Goal: Information Seeking & Learning: Learn about a topic

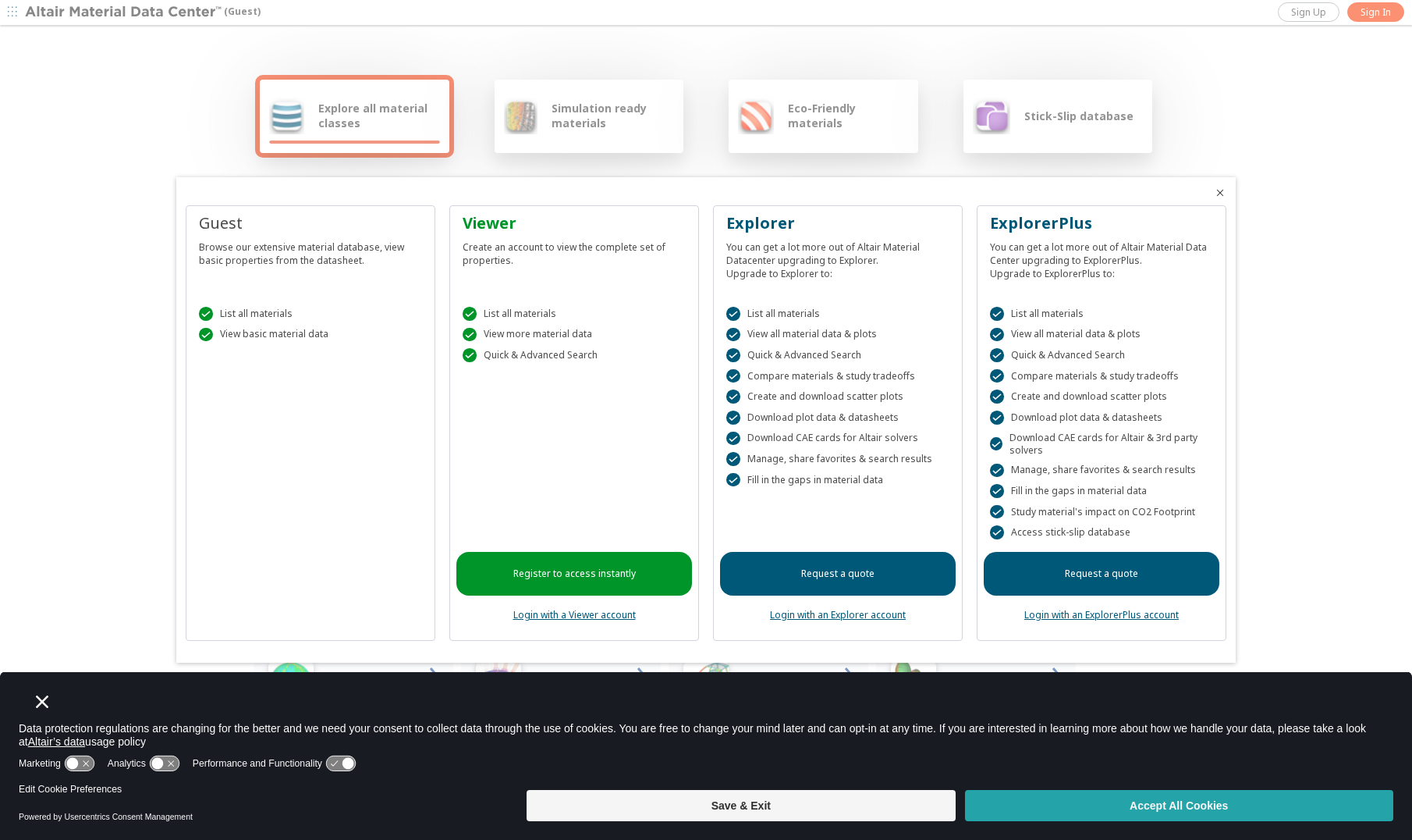
click at [1165, 812] on button "Accept All Cookies" at bounding box center [1180, 805] width 429 height 32
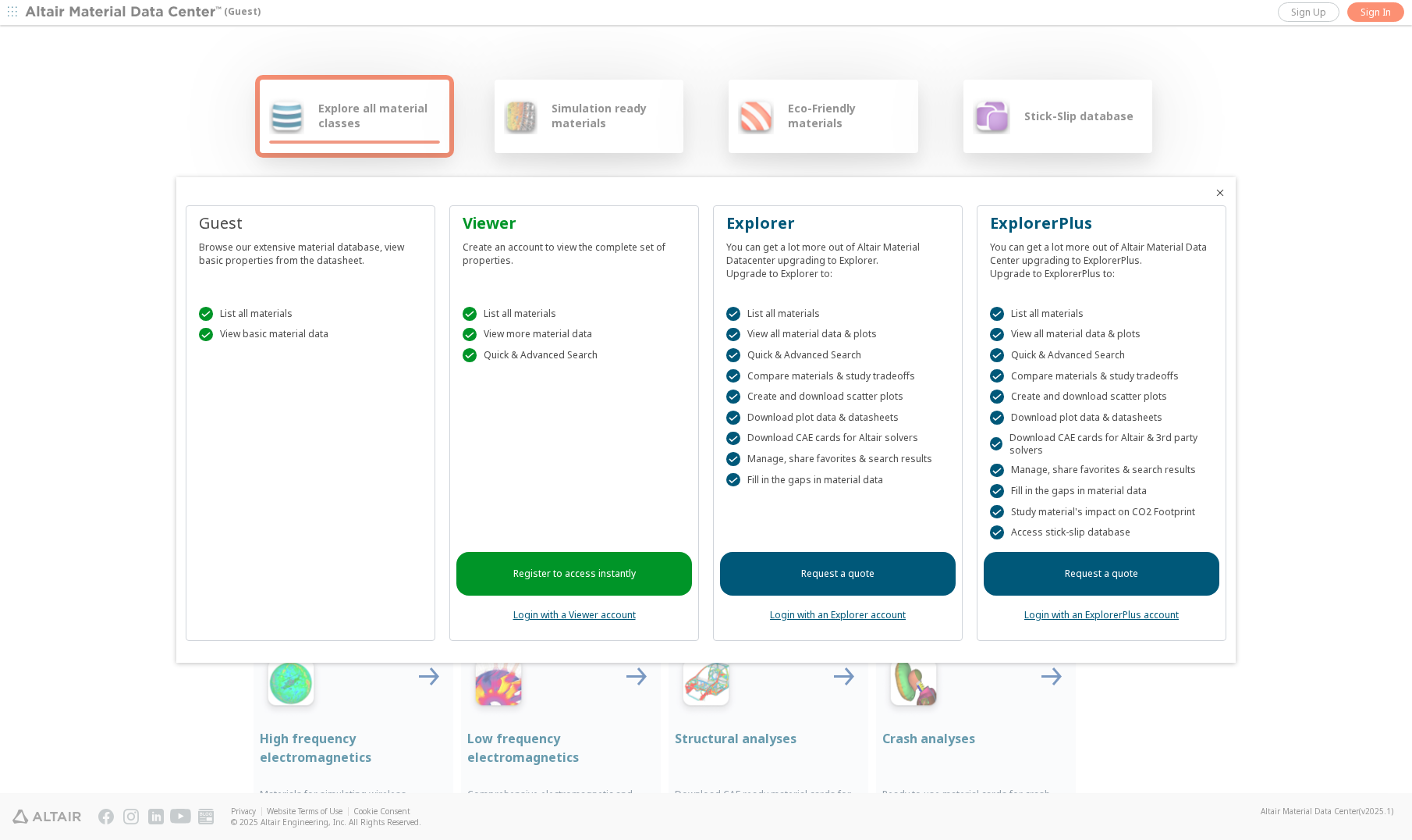
drag, startPoint x: 1079, startPoint y: 711, endPoint x: 1059, endPoint y: 709, distance: 20.1
click at [611, 579] on link "Register to access instantly" at bounding box center [574, 573] width 236 height 43
click at [595, 620] on link "Login with a Viewer account" at bounding box center [574, 614] width 122 height 13
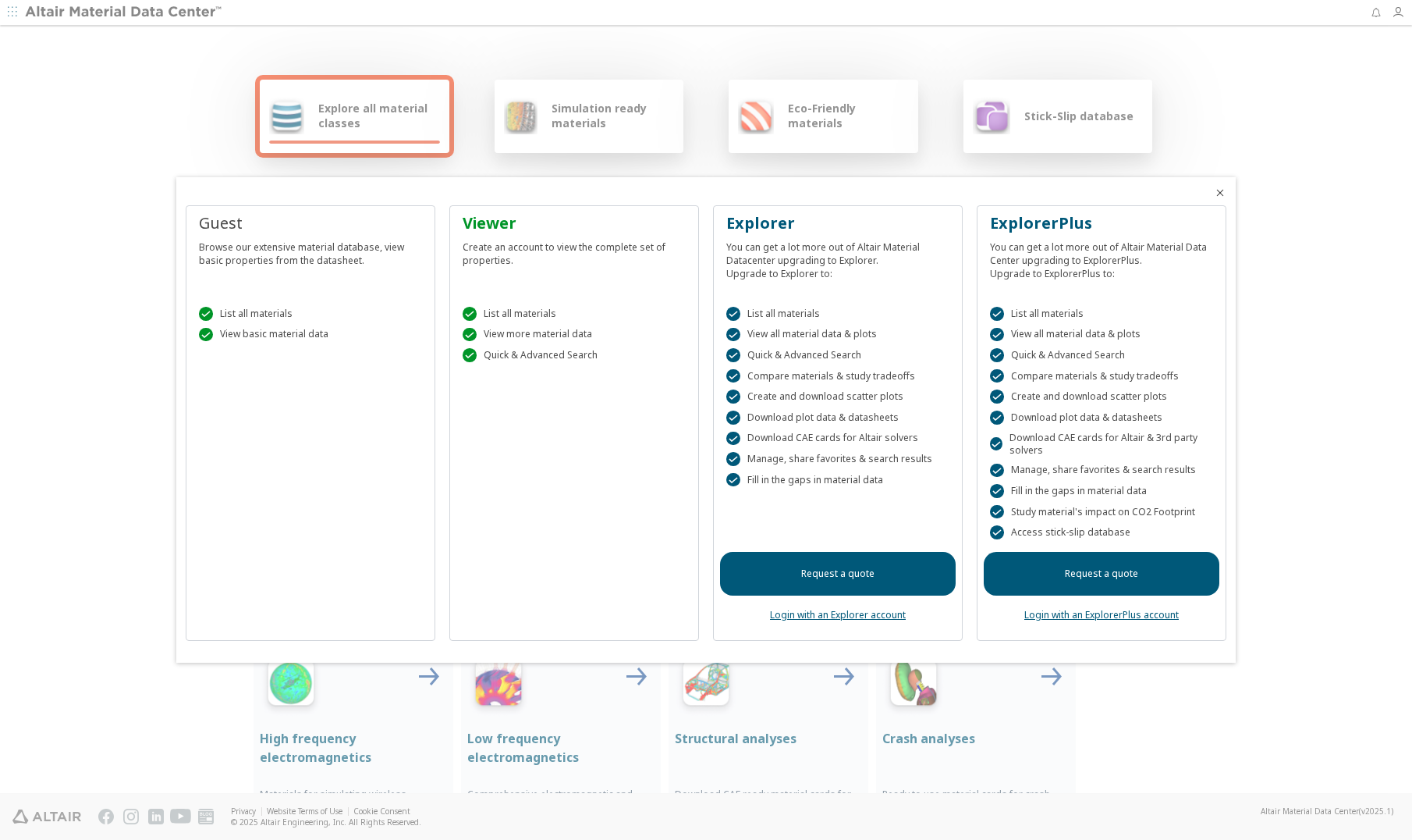
click at [526, 311] on div " List all materials" at bounding box center [574, 314] width 223 height 14
click at [821, 614] on link "Login with an Explorer account" at bounding box center [838, 614] width 136 height 13
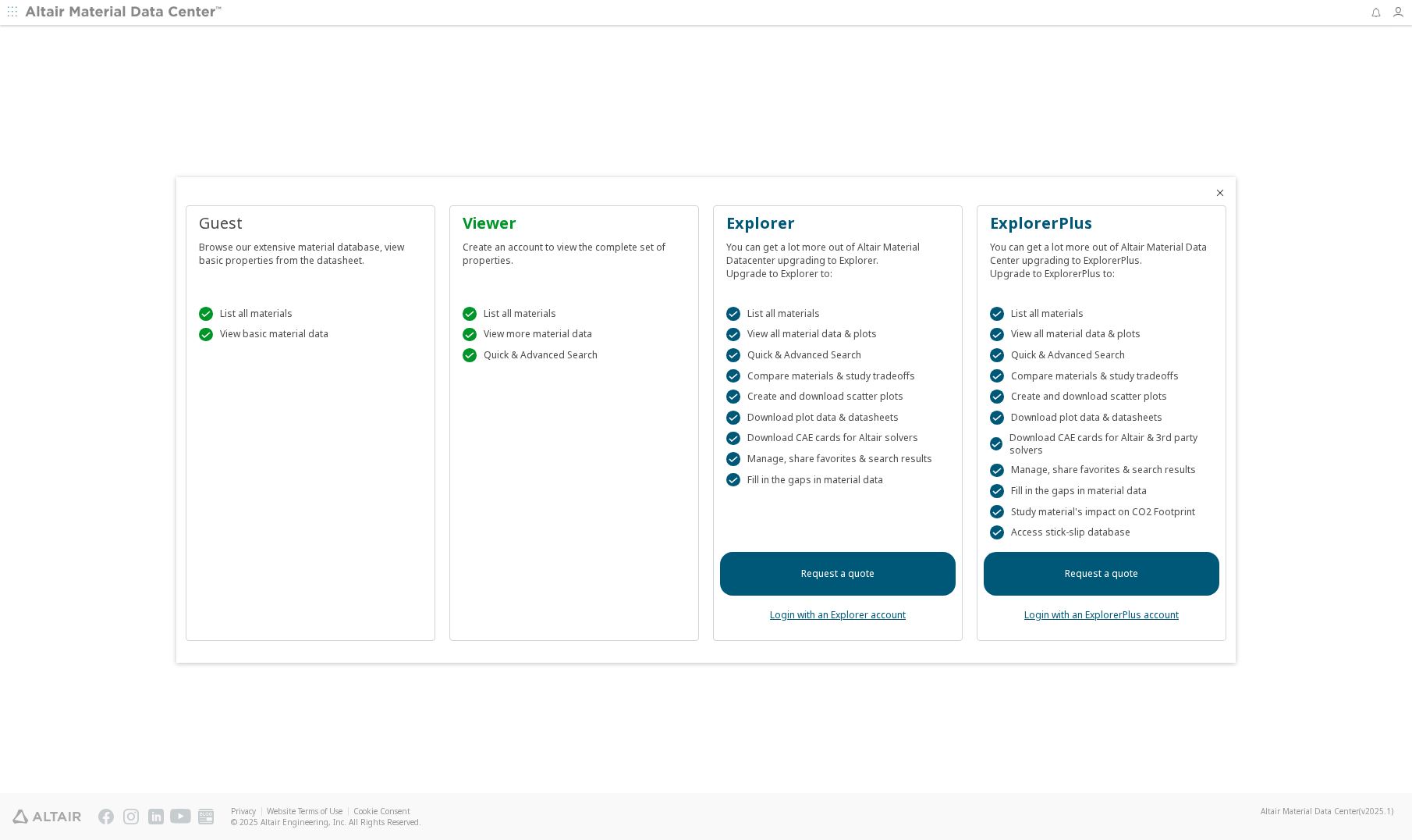
click at [1218, 195] on icon "Close" at bounding box center [1221, 193] width 13 height 13
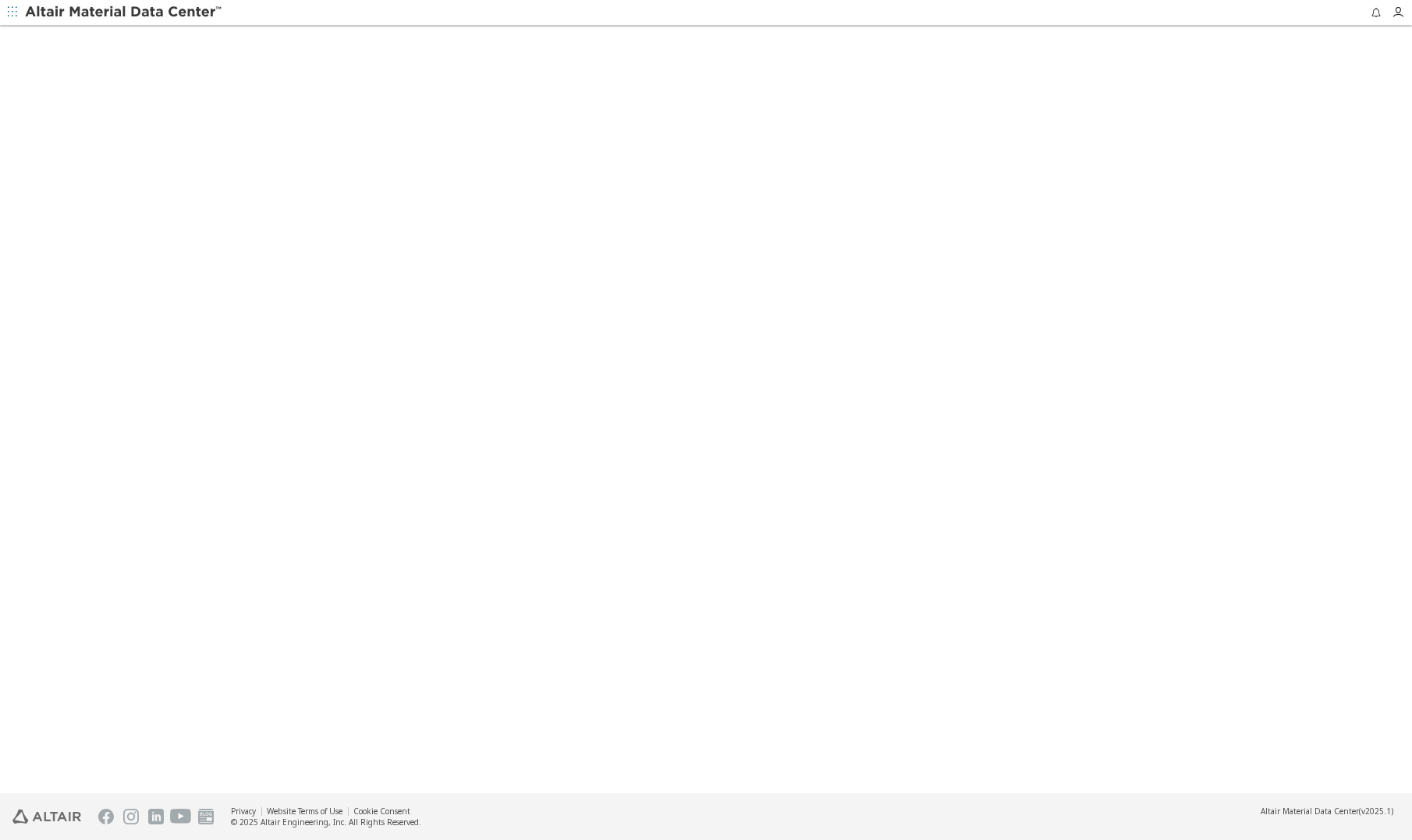
click at [9, 9] on icon "button" at bounding box center [13, 12] width 9 height 9
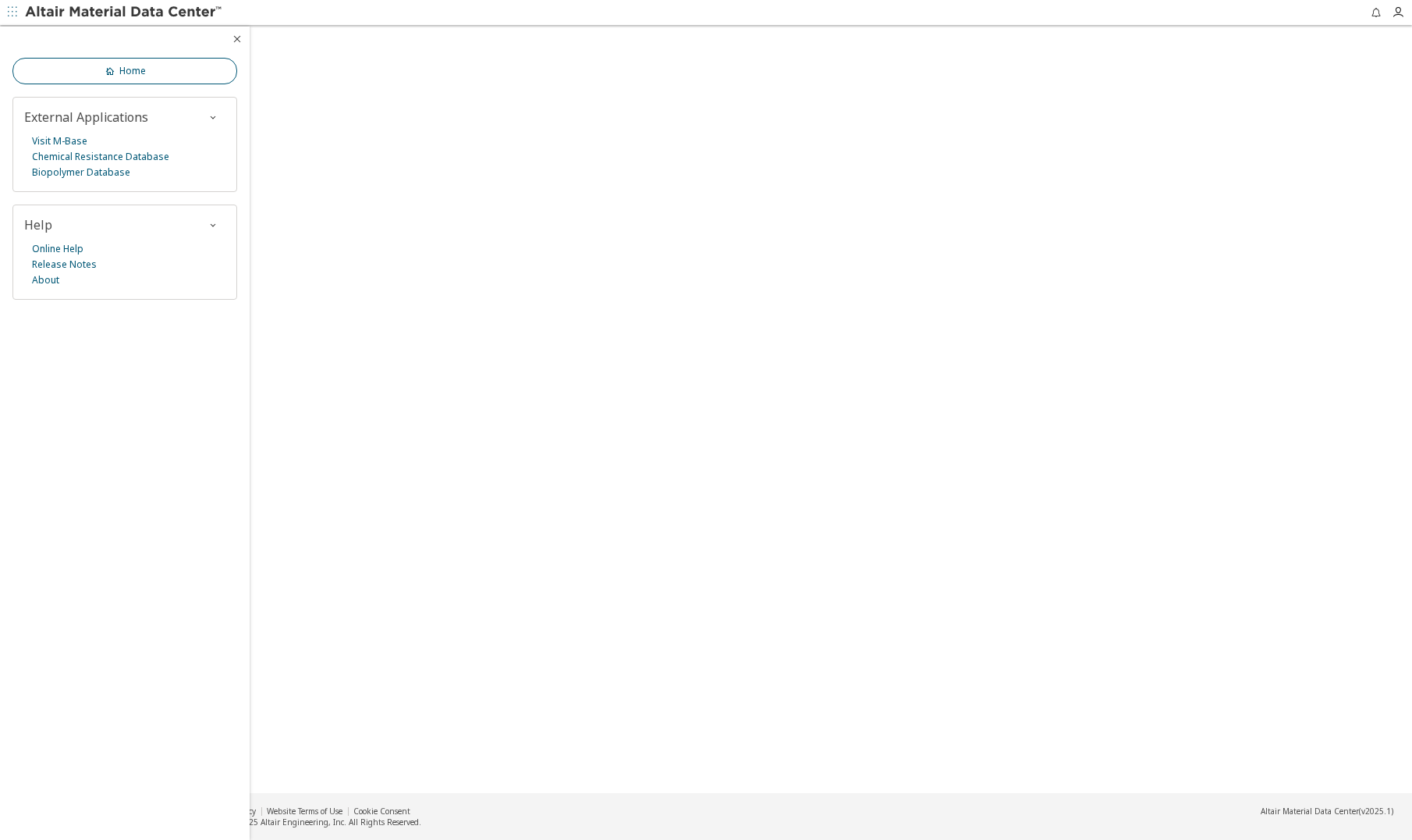
click at [101, 72] on link "Home" at bounding box center [124, 71] width 225 height 27
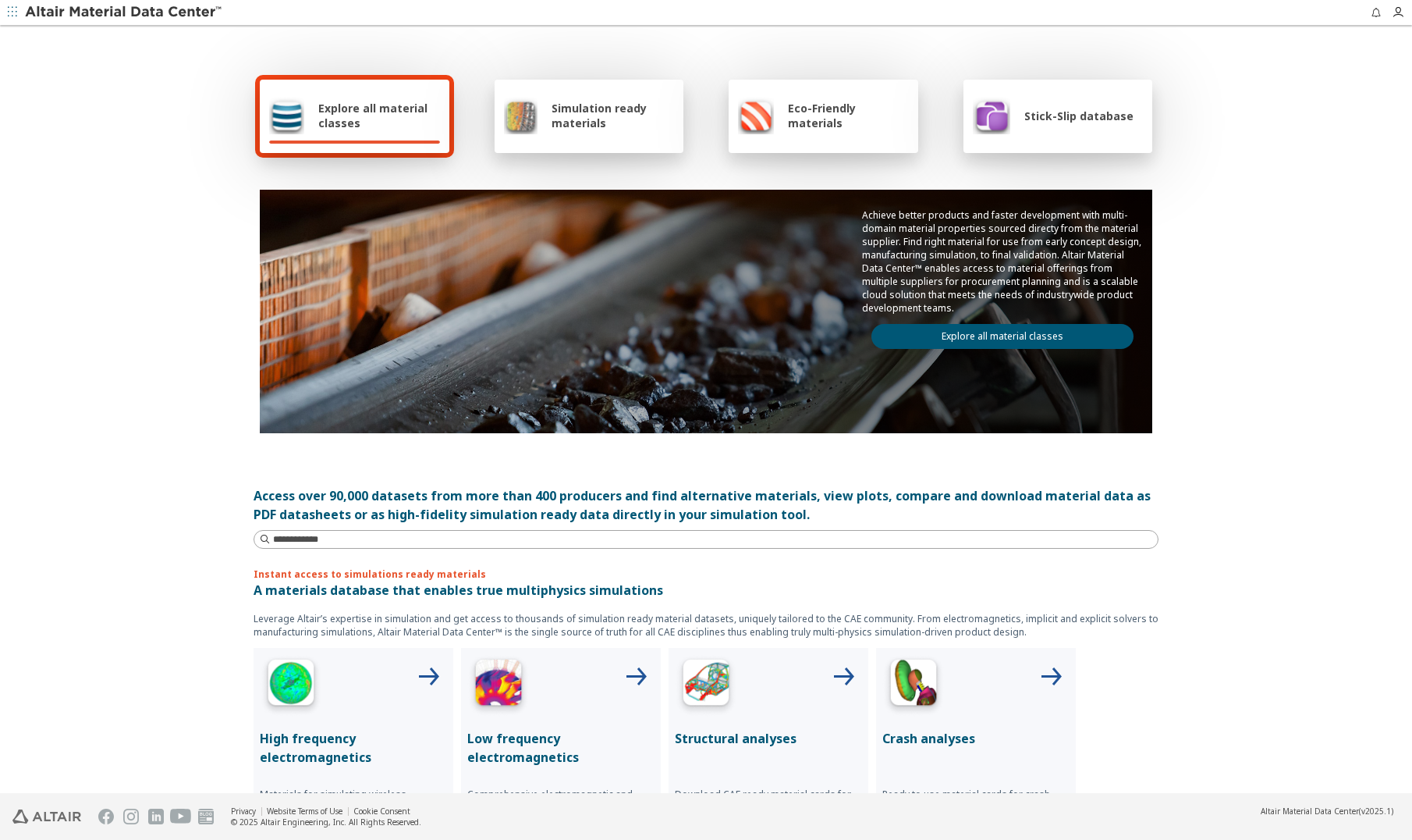
click at [6, 11] on span "button" at bounding box center [13, 13] width 16 height 25
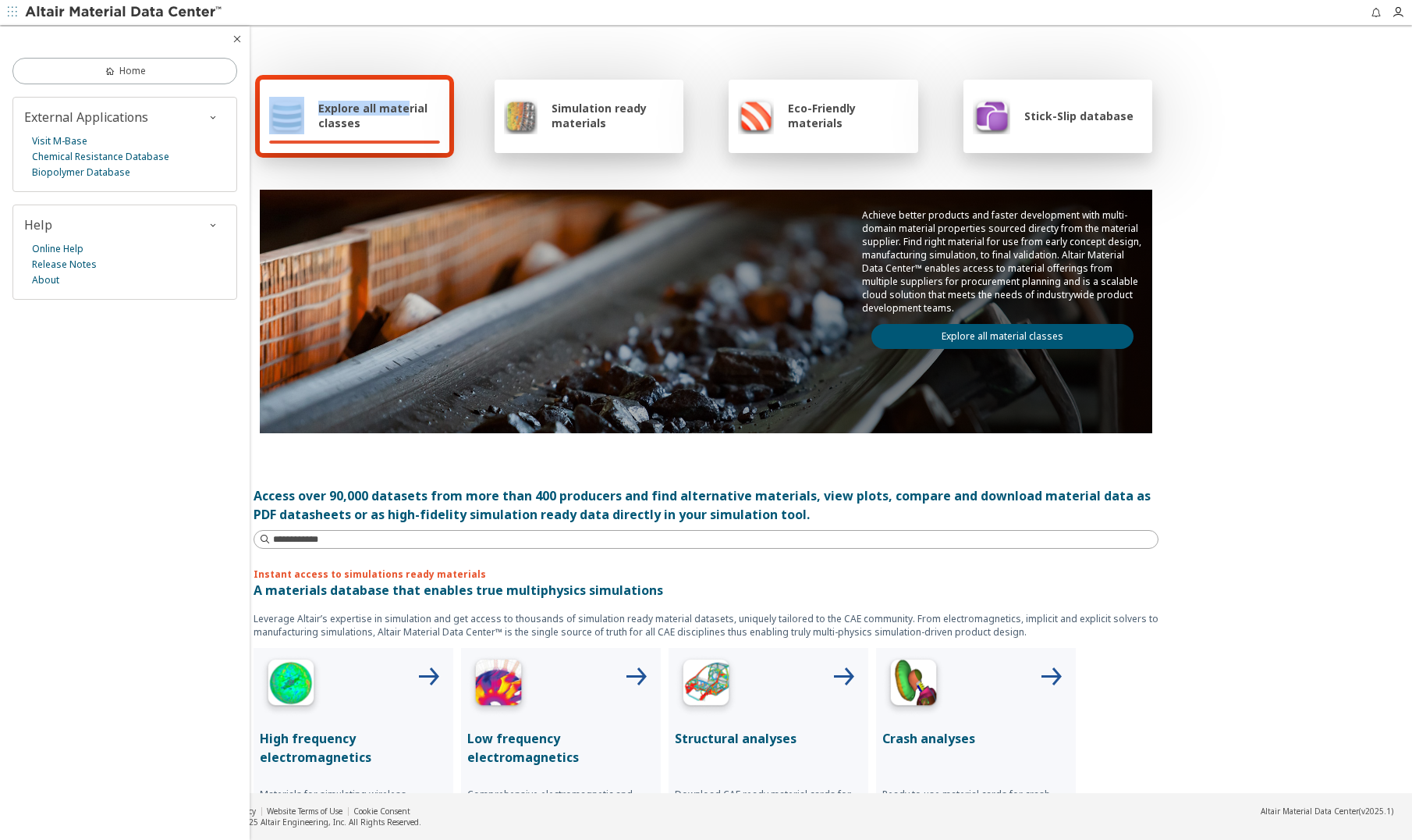
click at [400, 25] on div "Feedback Explore all material classes Simulation ready materials Eco-Friendly m…" at bounding box center [706, 420] width 1412 height 840
drag, startPoint x: 400, startPoint y: 25, endPoint x: 340, endPoint y: 106, distance: 100.8
click at [340, 106] on span "Explore all material classes" at bounding box center [379, 116] width 121 height 30
click at [231, 35] on icon "button" at bounding box center [237, 39] width 13 height 13
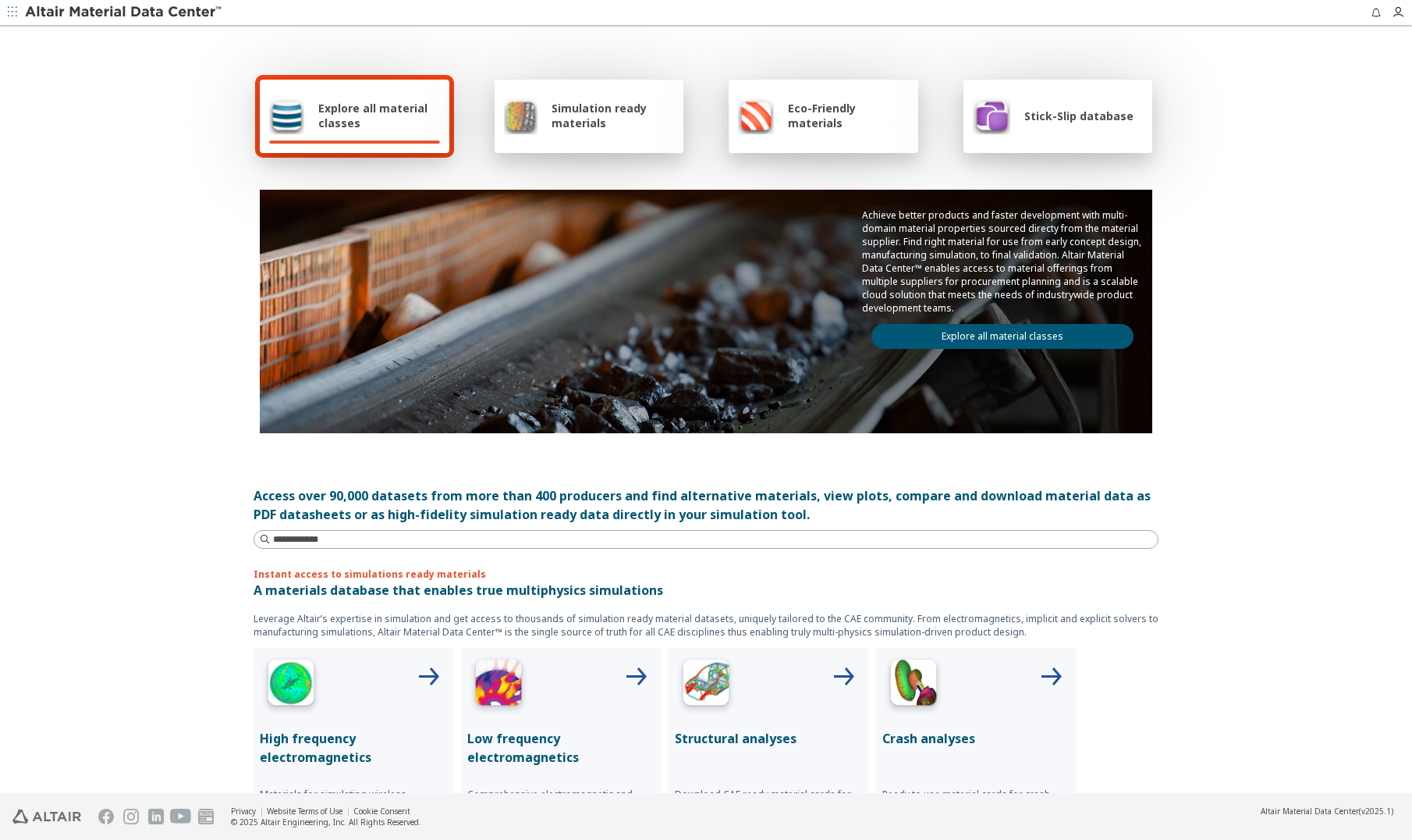
click at [1031, 120] on span "Stick-Slip database" at bounding box center [1079, 116] width 110 height 15
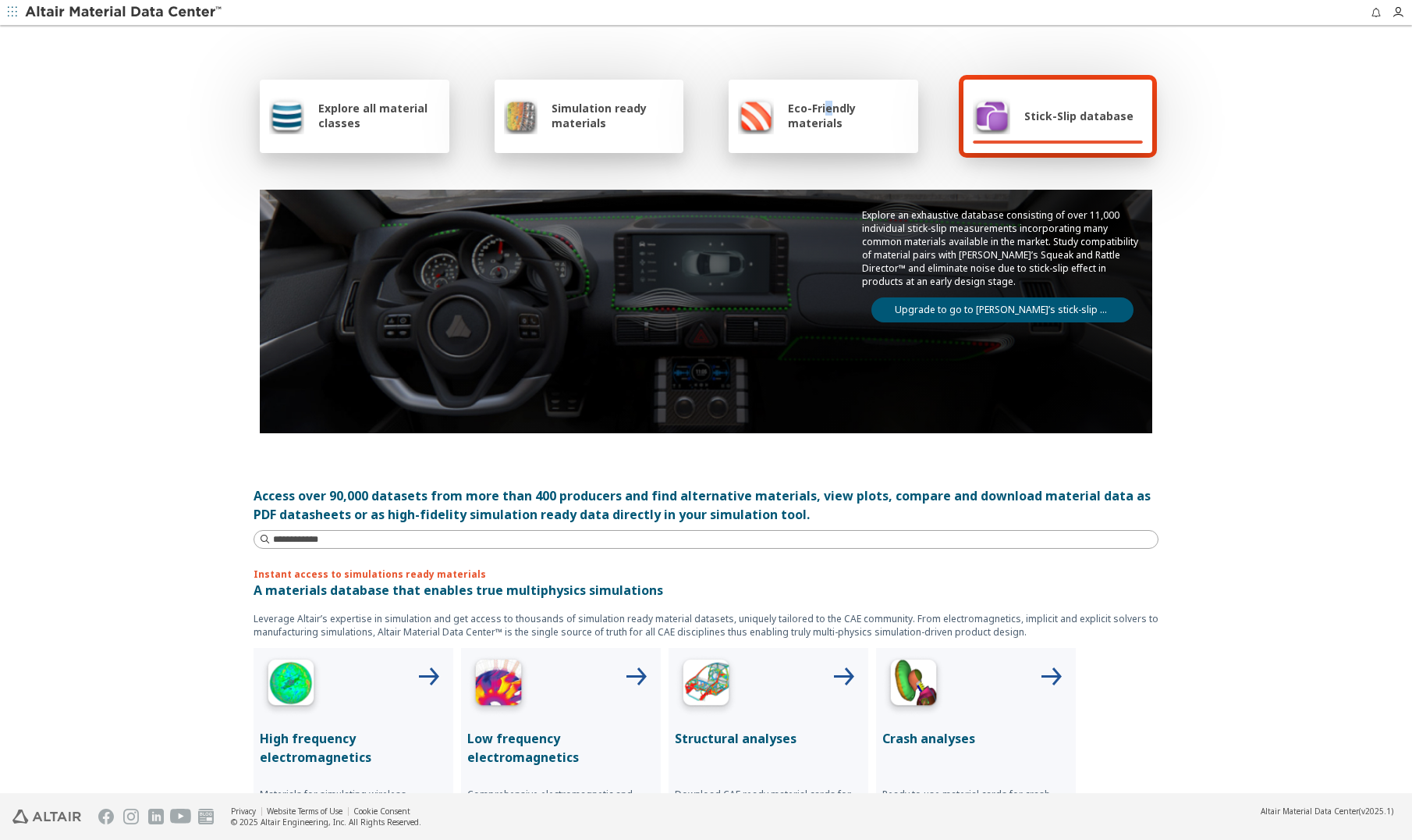
click at [821, 106] on span "Eco-Friendly materials" at bounding box center [848, 116] width 121 height 30
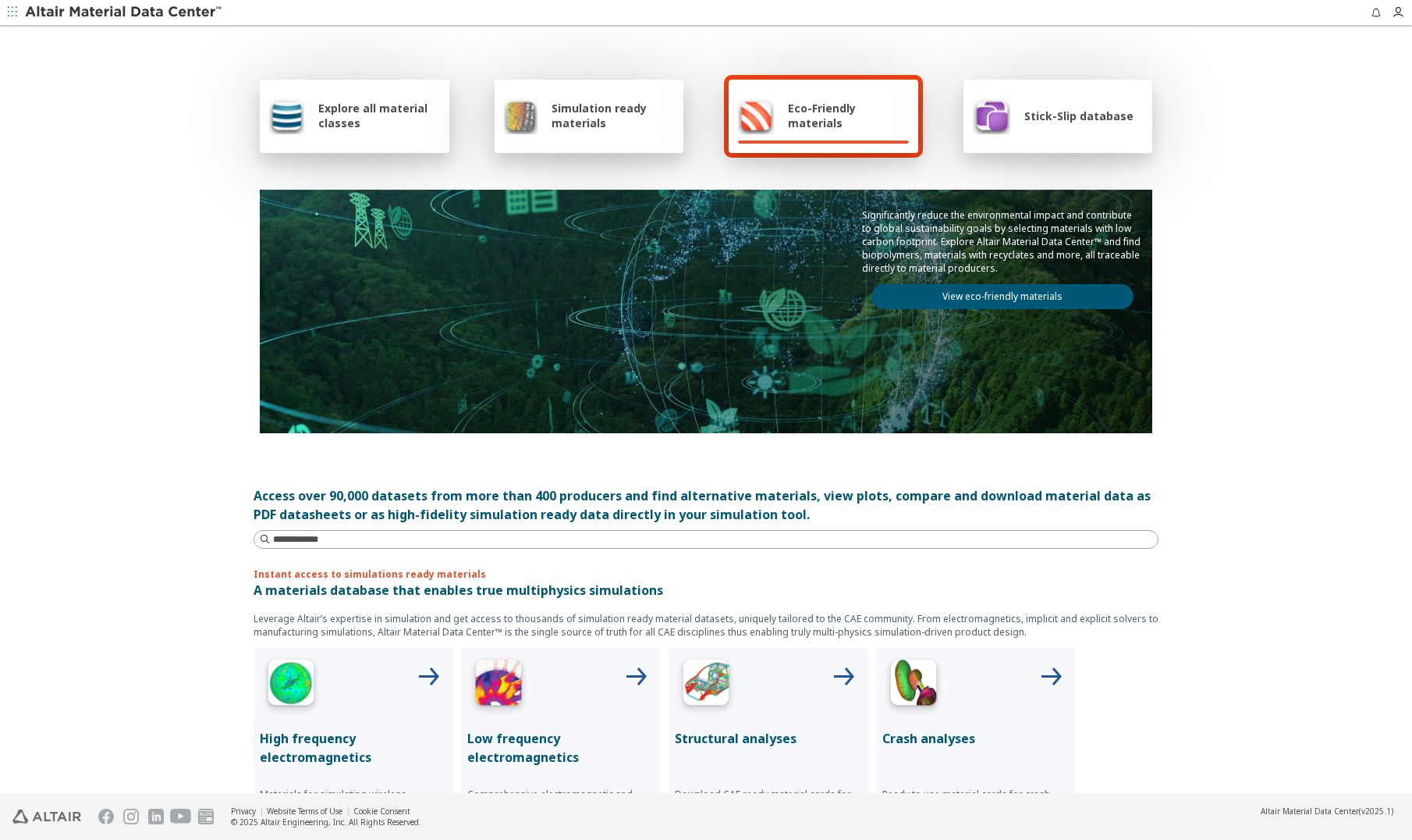
click at [572, 112] on span "Simulation ready materials" at bounding box center [612, 116] width 122 height 30
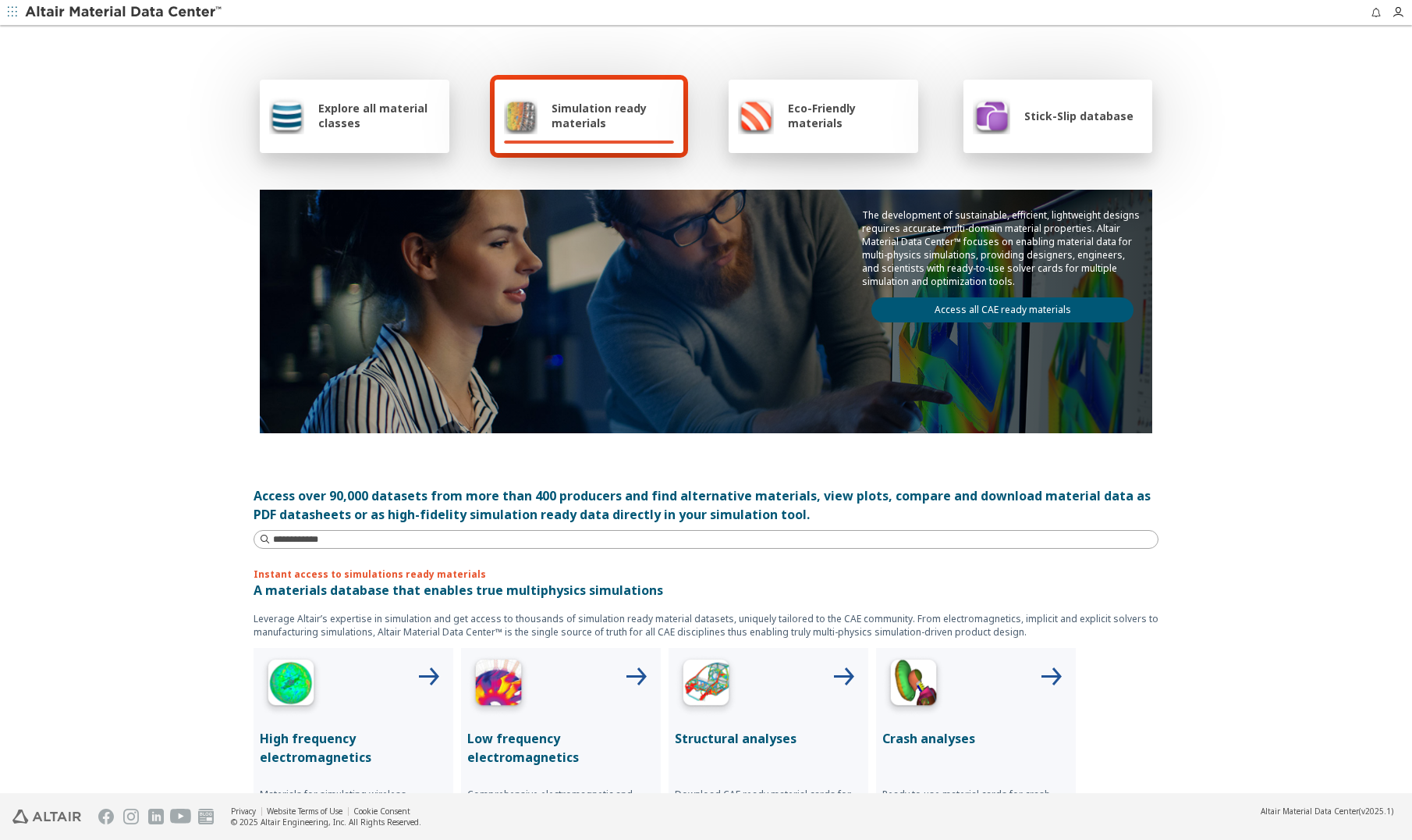
click at [1015, 309] on link "Access all CAE ready materials" at bounding box center [1002, 310] width 262 height 25
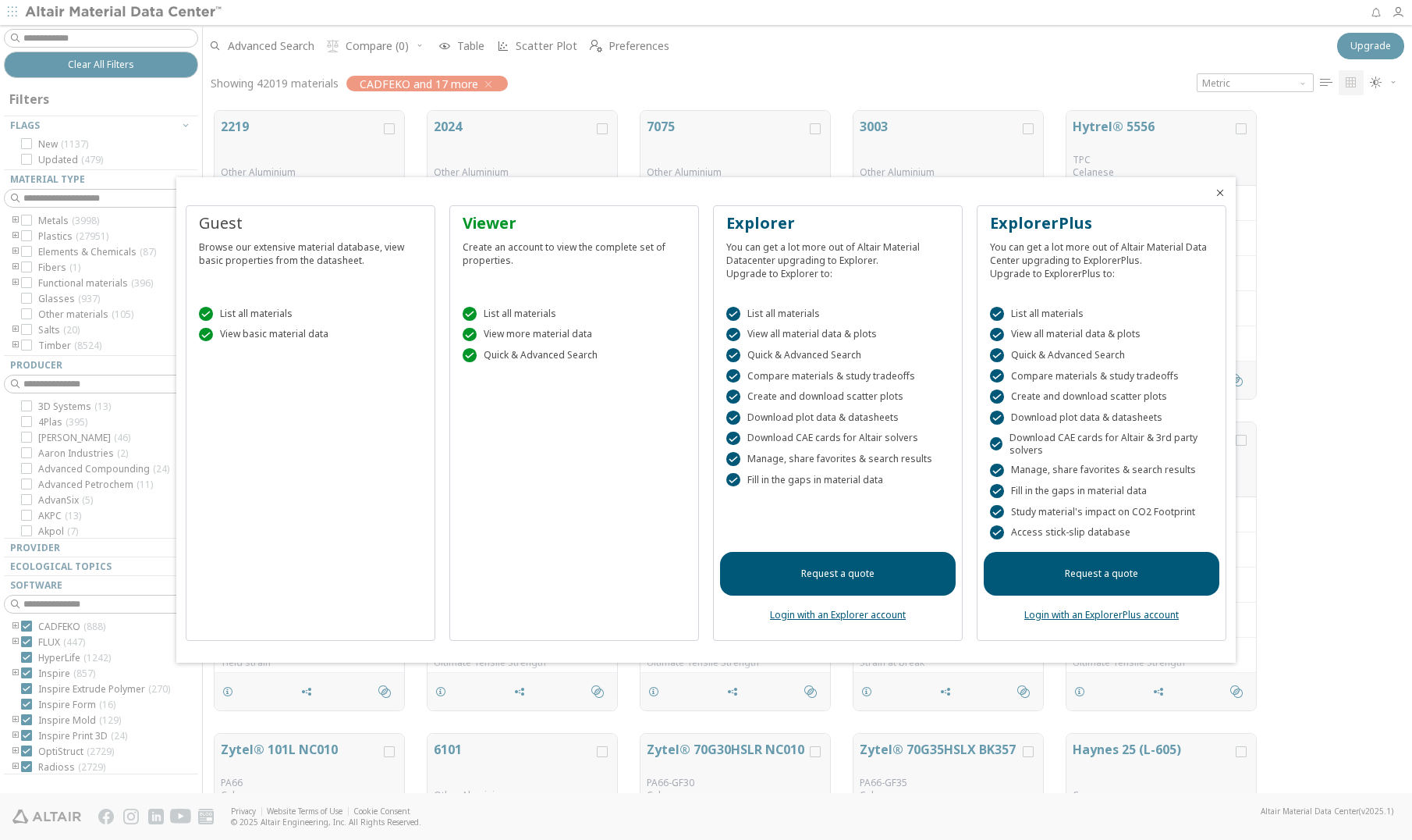
scroll to position [682, 1198]
click at [1225, 191] on icon "Close" at bounding box center [1221, 193] width 13 height 13
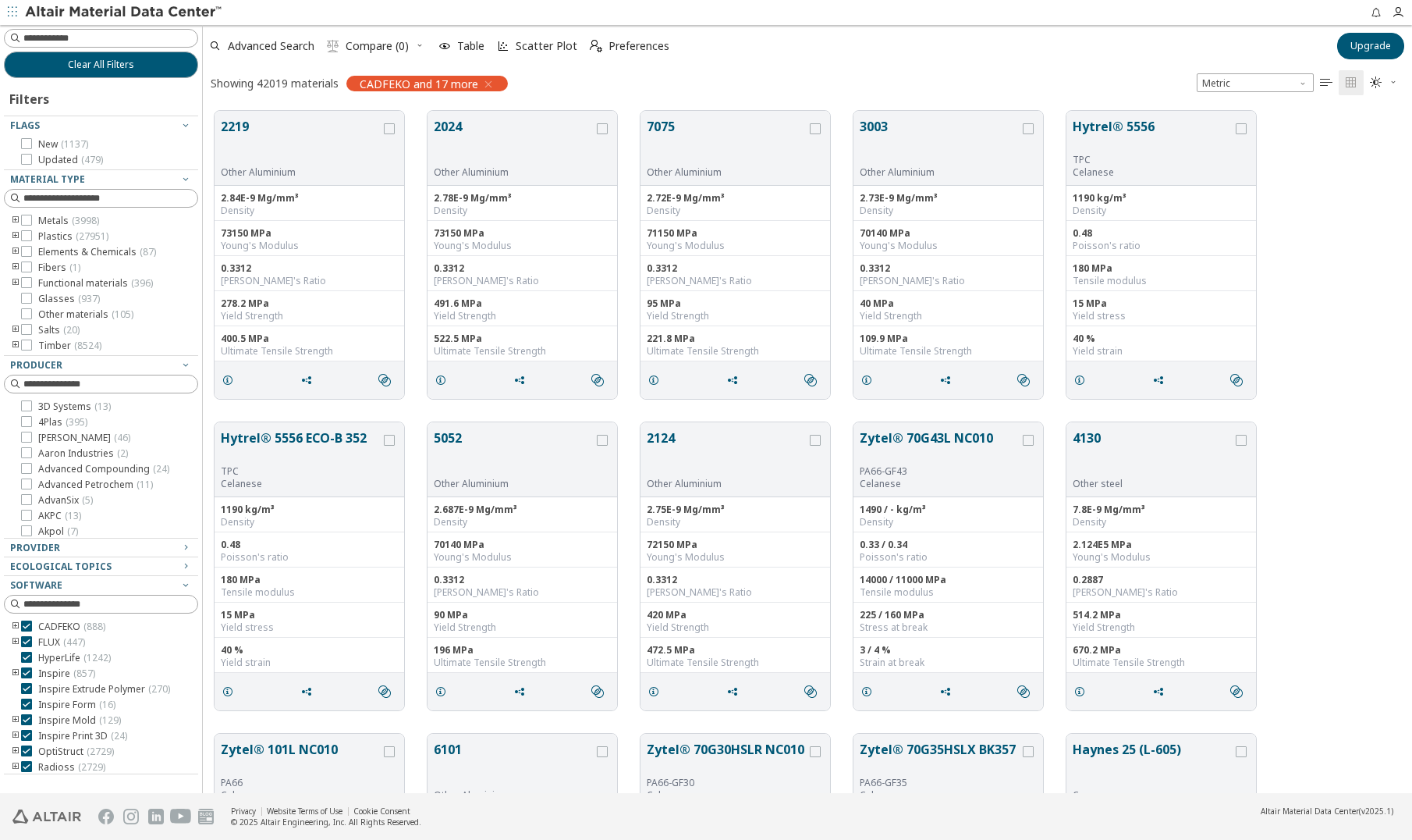
drag, startPoint x: 84, startPoint y: 36, endPoint x: 82, endPoint y: 26, distance: 10.2
click at [82, 26] on div "Clear All Filters Filters Flags New ( 1137 ) Updated ( 479 ) Material Type Meta…" at bounding box center [101, 409] width 202 height 768
click at [86, 39] on input at bounding box center [102, 39] width 191 height 17
type input "********"
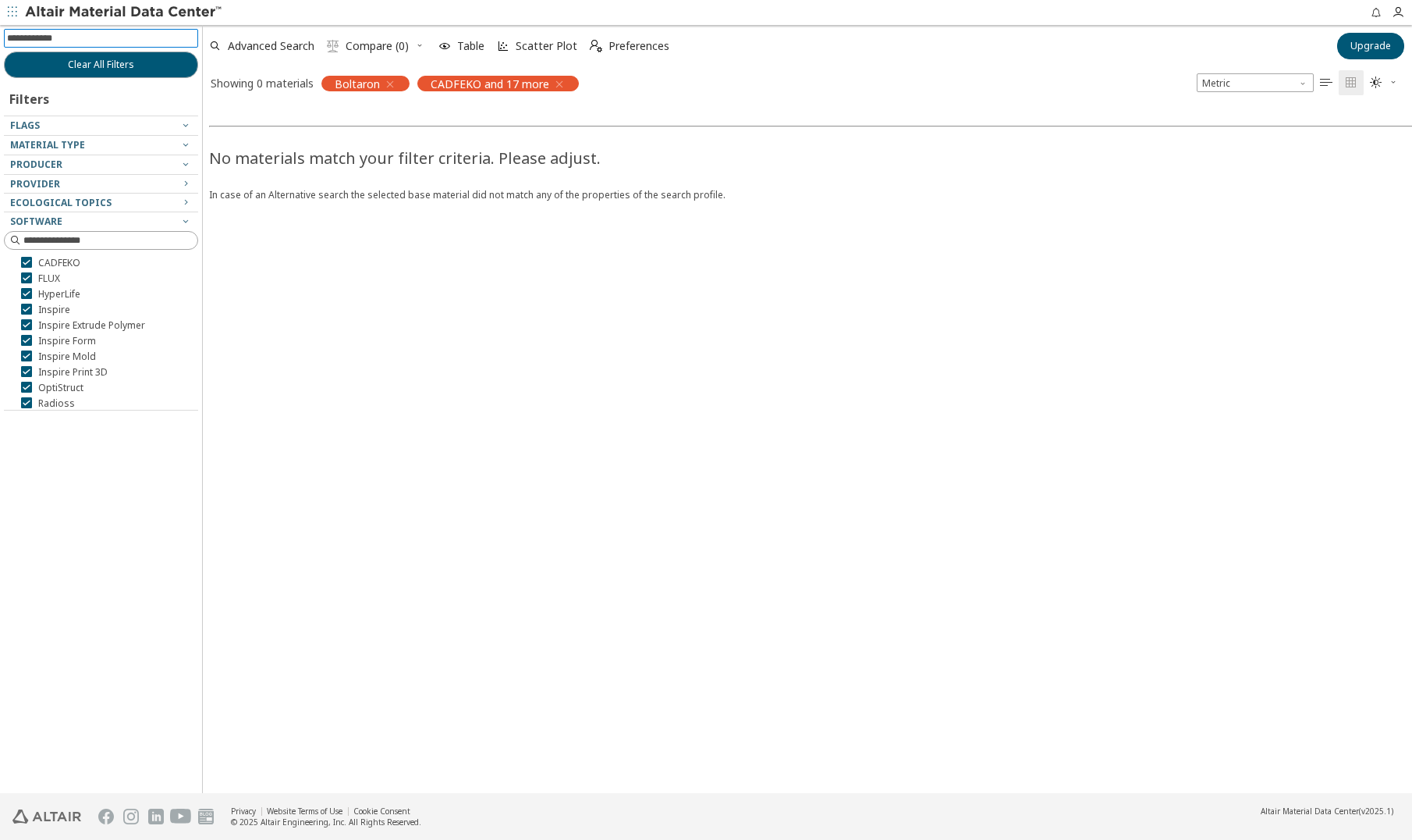
click at [559, 80] on icon "button" at bounding box center [559, 84] width 13 height 13
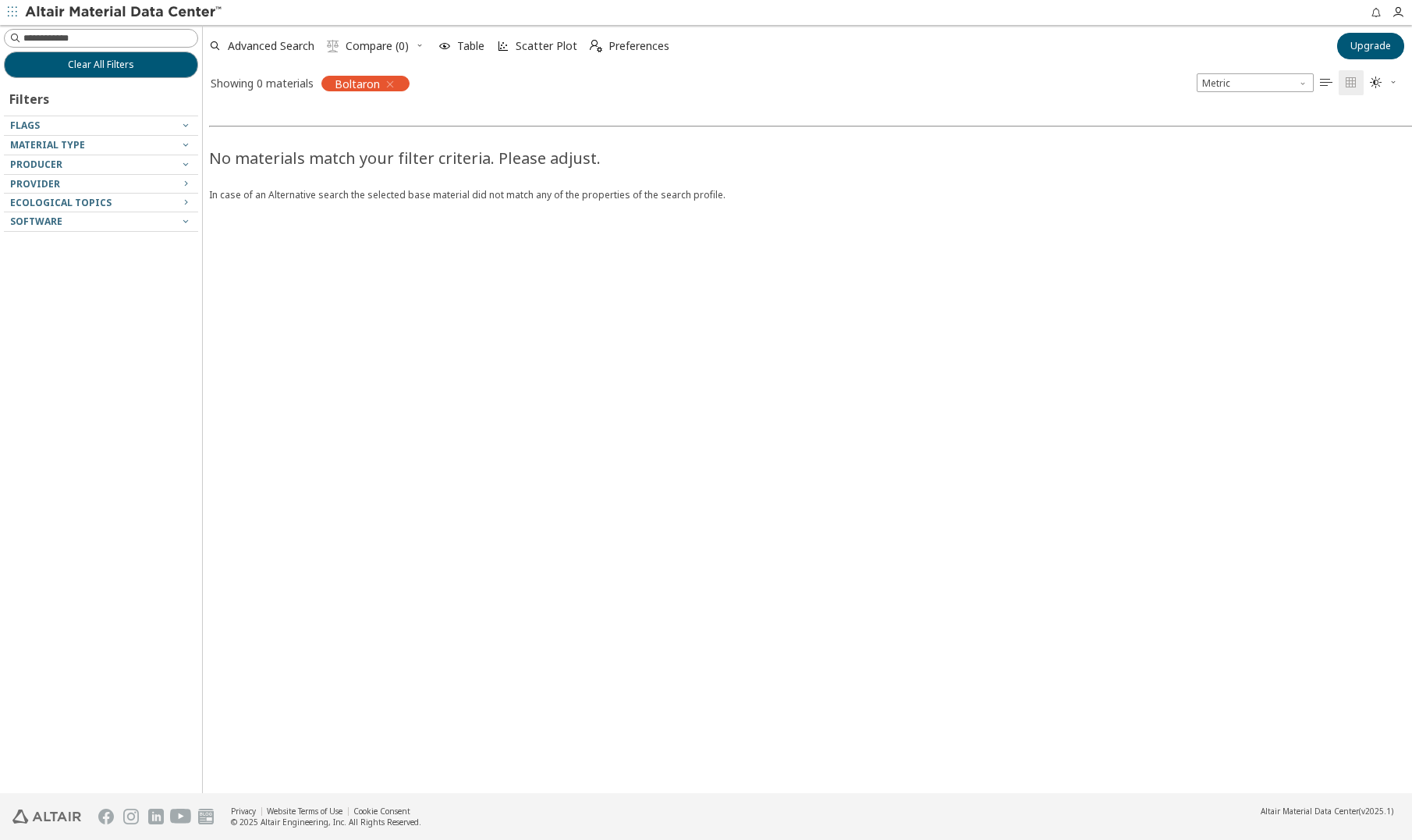
click at [399, 83] on div "Boltaron" at bounding box center [366, 84] width 88 height 16
click at [393, 82] on icon "button" at bounding box center [390, 84] width 13 height 13
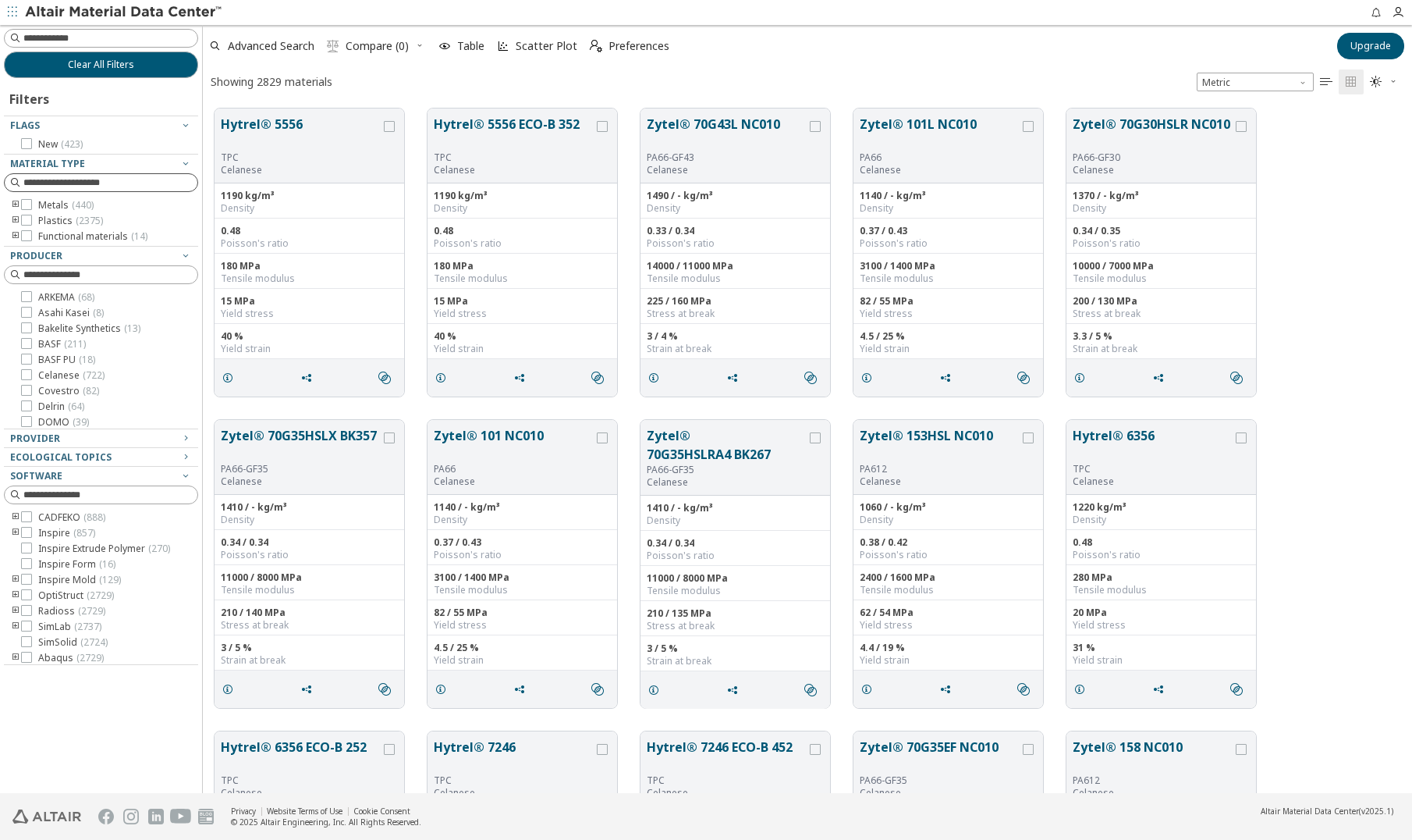
scroll to position [684, 1198]
click at [32, 221] on div at bounding box center [27, 220] width 11 height 11
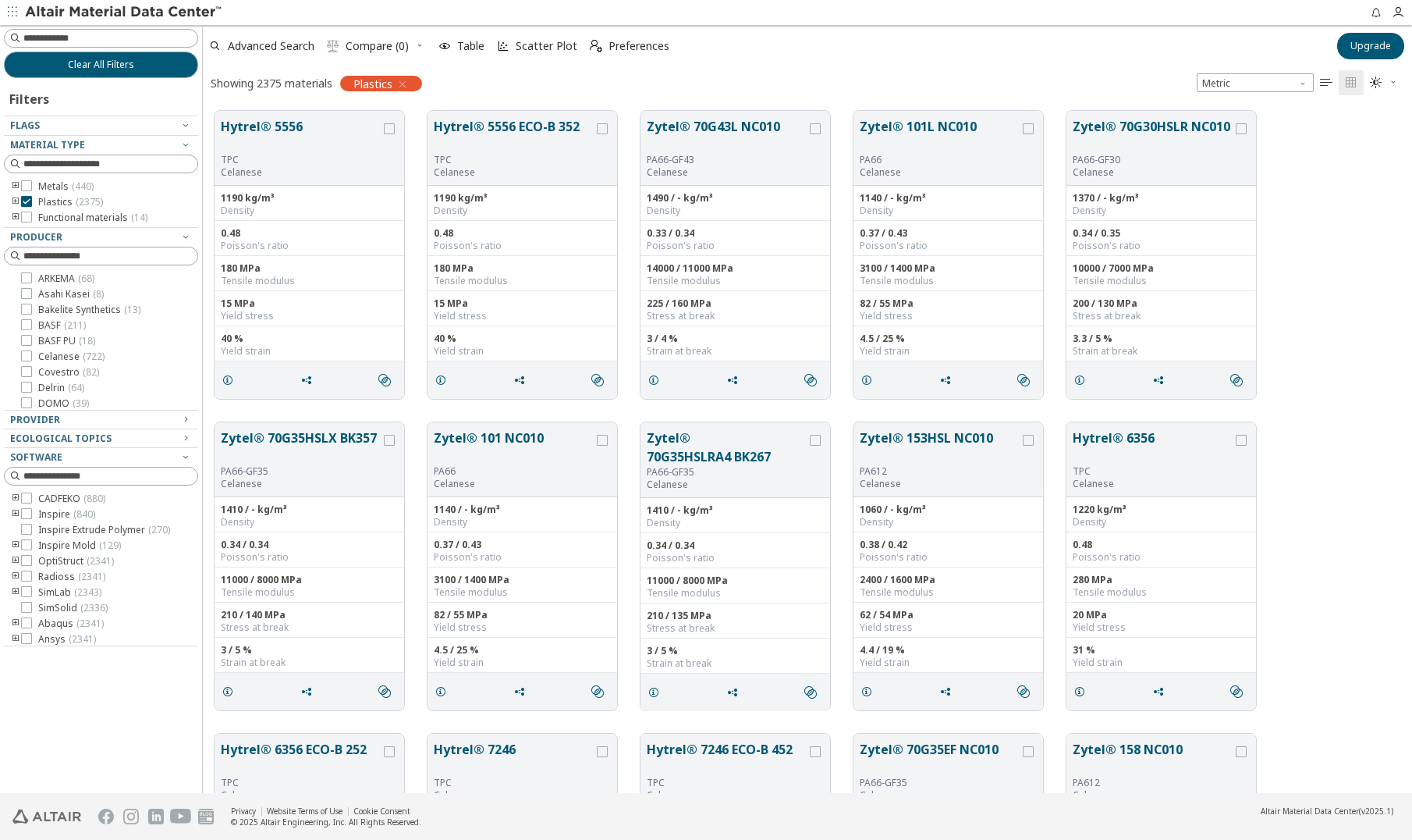
click at [15, 201] on icon "toogle group" at bounding box center [16, 203] width 11 height 13
click at [33, 215] on div "Polymer ( 2375 )" at bounding box center [113, 217] width 171 height 13
click at [37, 216] on icon "toogle group" at bounding box center [39, 217] width 11 height 13
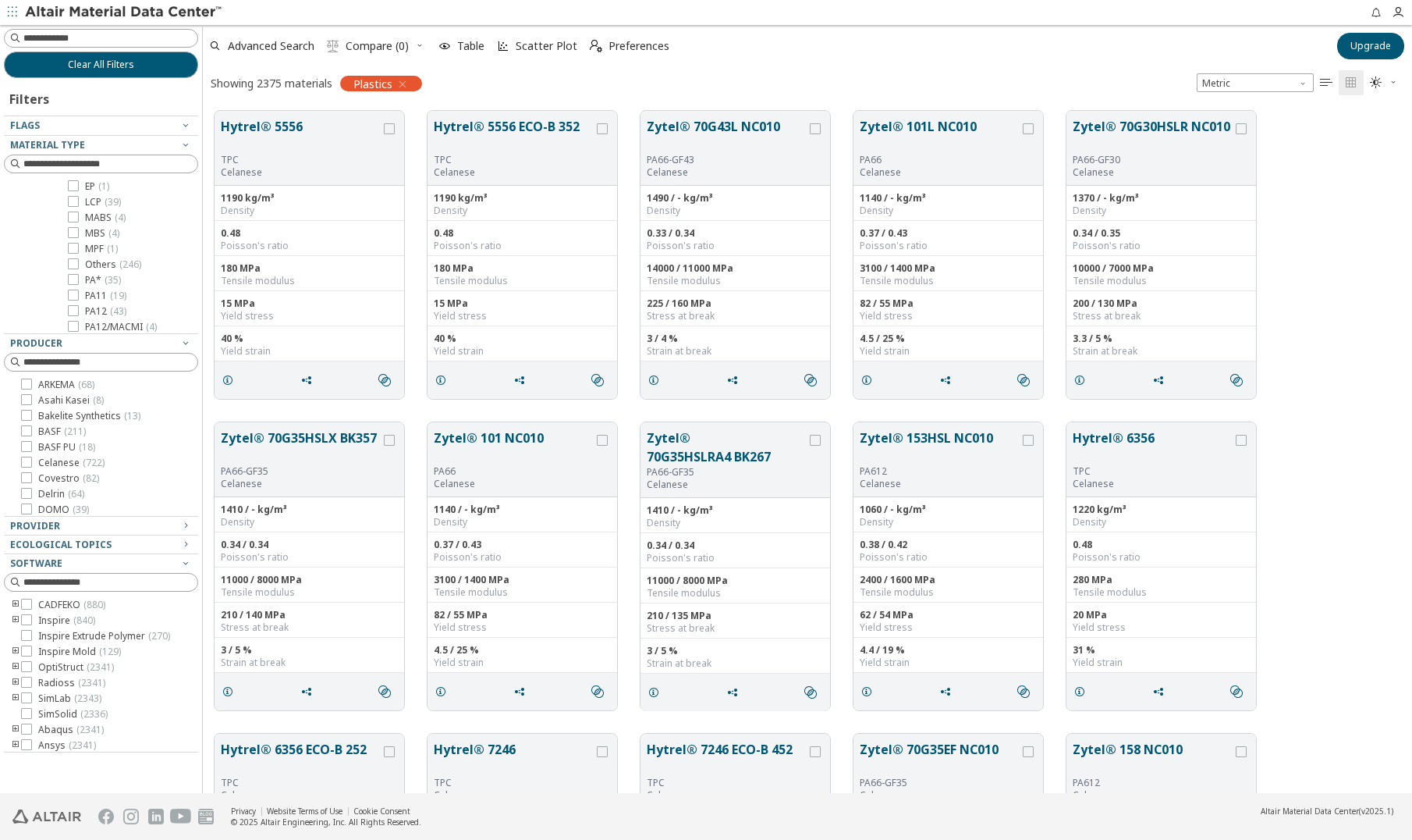
scroll to position [0, 0]
click at [254, 126] on button "Hytrel® 5556" at bounding box center [300, 136] width 160 height 37
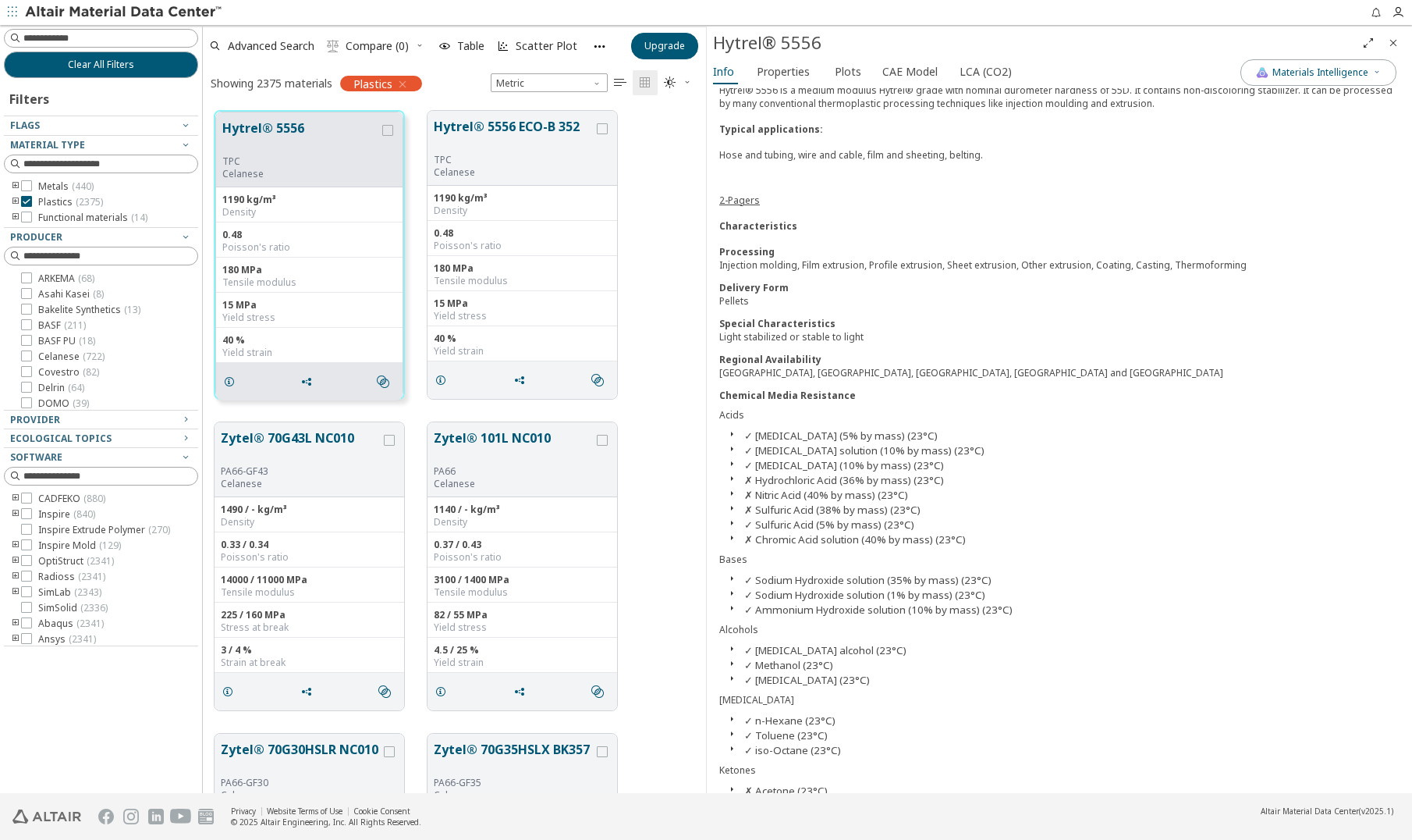
scroll to position [17, 0]
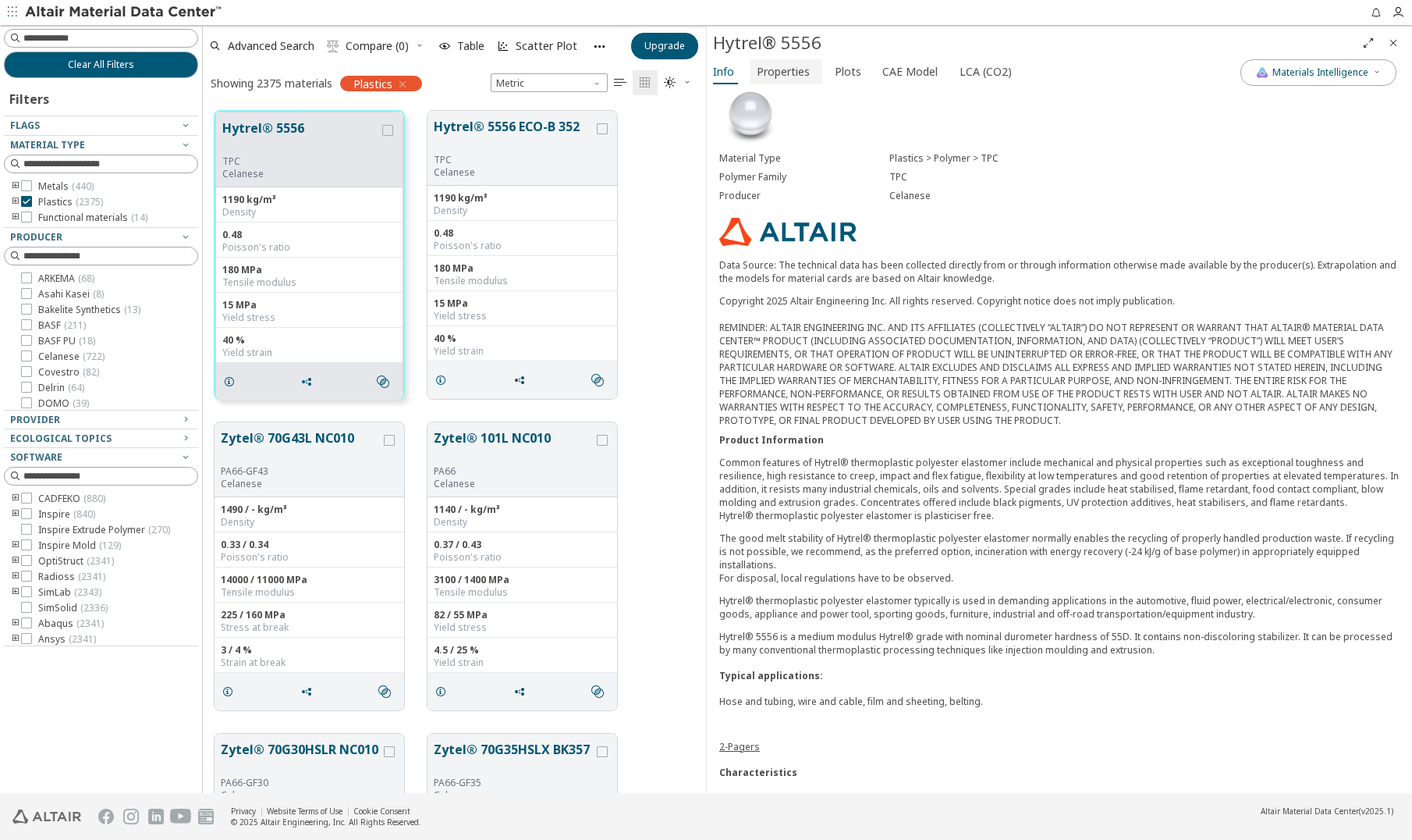
click at [769, 69] on span "Properties" at bounding box center [783, 72] width 53 height 25
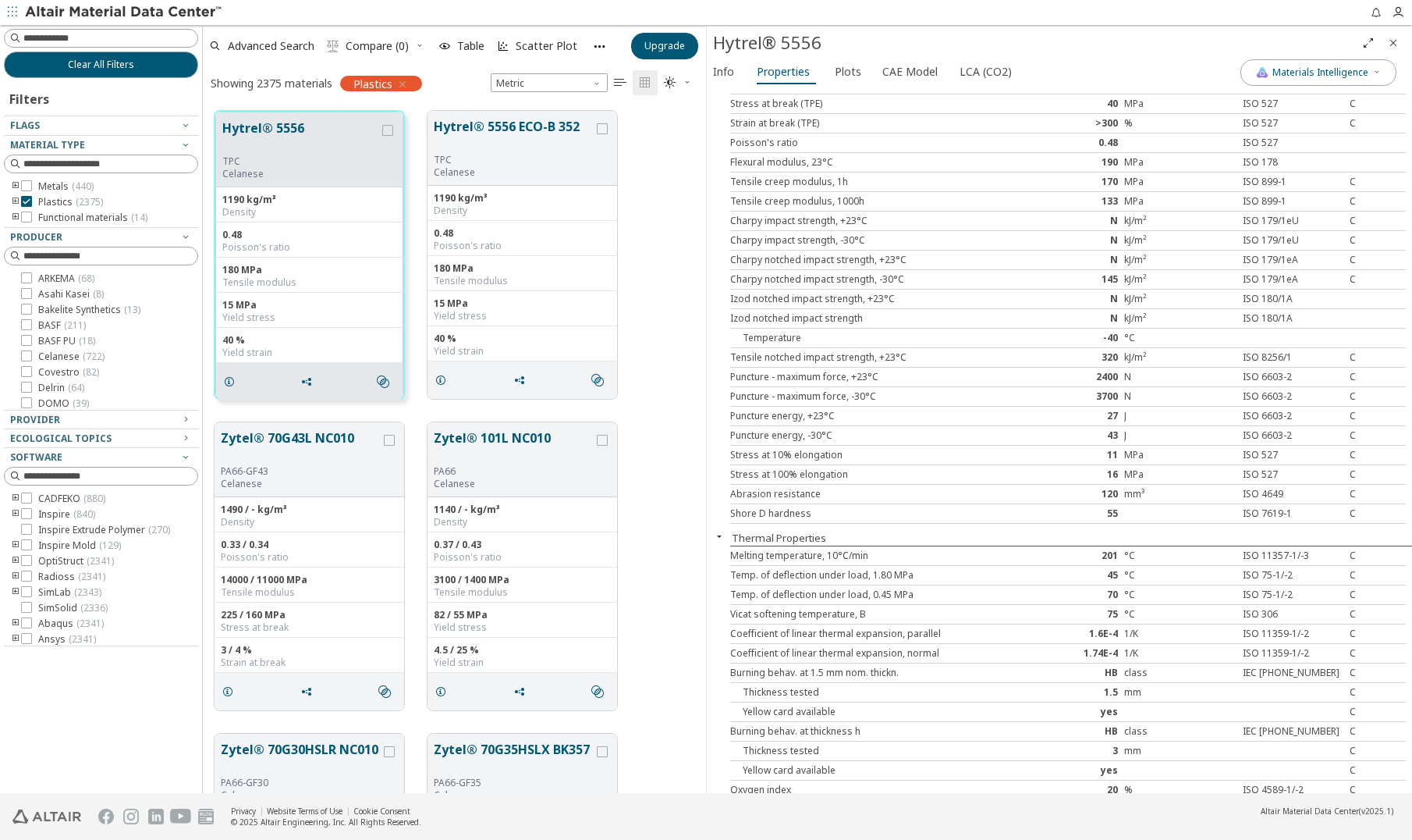
scroll to position [780, 0]
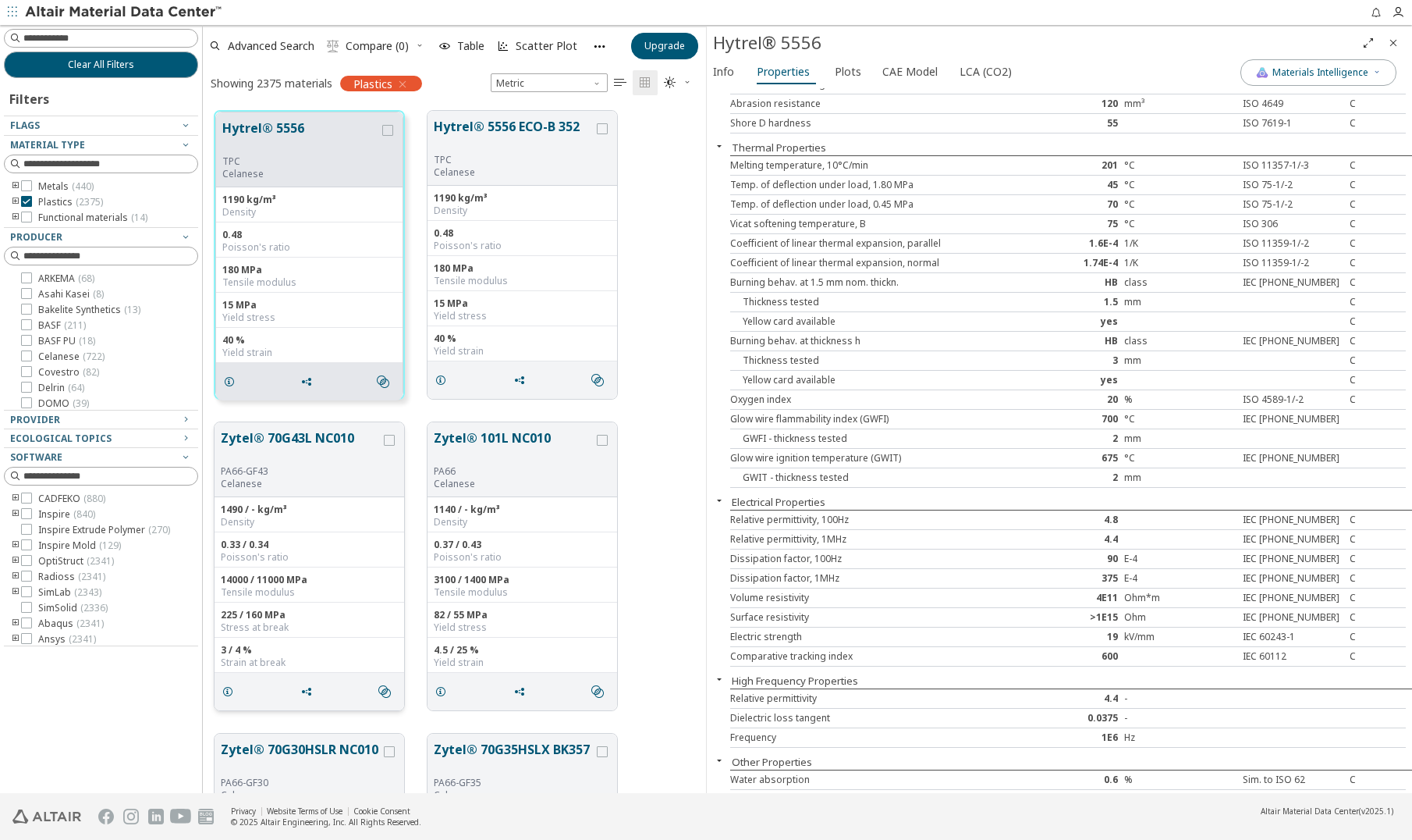
click at [315, 463] on button "Zytel® 70G43L NC010" at bounding box center [300, 447] width 160 height 37
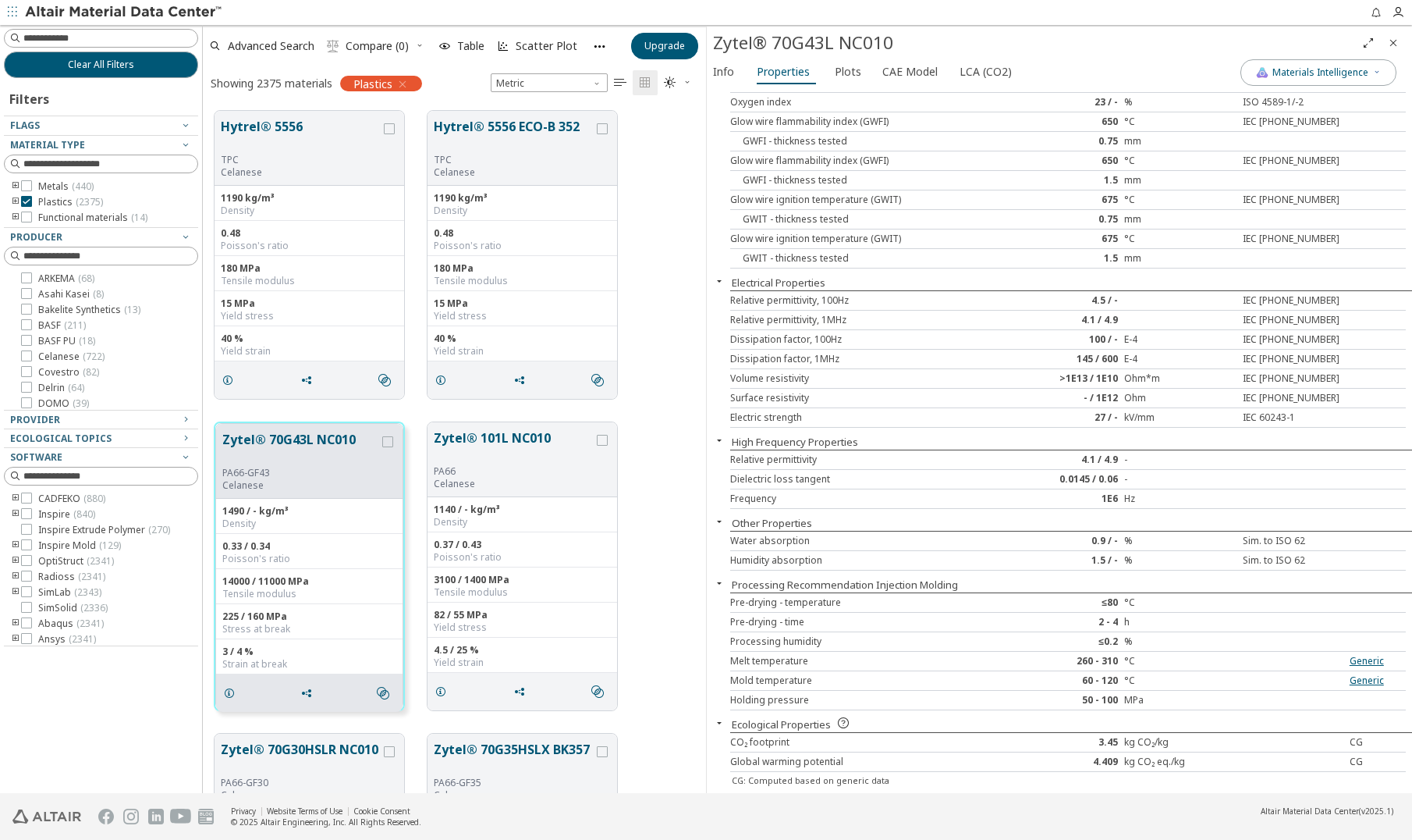
scroll to position [731, 0]
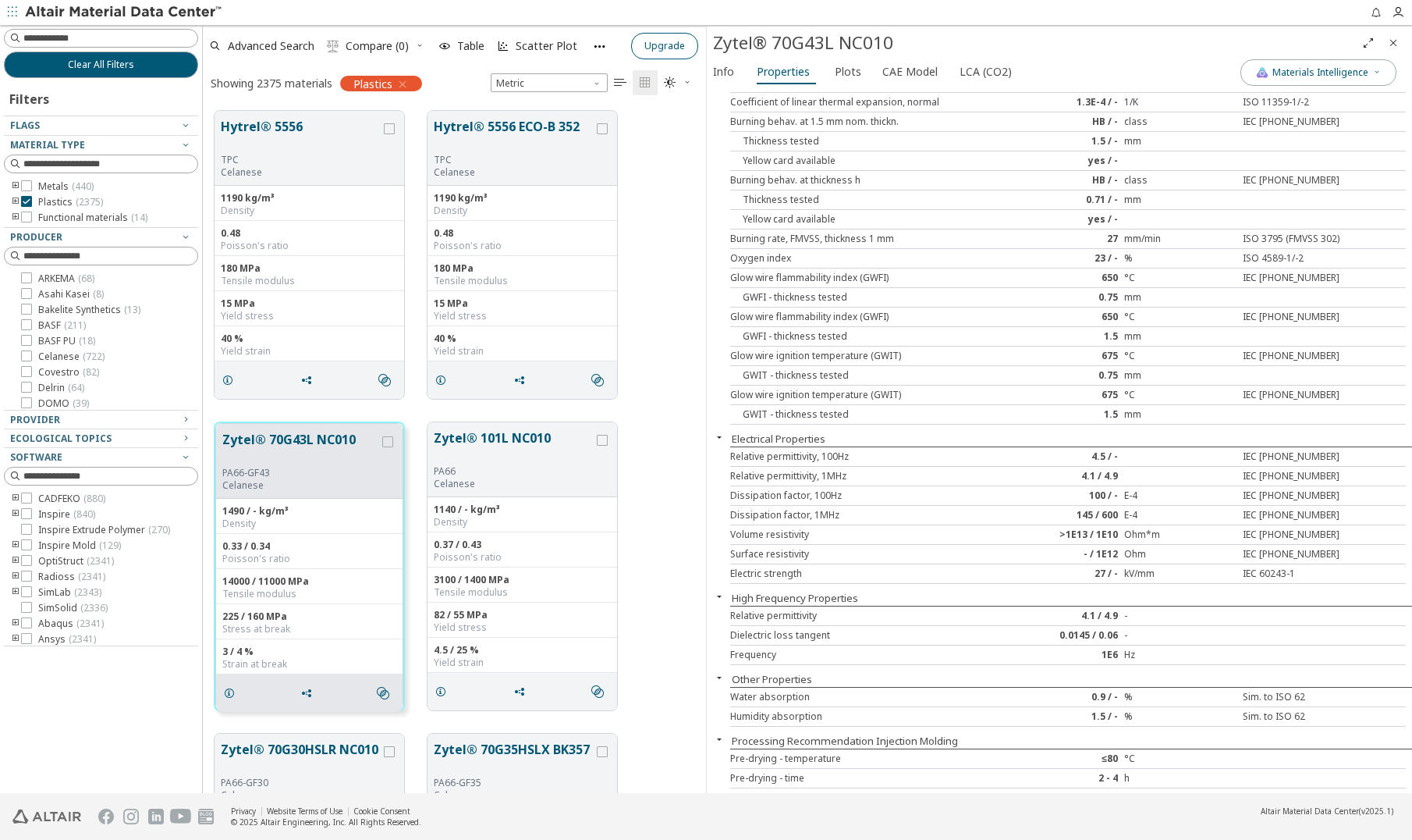
click at [1393, 40] on icon "Close" at bounding box center [1394, 43] width 13 height 13
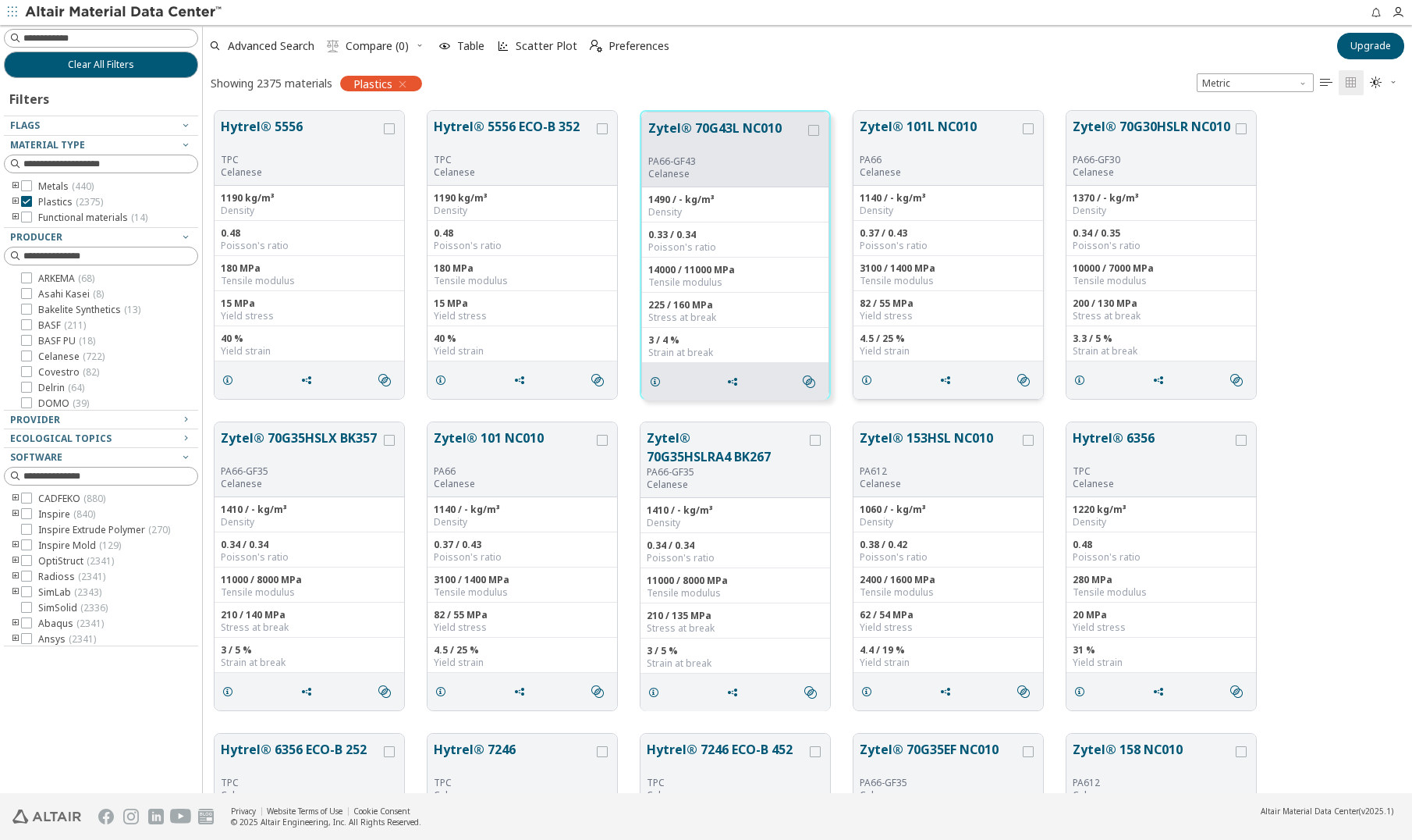
scroll to position [682, 1198]
click at [16, 214] on icon "toogle group" at bounding box center [16, 217] width 11 height 13
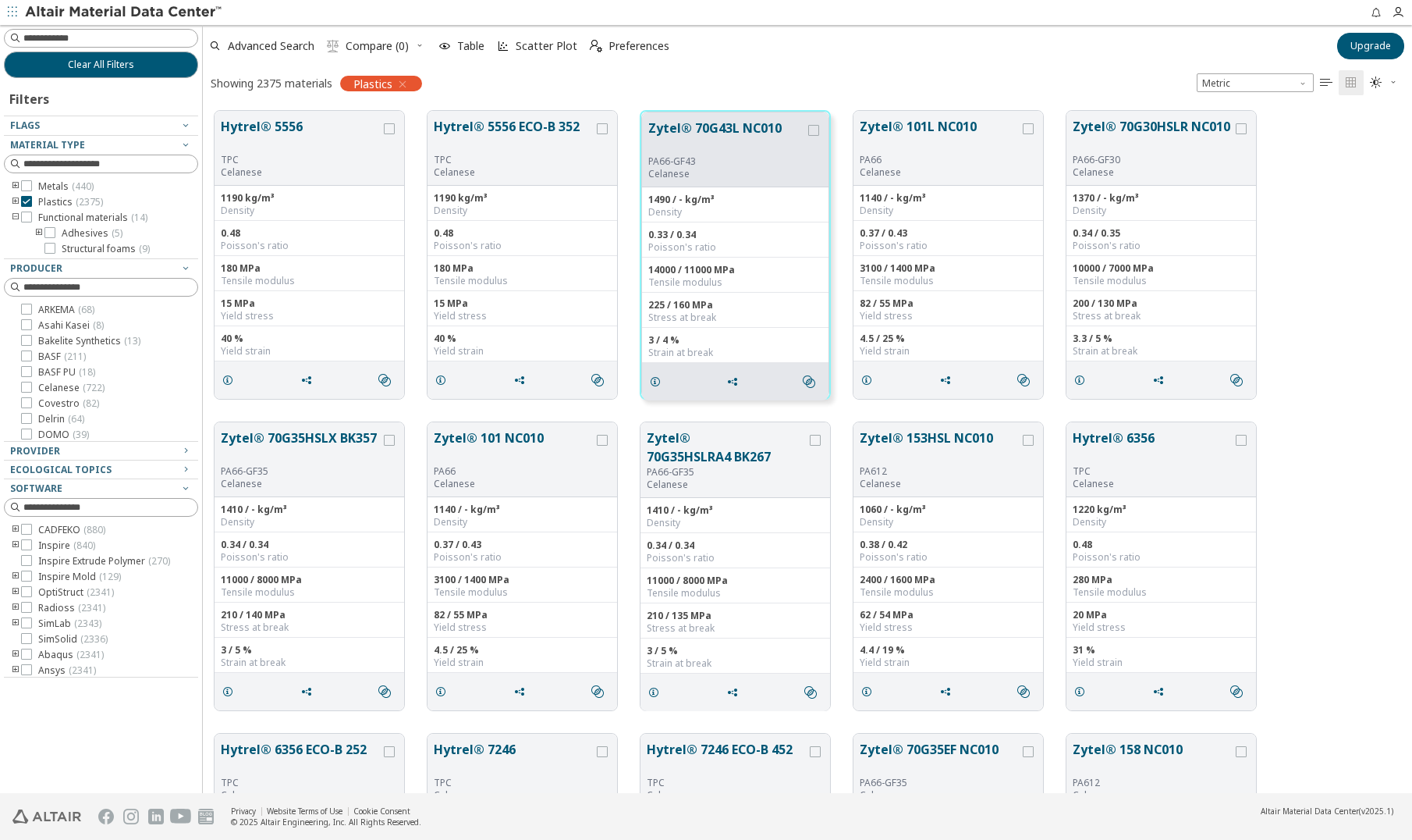
click at [39, 229] on icon "toogle group" at bounding box center [39, 233] width 11 height 13
click at [39, 232] on icon "toogle group" at bounding box center [39, 233] width 11 height 13
click at [19, 214] on icon "toogle group" at bounding box center [16, 217] width 11 height 13
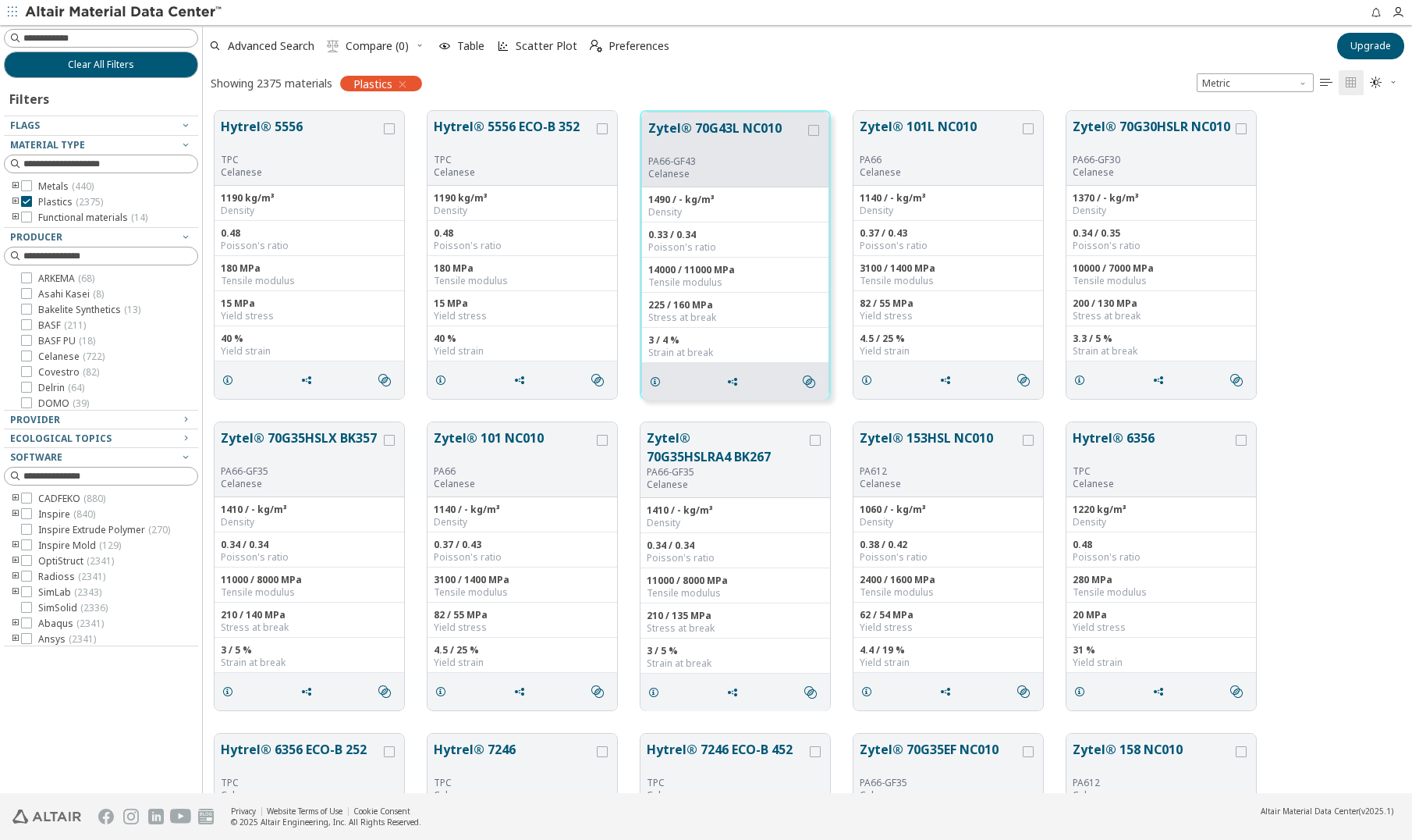
click at [13, 204] on icon "toogle group" at bounding box center [16, 203] width 11 height 13
click at [34, 216] on icon "toogle group" at bounding box center [39, 217] width 11 height 13
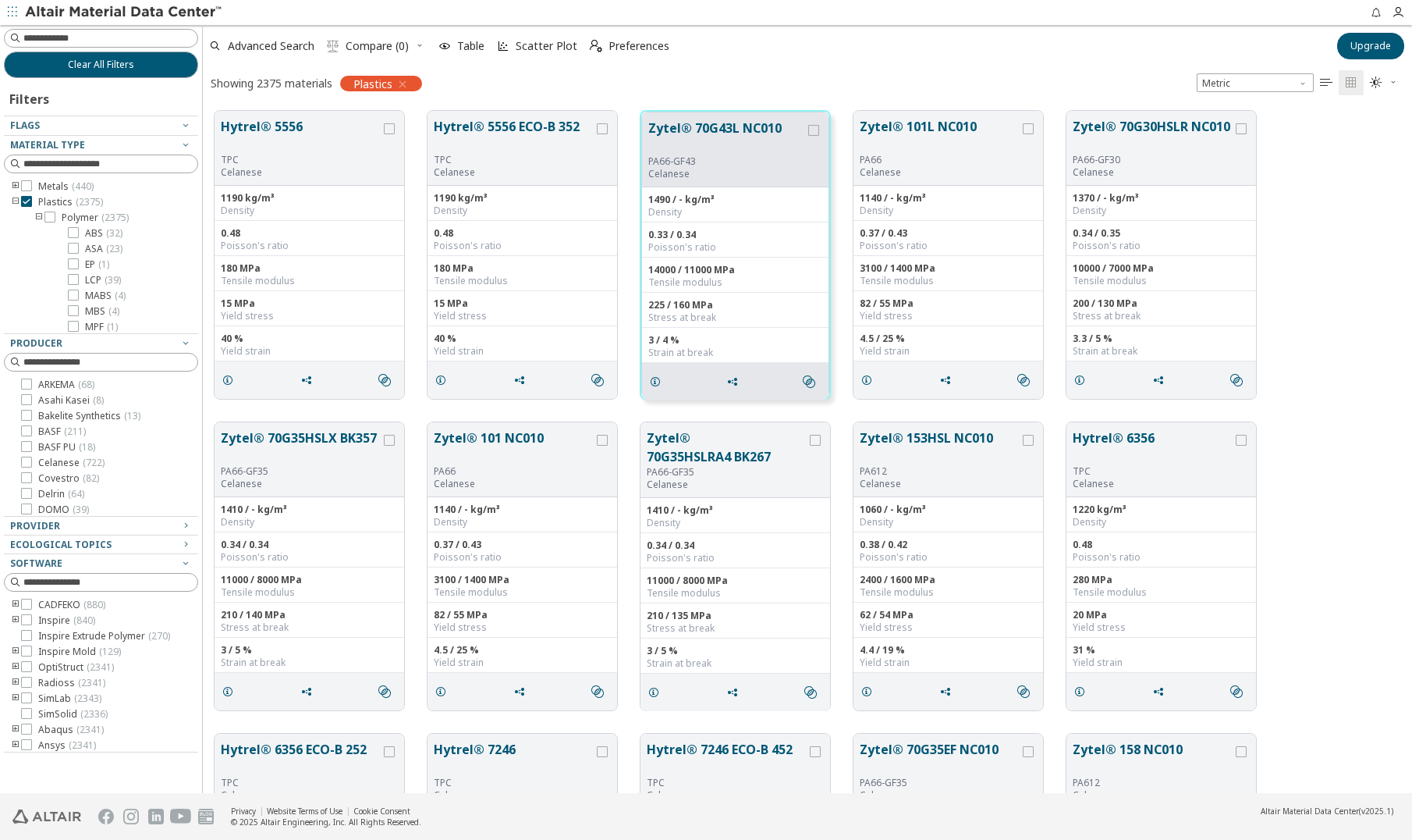
scroll to position [78, 0]
click at [76, 262] on icon at bounding box center [73, 264] width 11 height 11
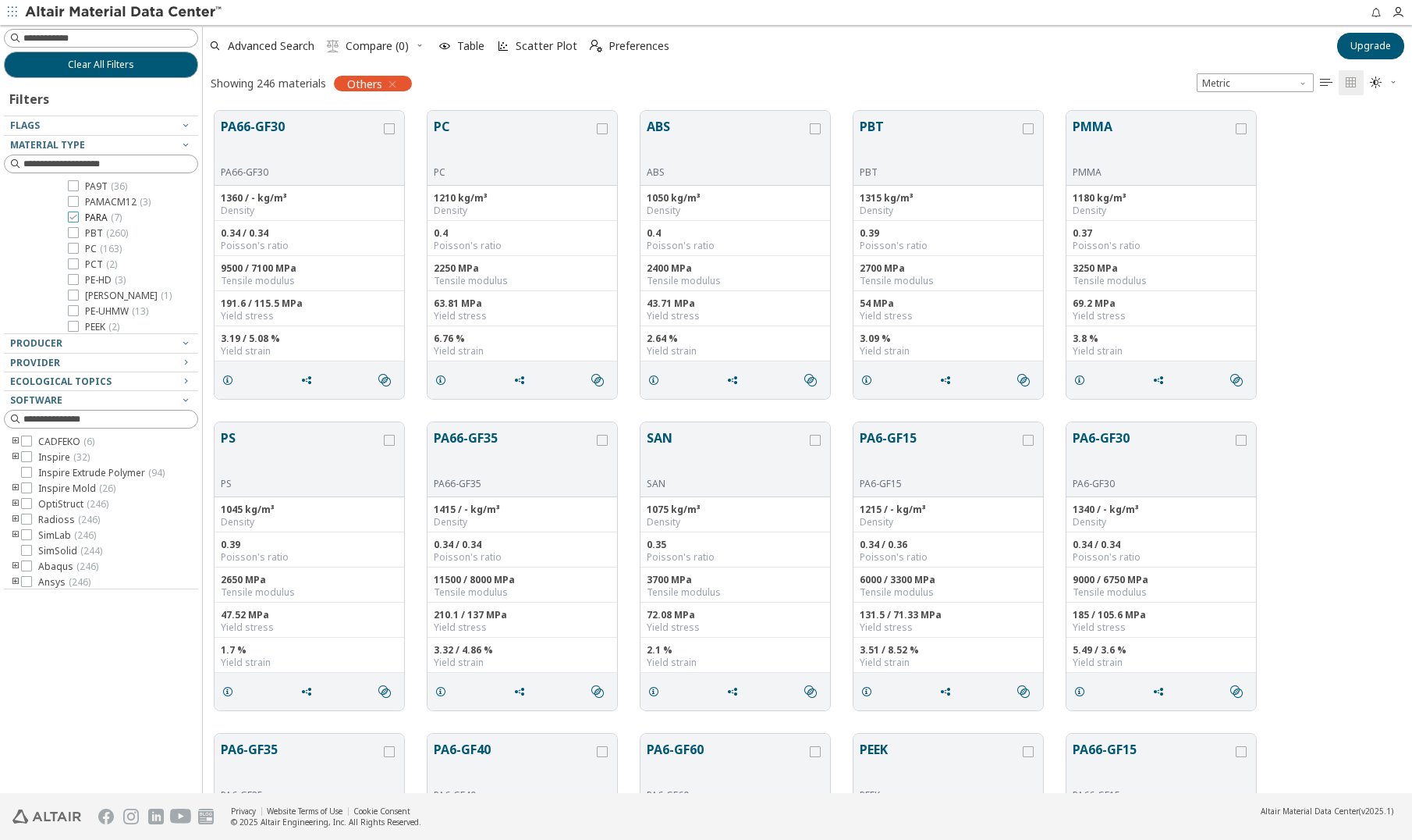
scroll to position [546, 0]
click at [81, 327] on div "Filters Flags Material Type Metals ( 440 ) Plastics ( 2375 ) Polymer ( 2375 ) A…" at bounding box center [101, 333] width 195 height 511
click at [88, 247] on span "PMMA ( 35 )" at bounding box center [109, 249] width 48 height 13
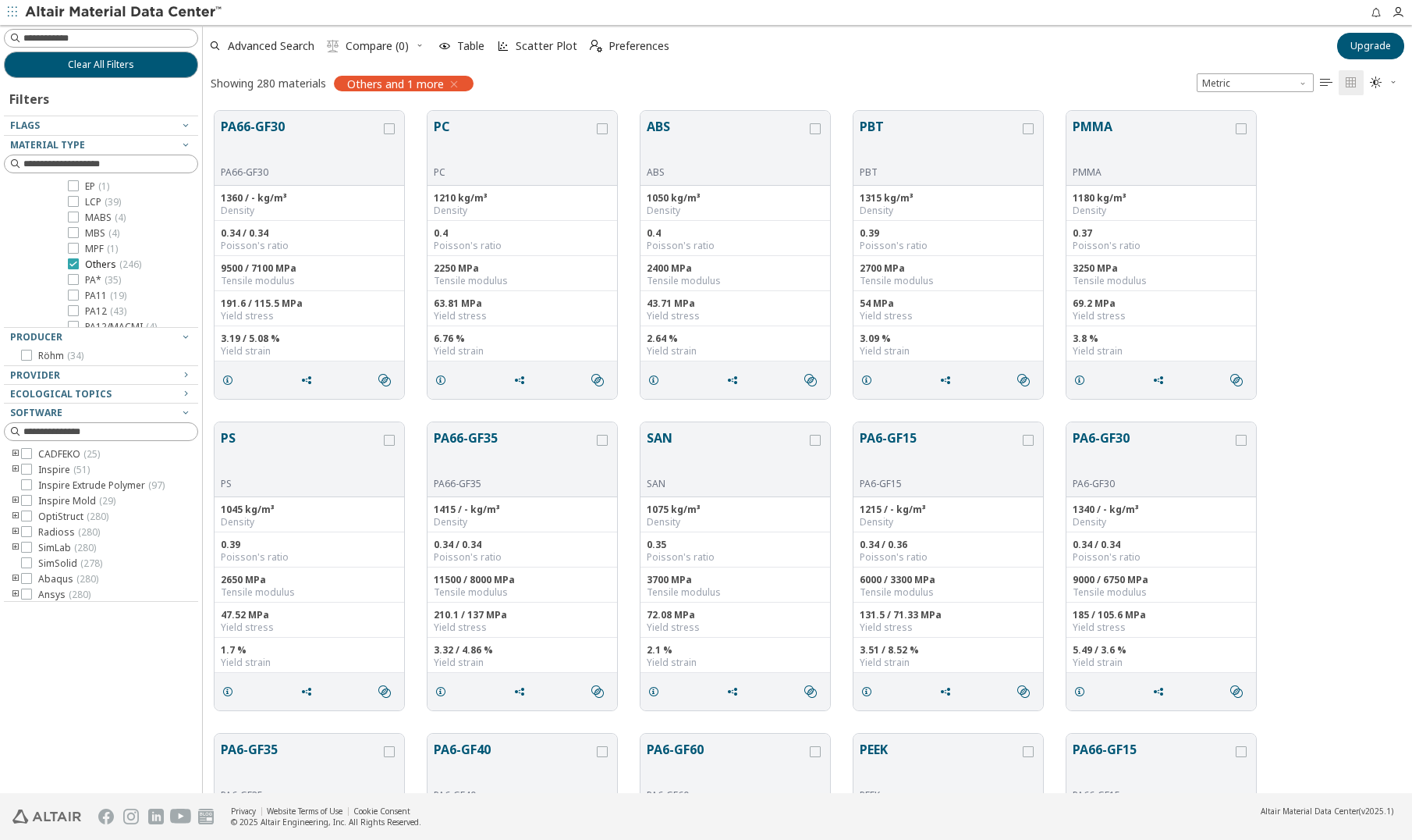
click at [112, 258] on span "Others ( 246 )" at bounding box center [113, 265] width 56 height 13
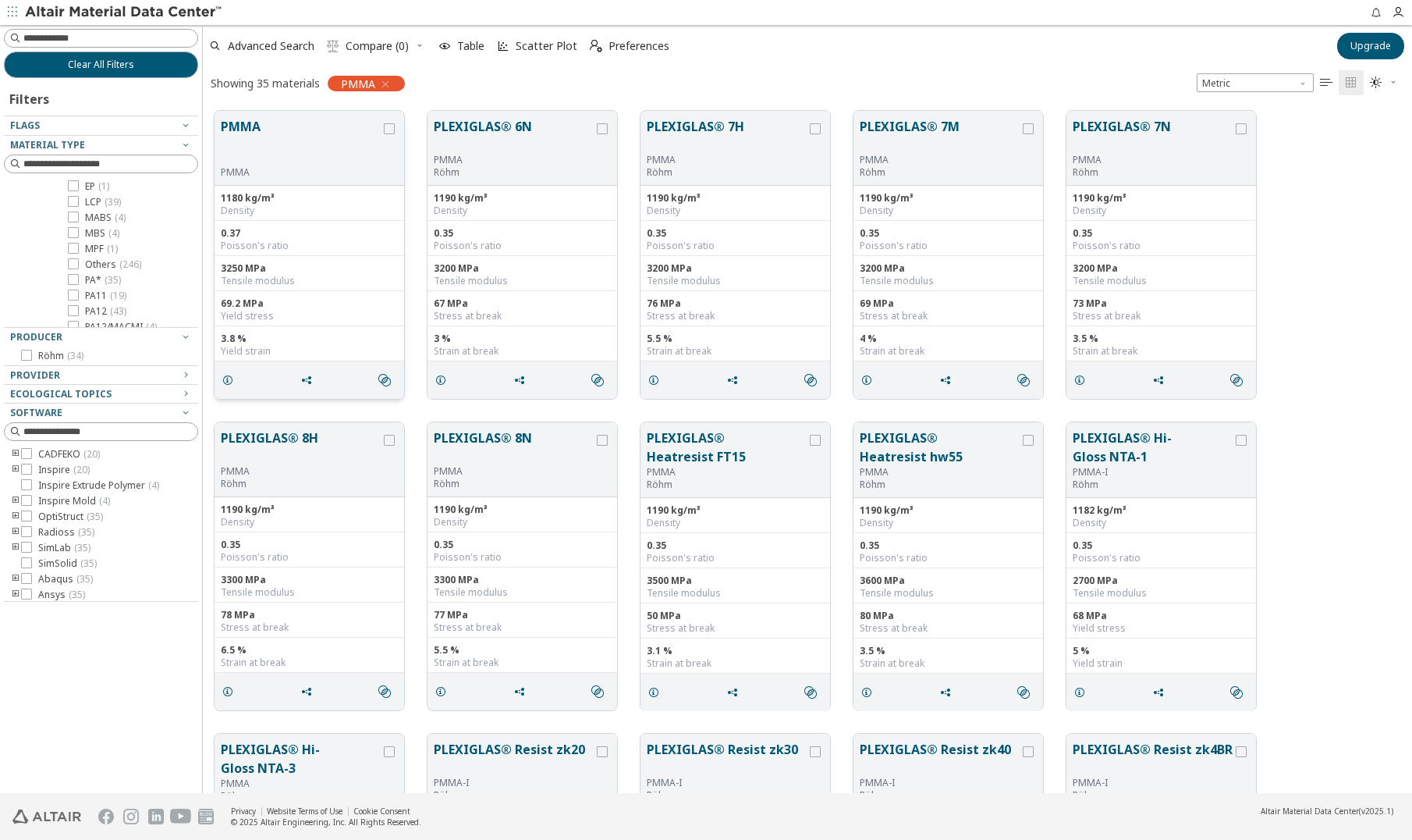
click at [303, 136] on button "PMMA" at bounding box center [300, 142] width 160 height 49
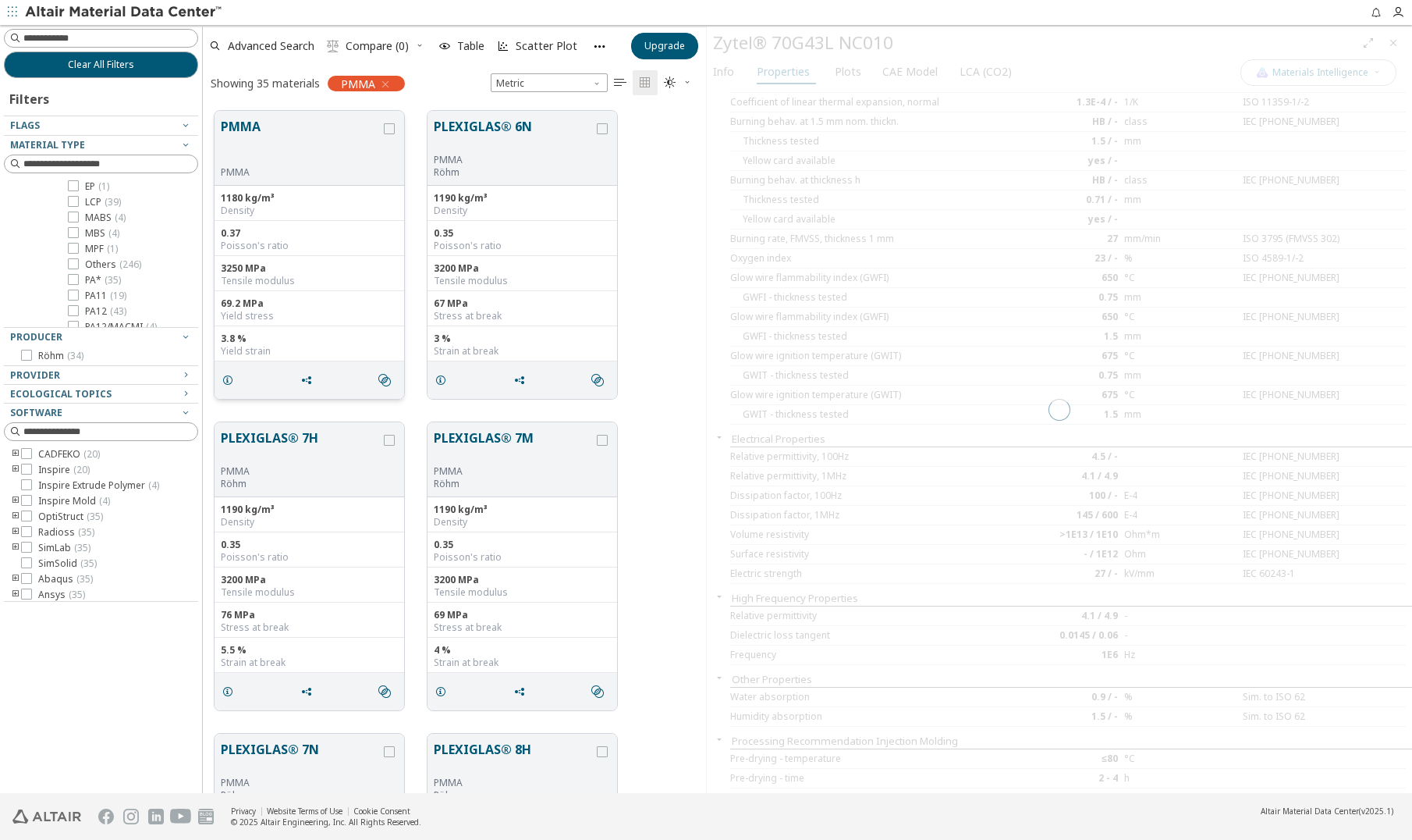
scroll to position [682, 492]
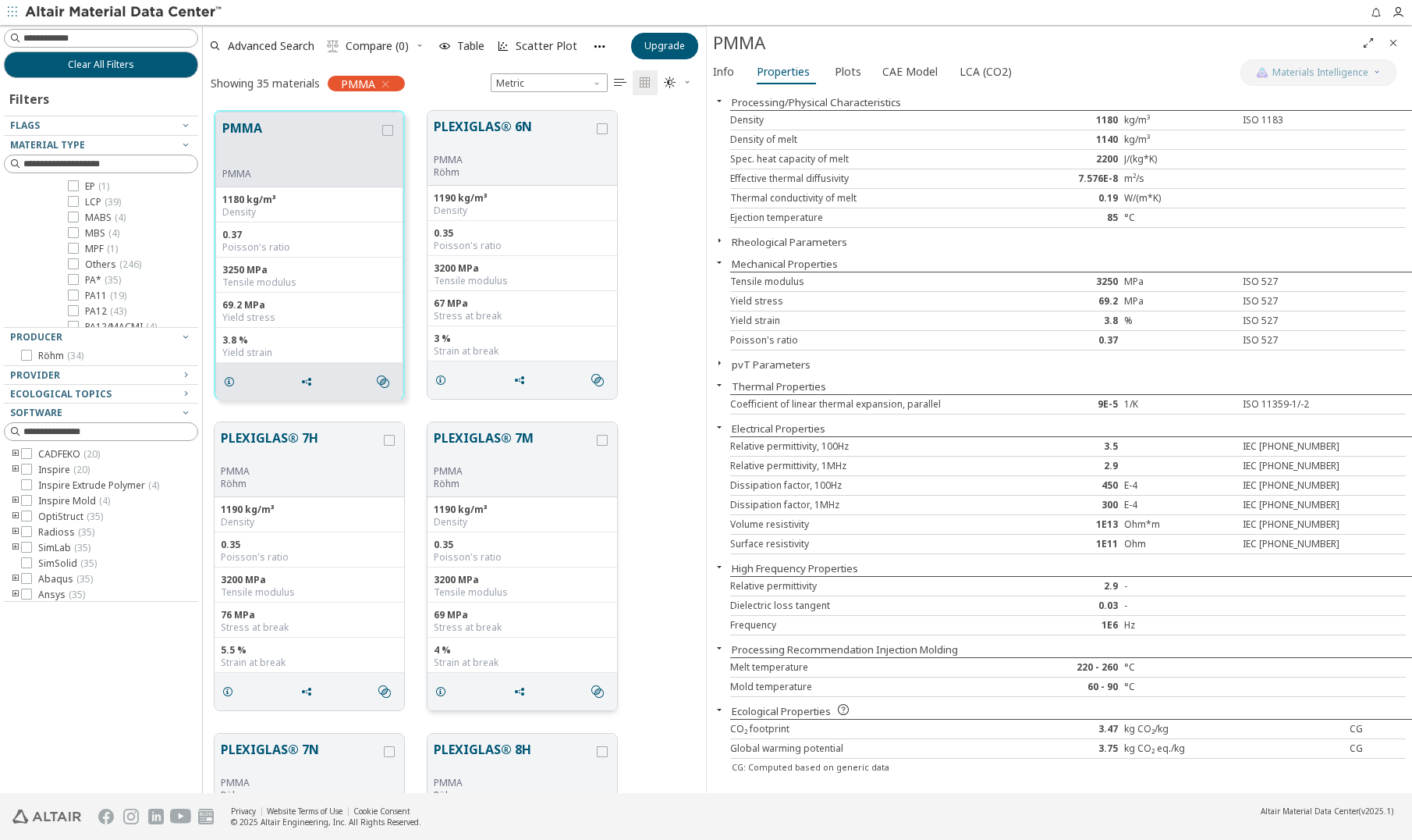
click at [498, 458] on button "PLEXIGLAS® 7M" at bounding box center [514, 447] width 160 height 37
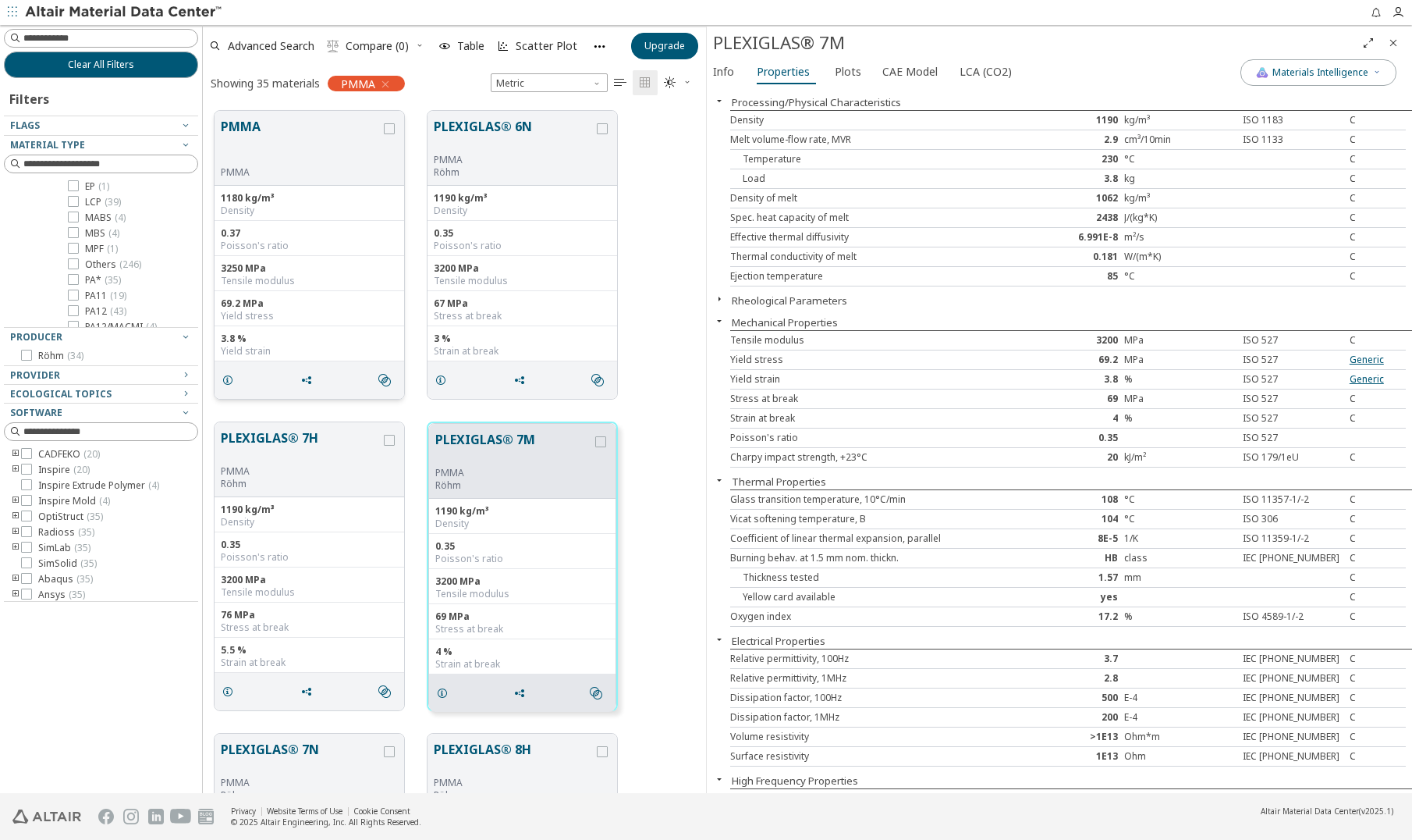
click at [343, 158] on button "PMMA" at bounding box center [300, 142] width 160 height 49
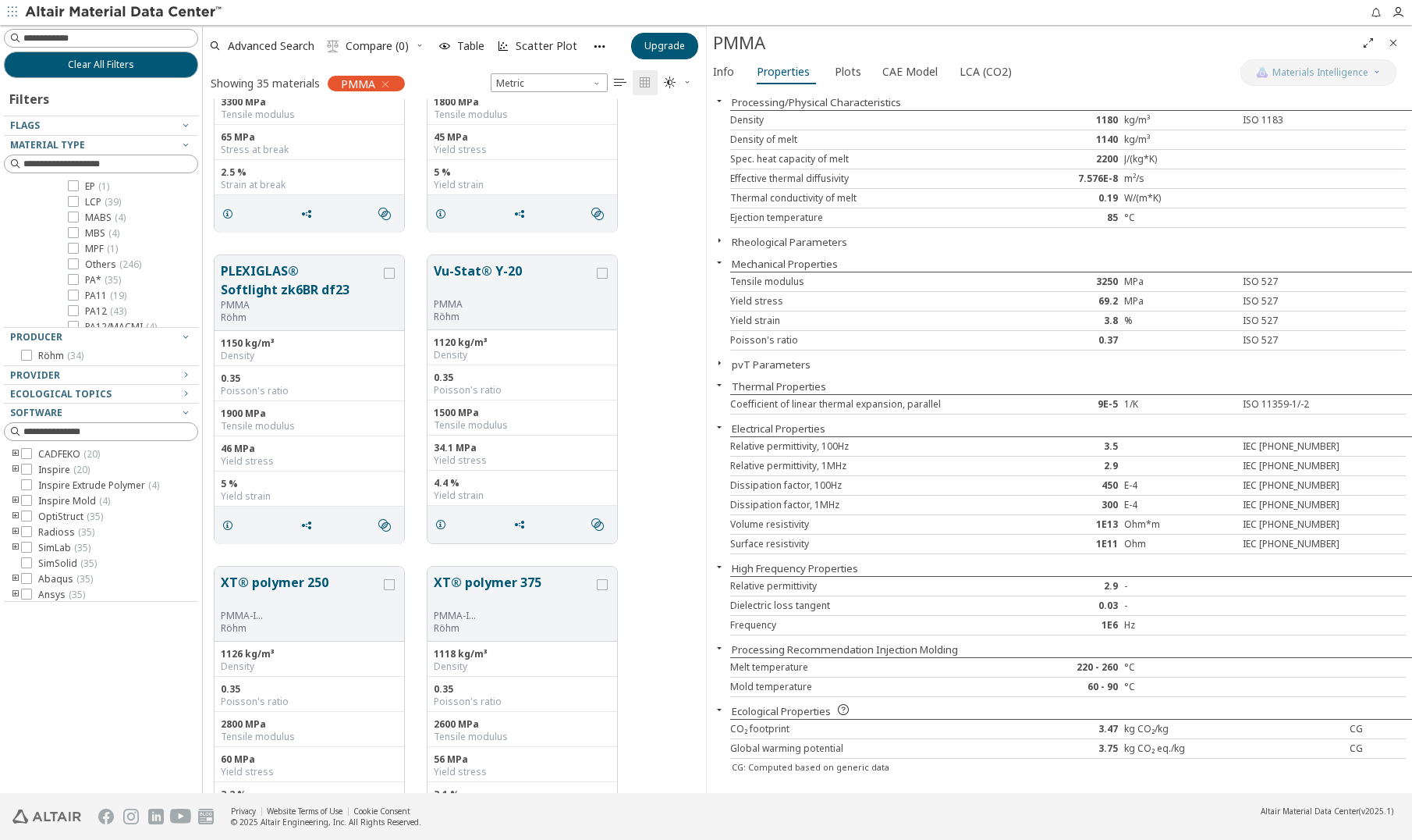
scroll to position [4604, 0]
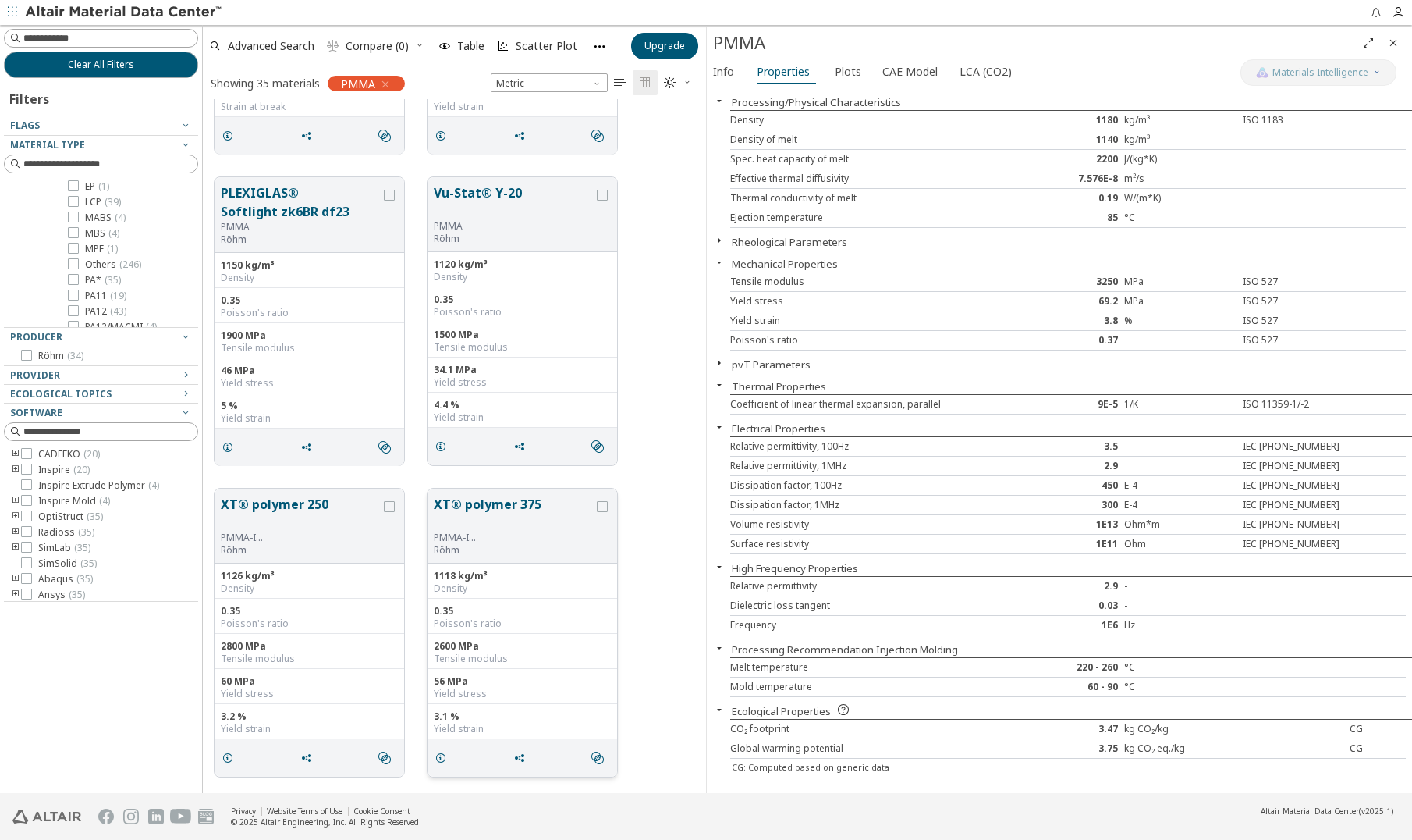
click at [574, 522] on button "XT® polymer 375" at bounding box center [514, 513] width 160 height 37
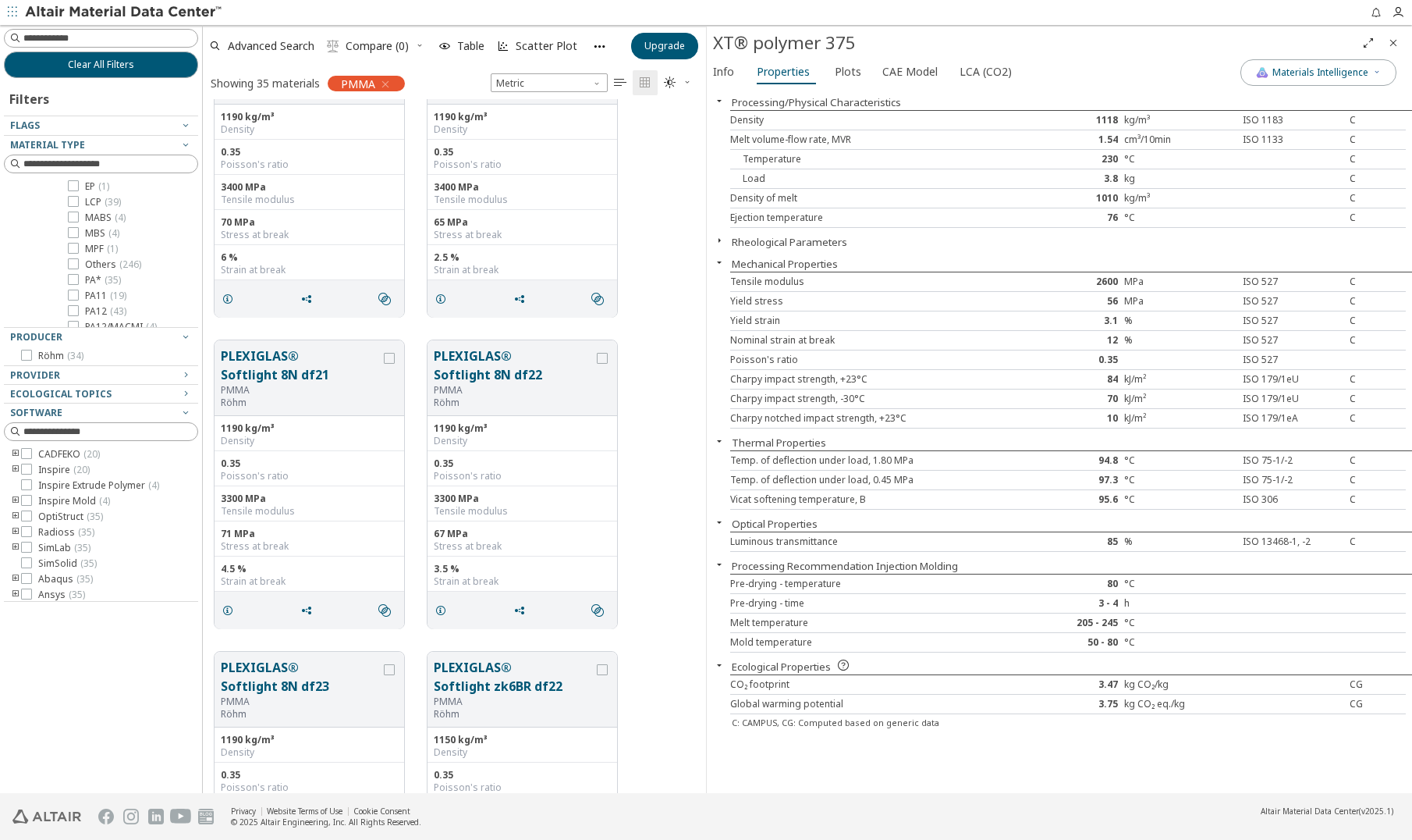
scroll to position [3741, 0]
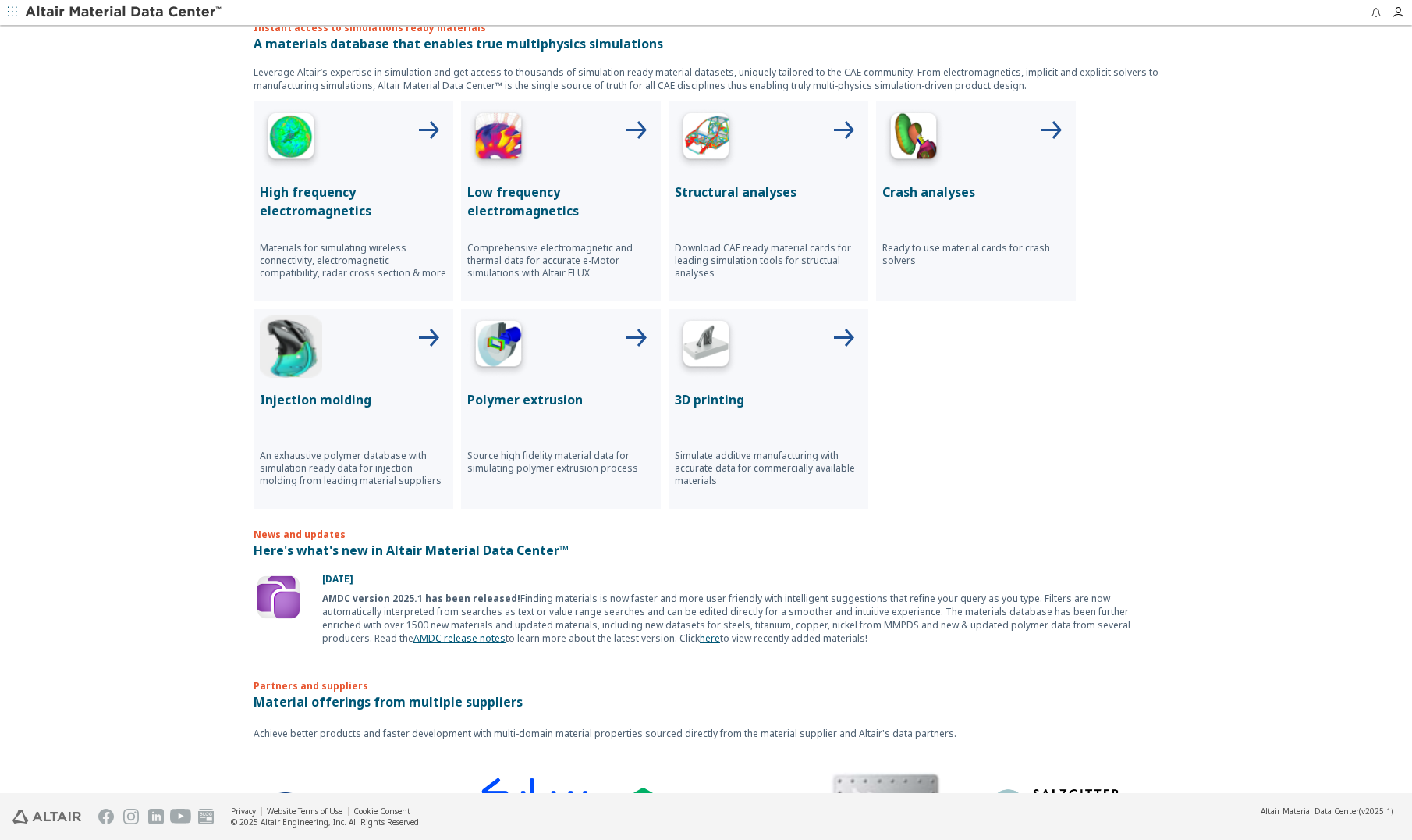
scroll to position [624, 0]
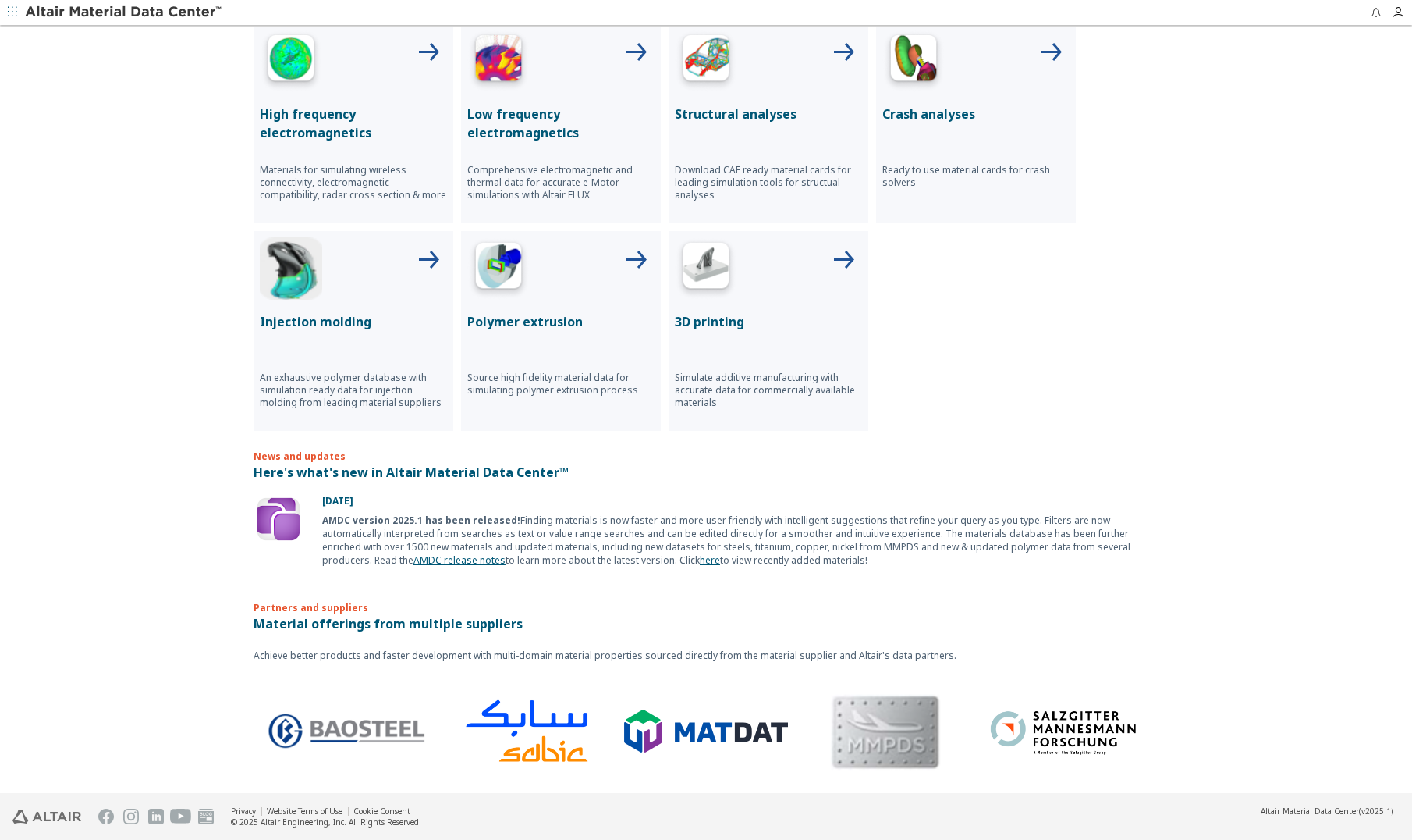
click at [411, 475] on p "Here's what's new in Altair Material Data Center™" at bounding box center [706, 472] width 905 height 19
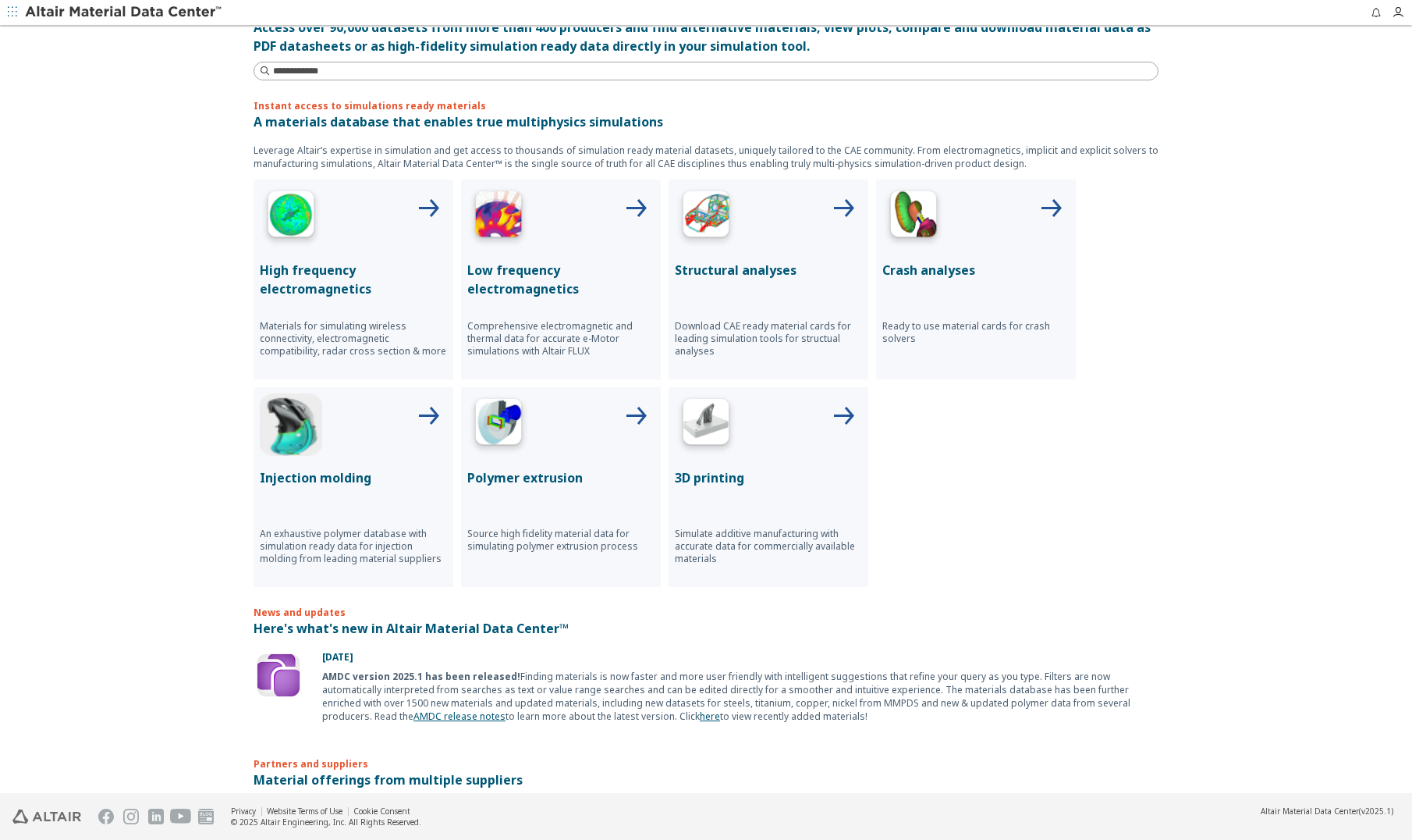
click at [783, 272] on p "Structural analyses" at bounding box center [769, 270] width 188 height 19
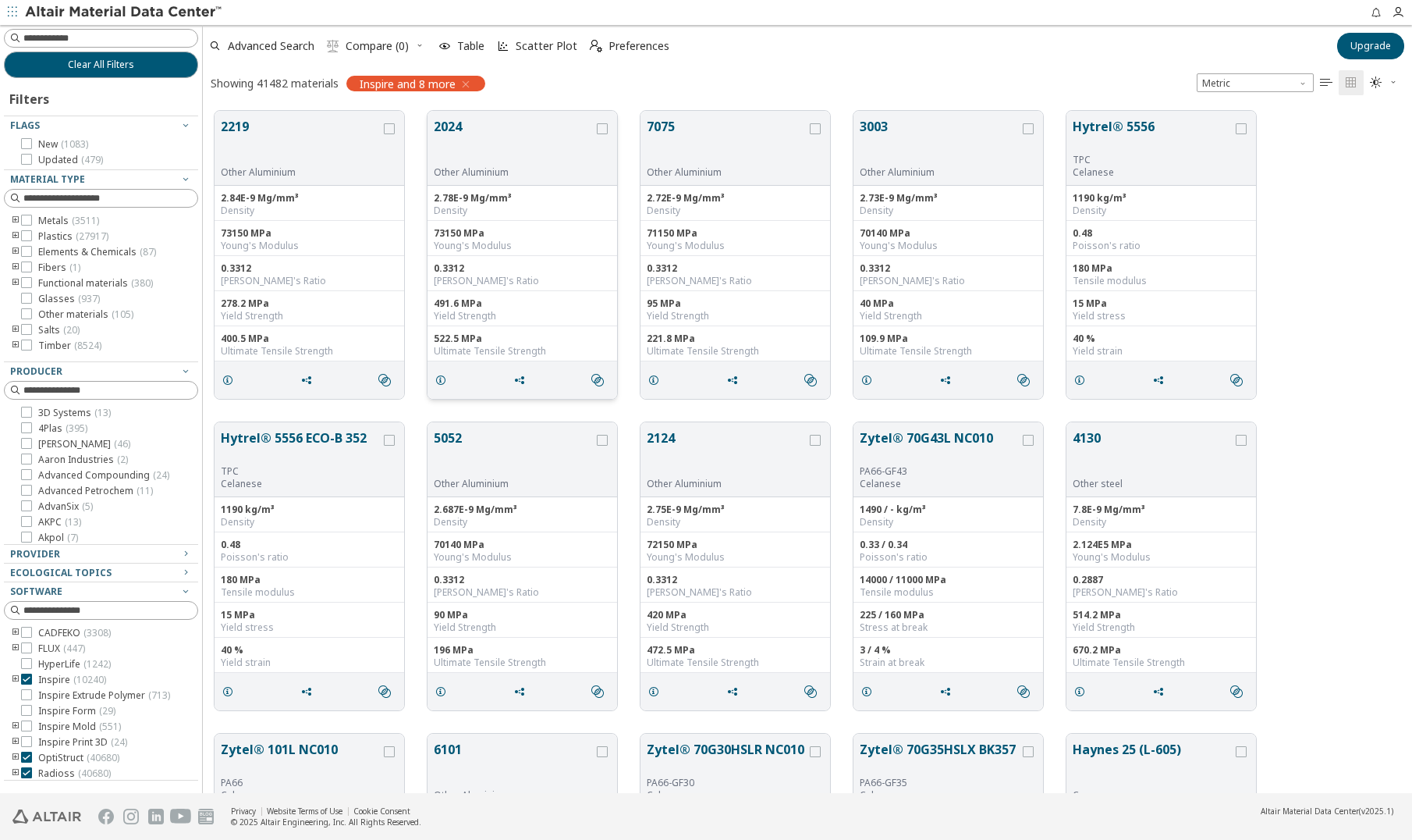
scroll to position [682, 1198]
click at [13, 232] on icon "toogle group" at bounding box center [16, 236] width 11 height 13
click at [37, 252] on icon "toogle group" at bounding box center [39, 252] width 11 height 13
click at [70, 243] on icon at bounding box center [73, 242] width 11 height 11
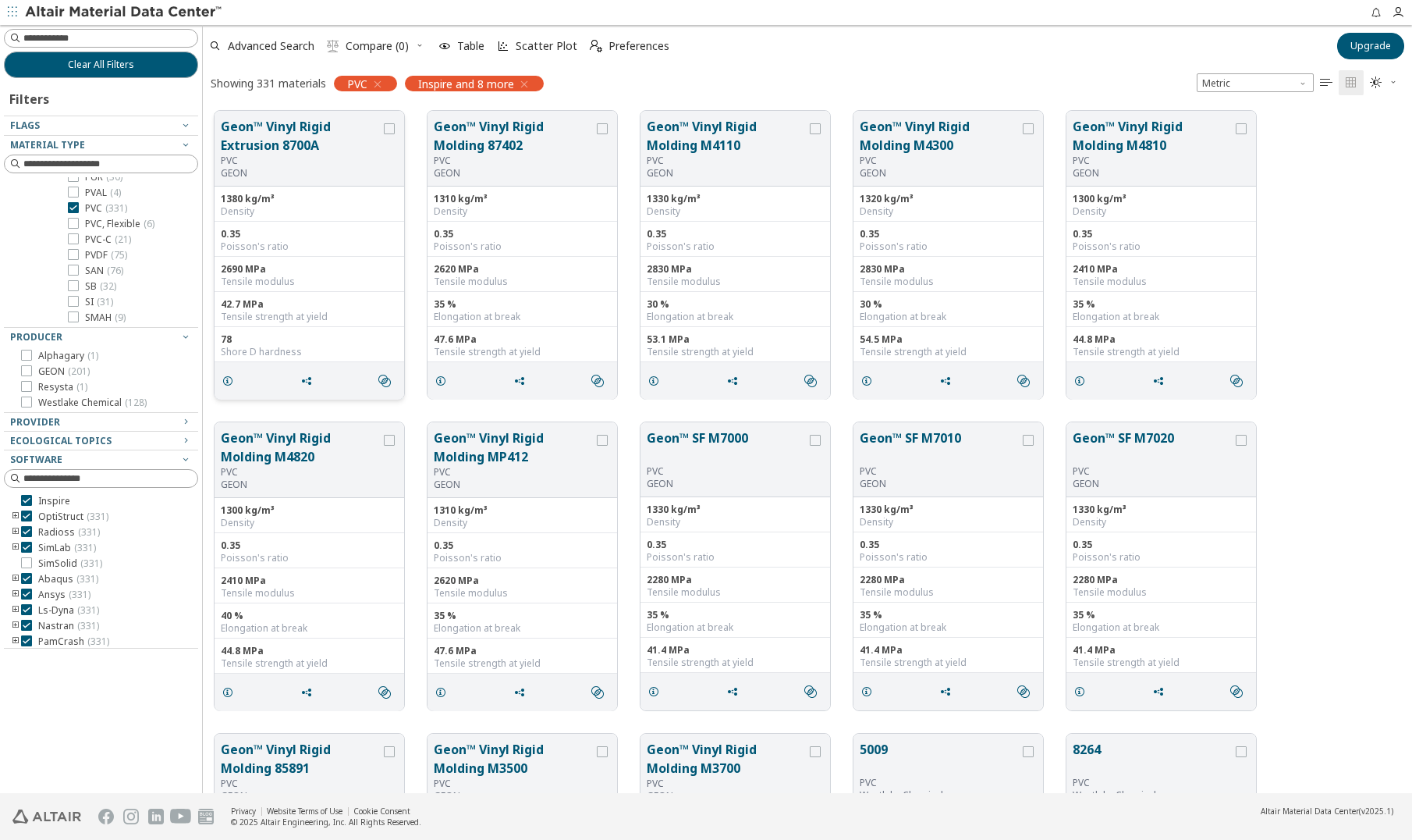
click at [310, 152] on button "Geon™ Vinyl Rigid Extrusion 8700A" at bounding box center [300, 136] width 160 height 38
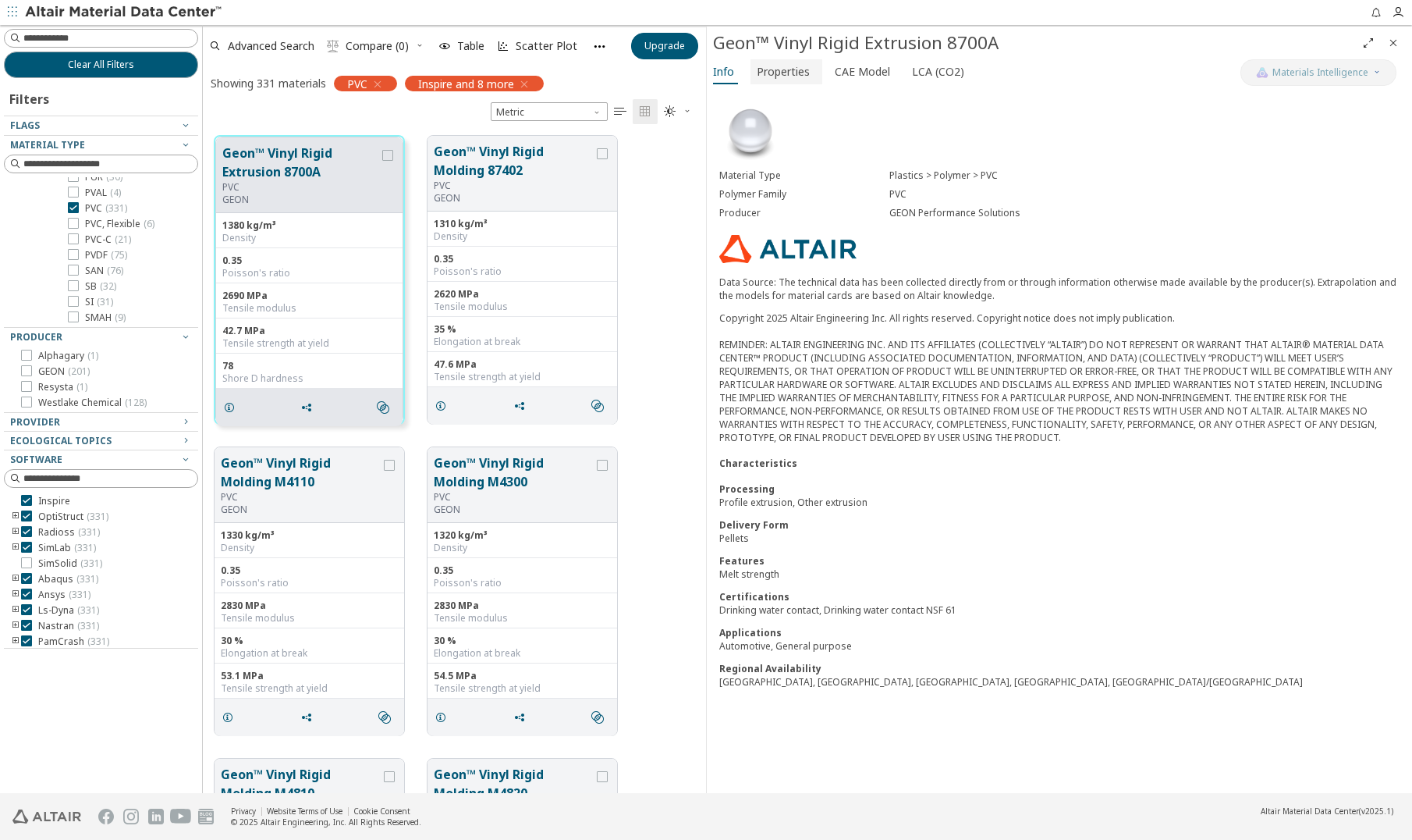
click at [804, 74] on span "Properties" at bounding box center [783, 72] width 53 height 25
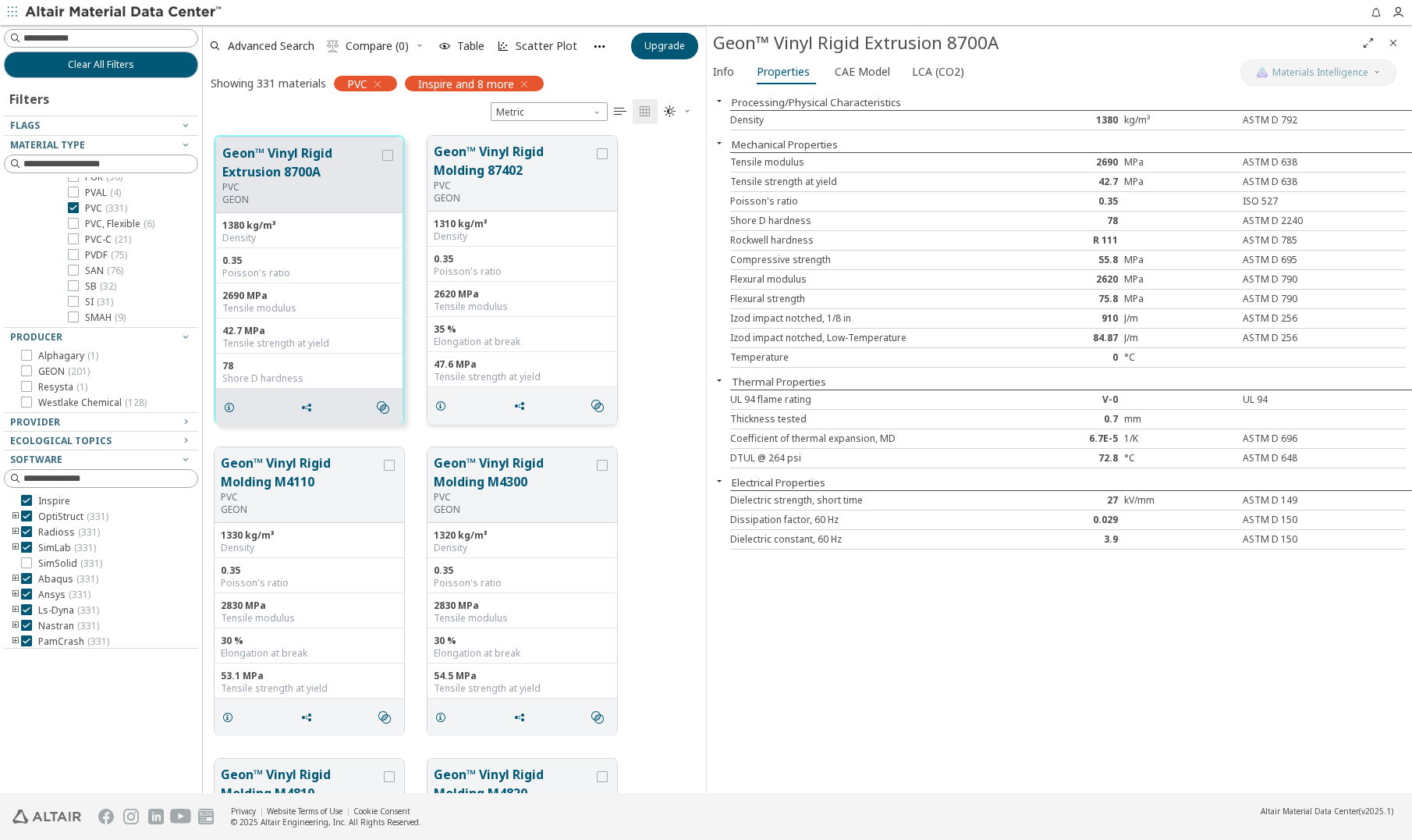
click at [494, 159] on button "Geon™ Vinyl Rigid Molding 87402" at bounding box center [514, 161] width 160 height 38
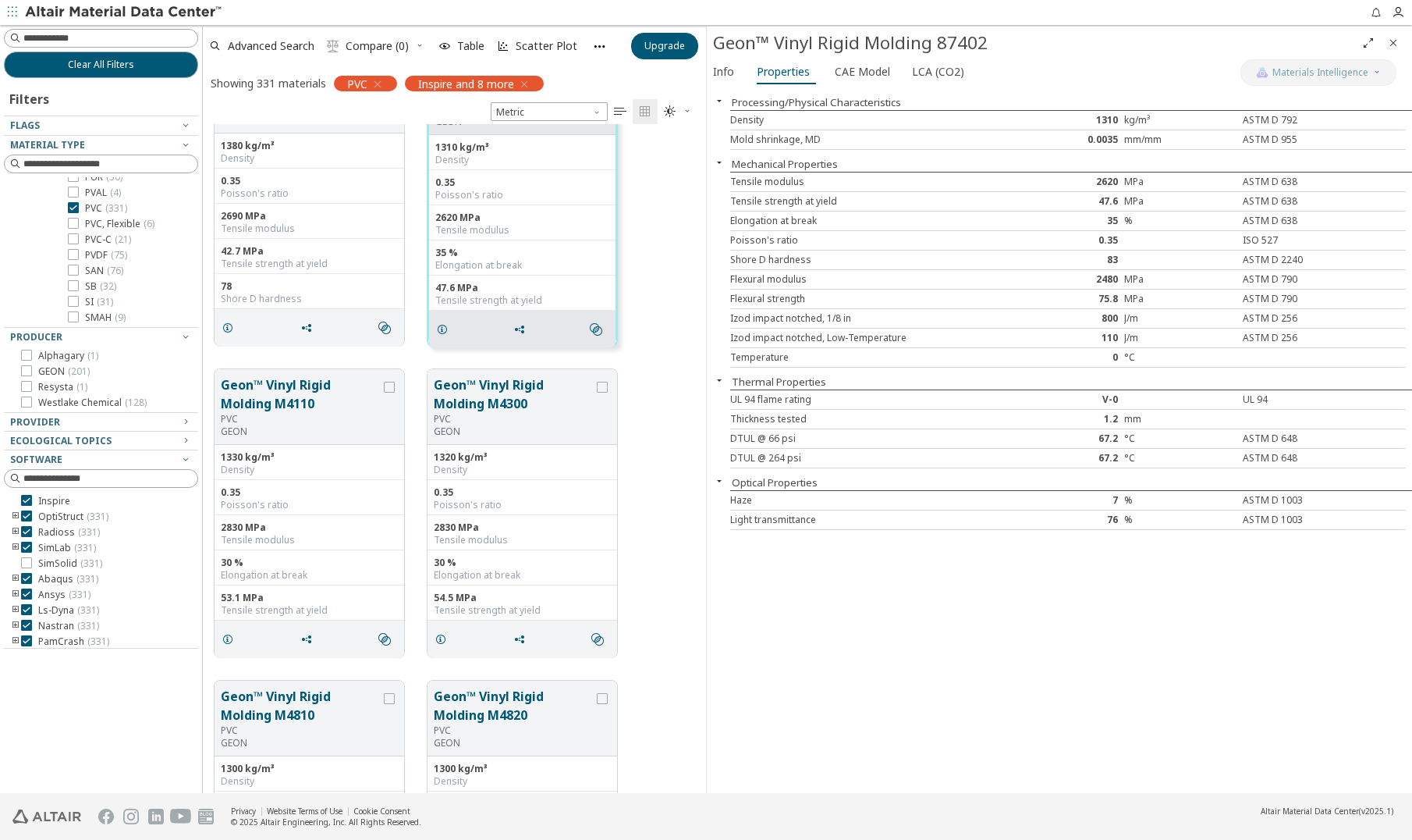
scroll to position [156, 0]
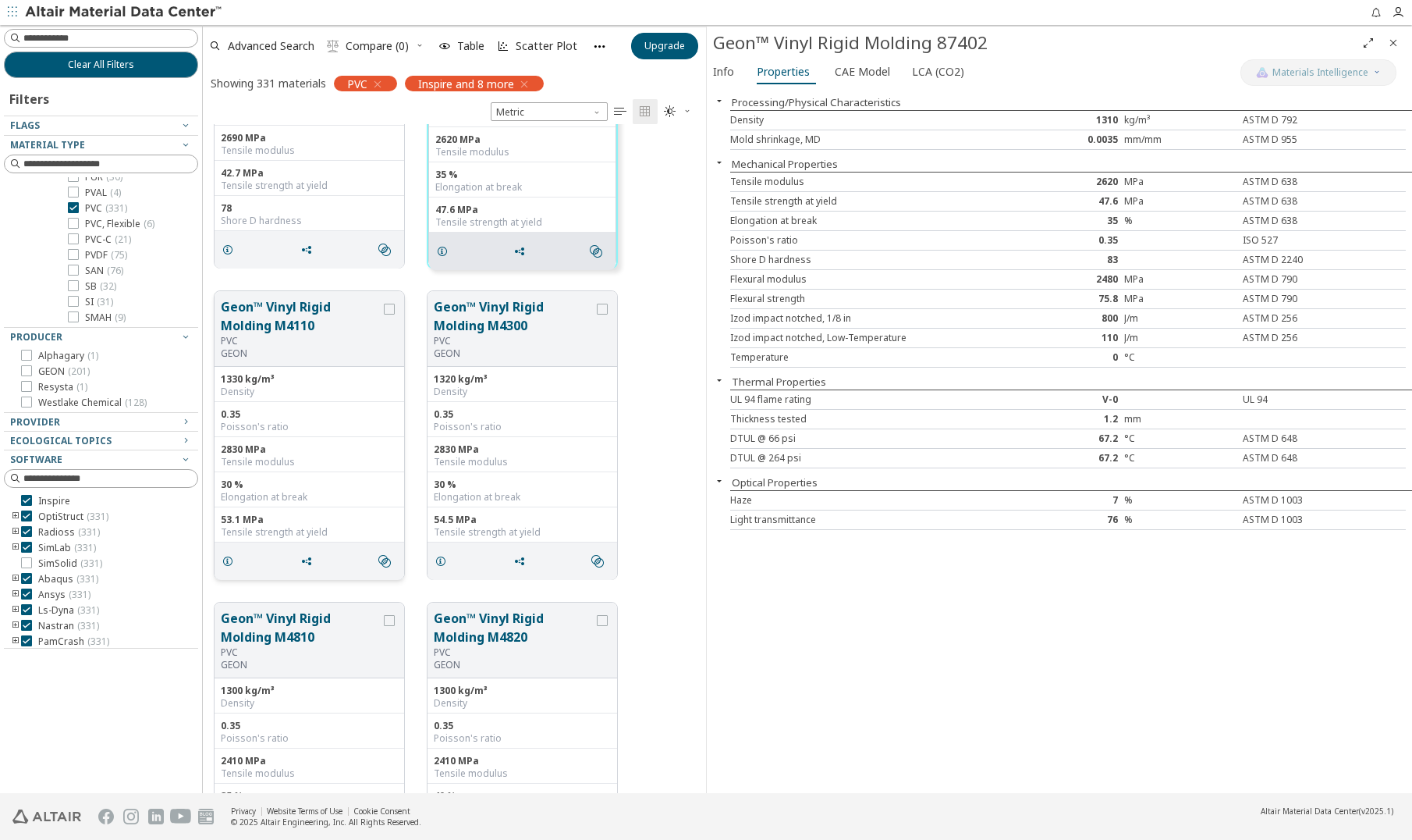
click at [351, 331] on button "Geon™ Vinyl Rigid Molding M4110" at bounding box center [300, 316] width 160 height 38
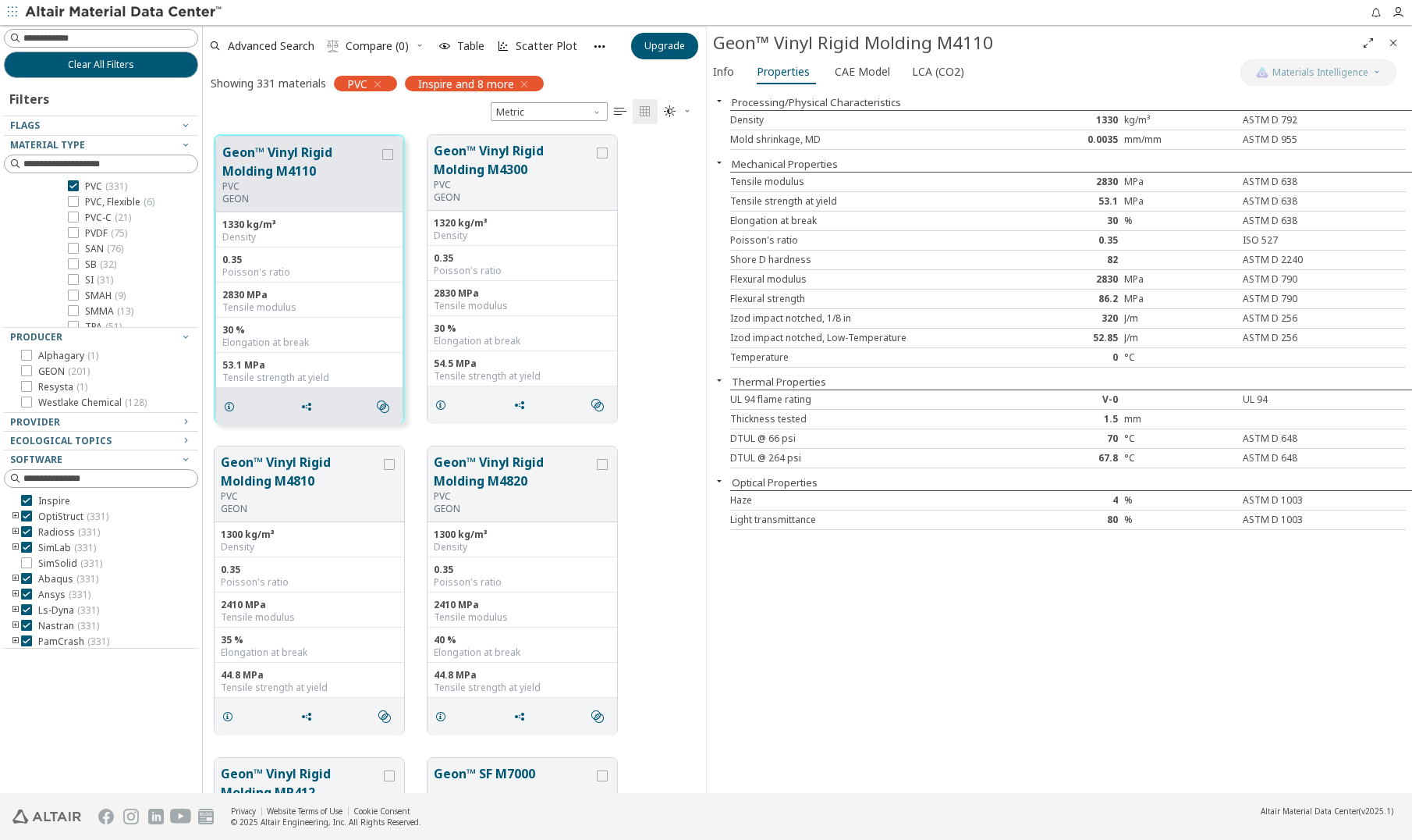
scroll to position [2007, 0]
click at [13, 256] on icon "toogle group" at bounding box center [16, 255] width 11 height 13
click at [13, 256] on icon "toogle group" at bounding box center [16, 255] width 11 height 13
click at [12, 610] on icon "toogle group" at bounding box center [16, 610] width 11 height 13
click at [67, 626] on span "Mat1 ( 331 )" at bounding box center [85, 626] width 47 height 13
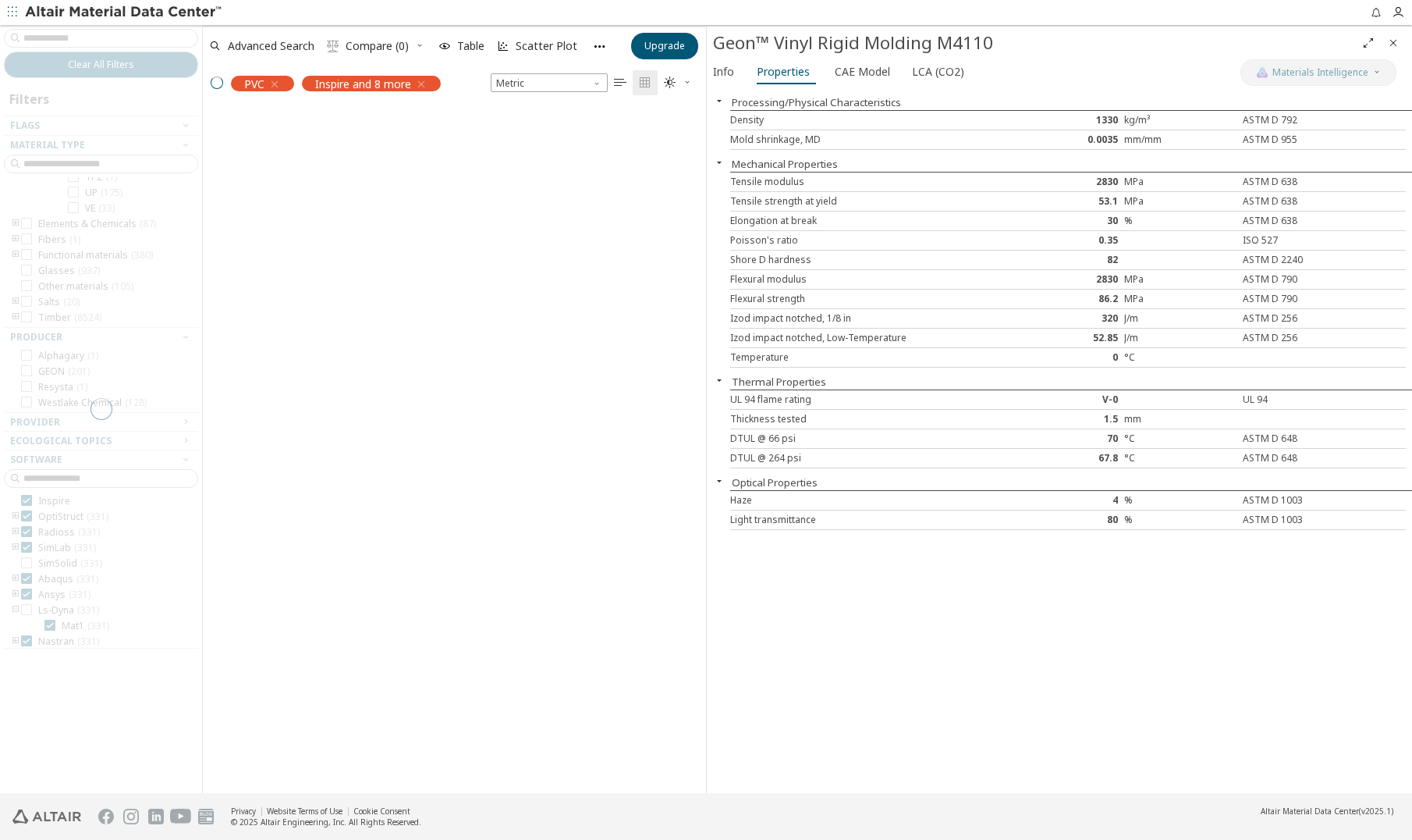
scroll to position [657, 492]
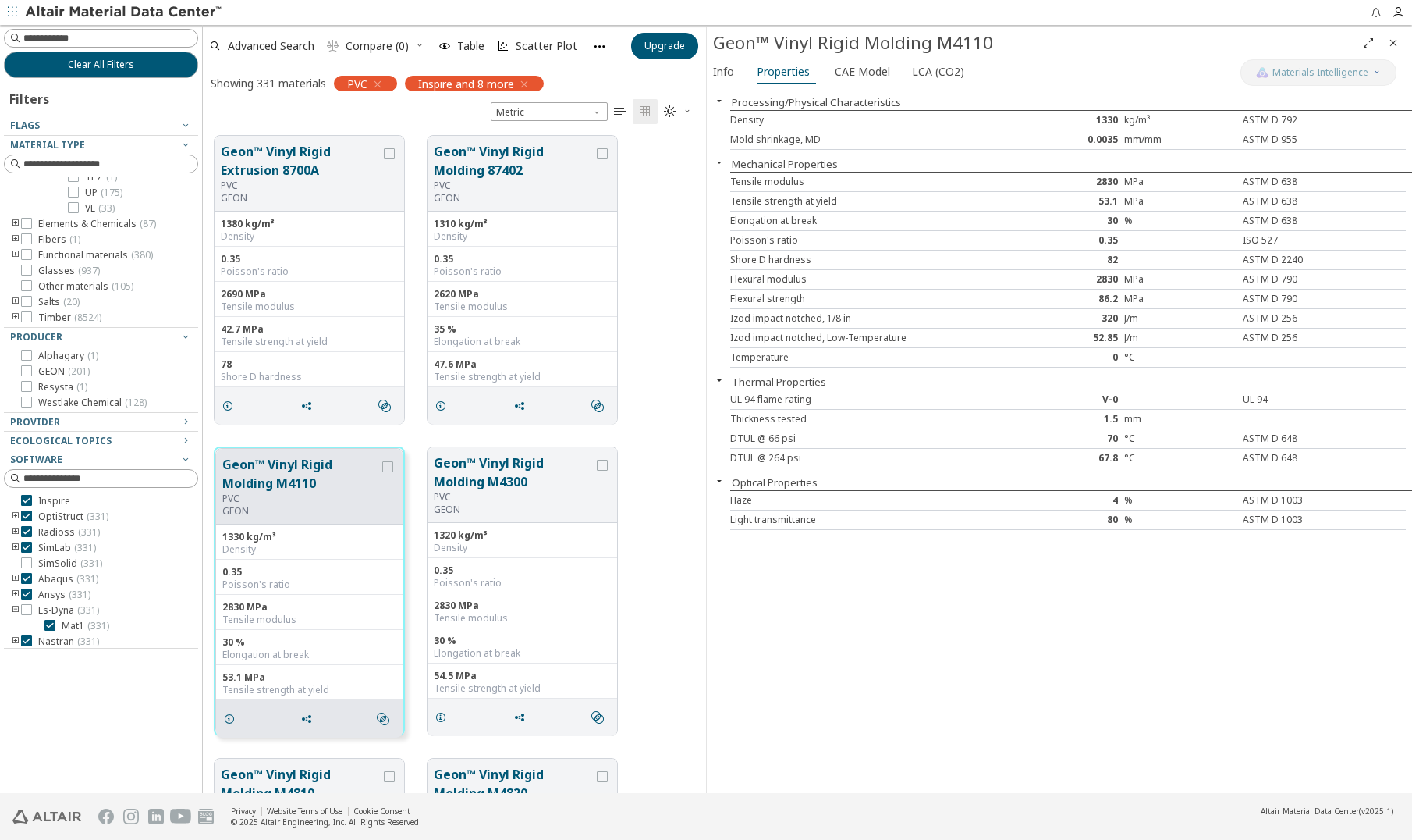
click at [382, 86] on icon "button" at bounding box center [377, 84] width 13 height 13
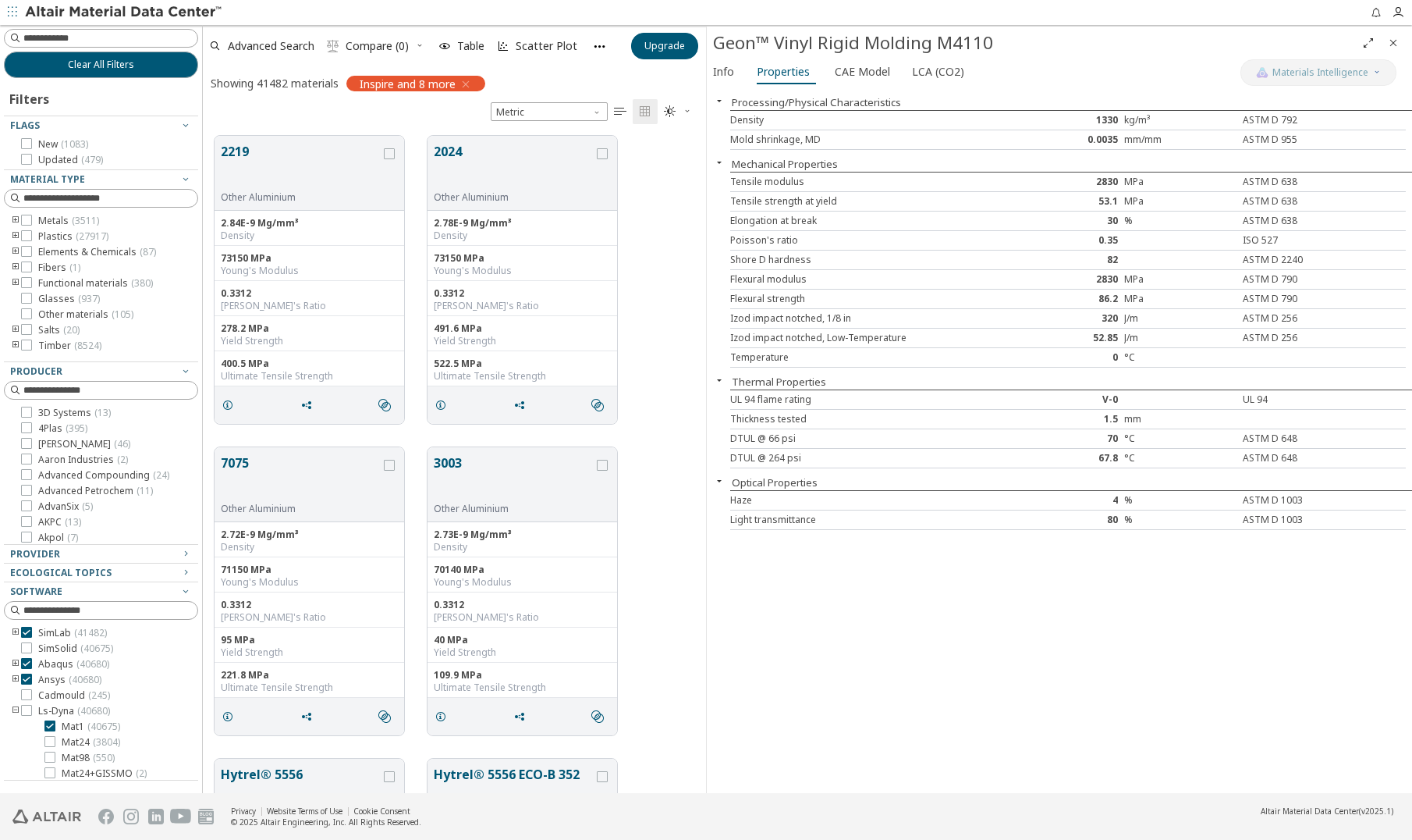
scroll to position [191, 0]
click at [32, 678] on label "Ls-Dyna ( 40680 )" at bounding box center [65, 677] width 89 height 13
click at [26, 683] on icon at bounding box center [27, 679] width 11 height 11
click at [28, 648] on icon at bounding box center [27, 645] width 11 height 11
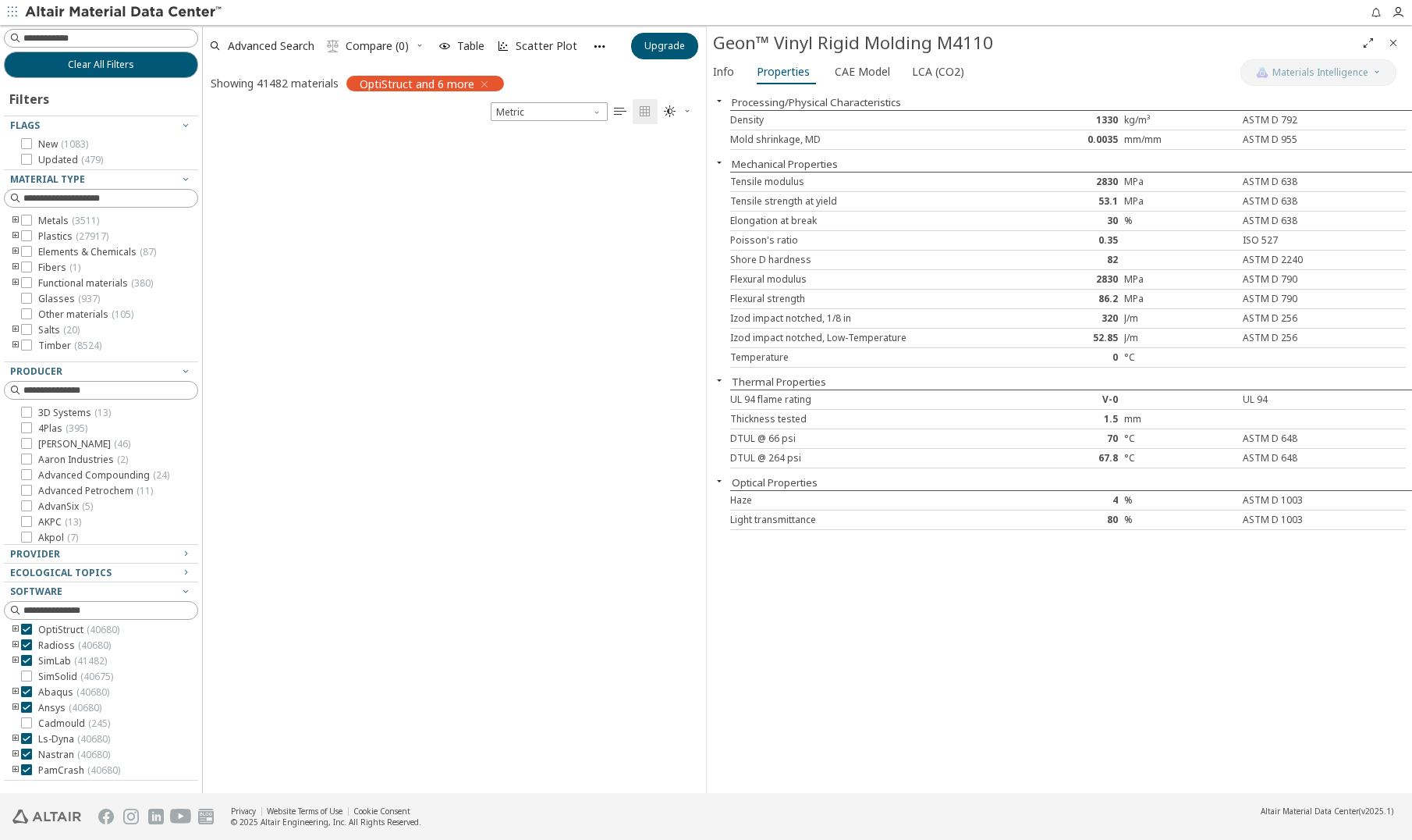
scroll to position [682, 492]
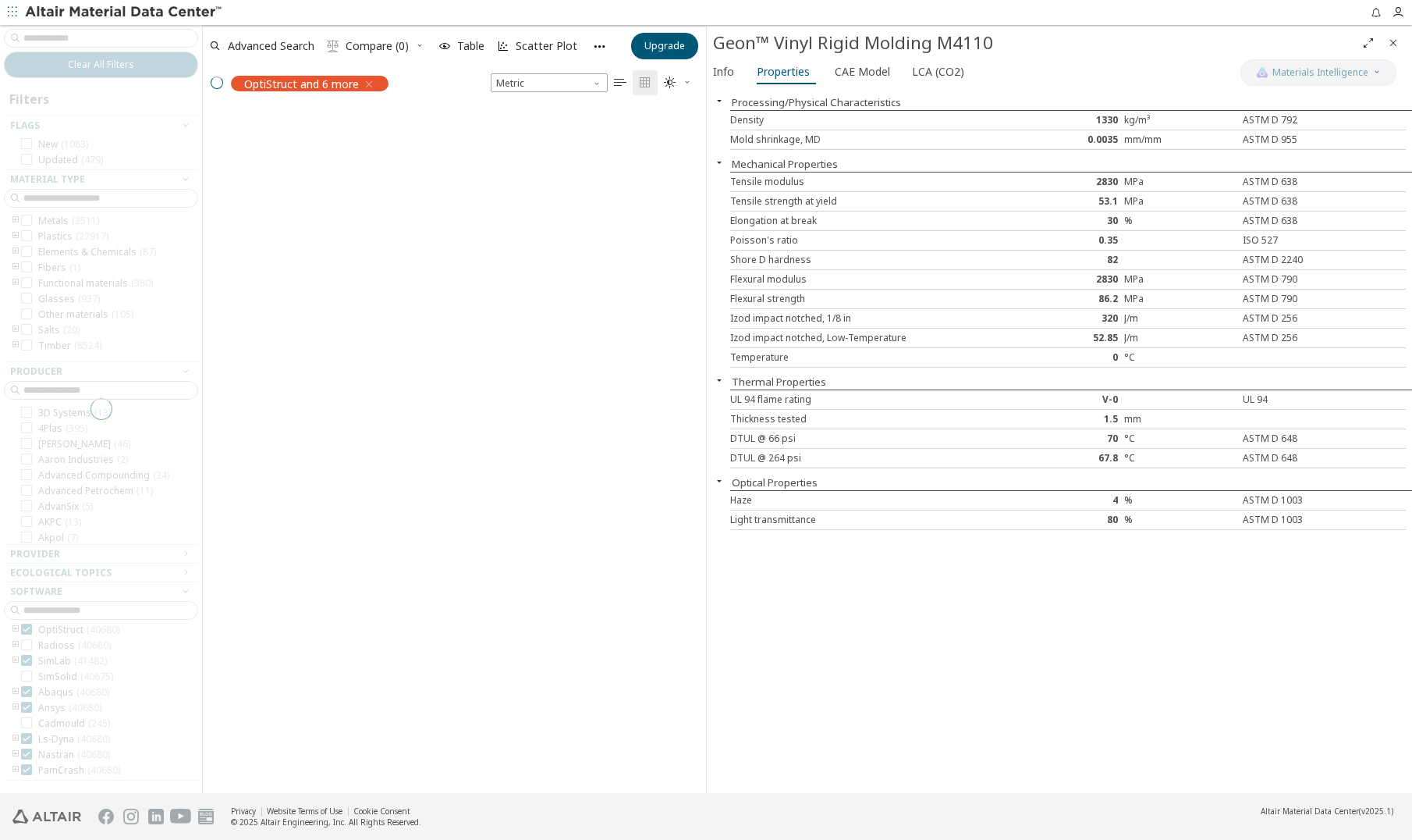
click at [28, 626] on div at bounding box center [101, 409] width 202 height 768
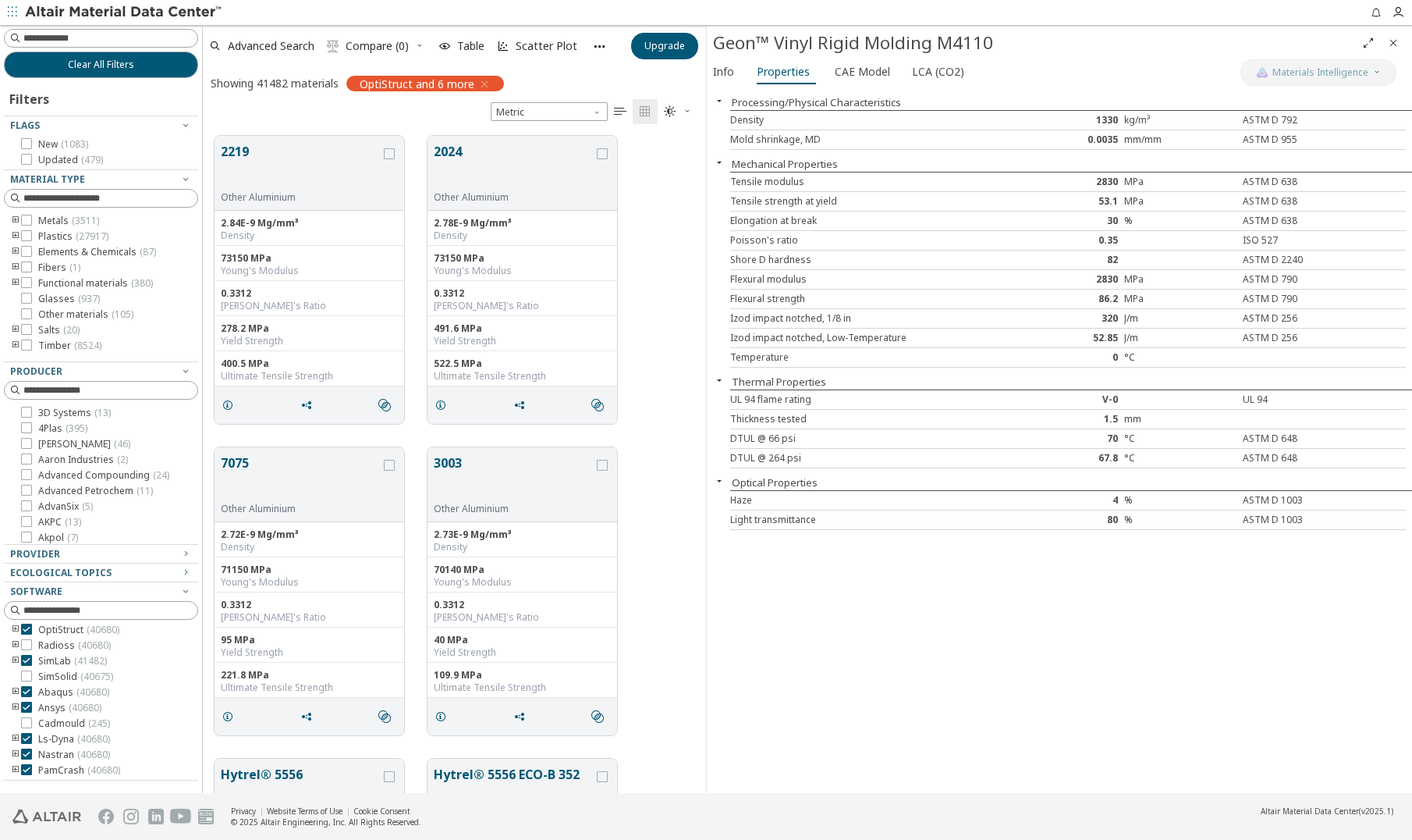
scroll to position [657, 492]
click at [26, 629] on icon at bounding box center [27, 629] width 11 height 11
click at [28, 662] on icon at bounding box center [27, 660] width 11 height 11
click at [24, 690] on icon at bounding box center [27, 691] width 11 height 11
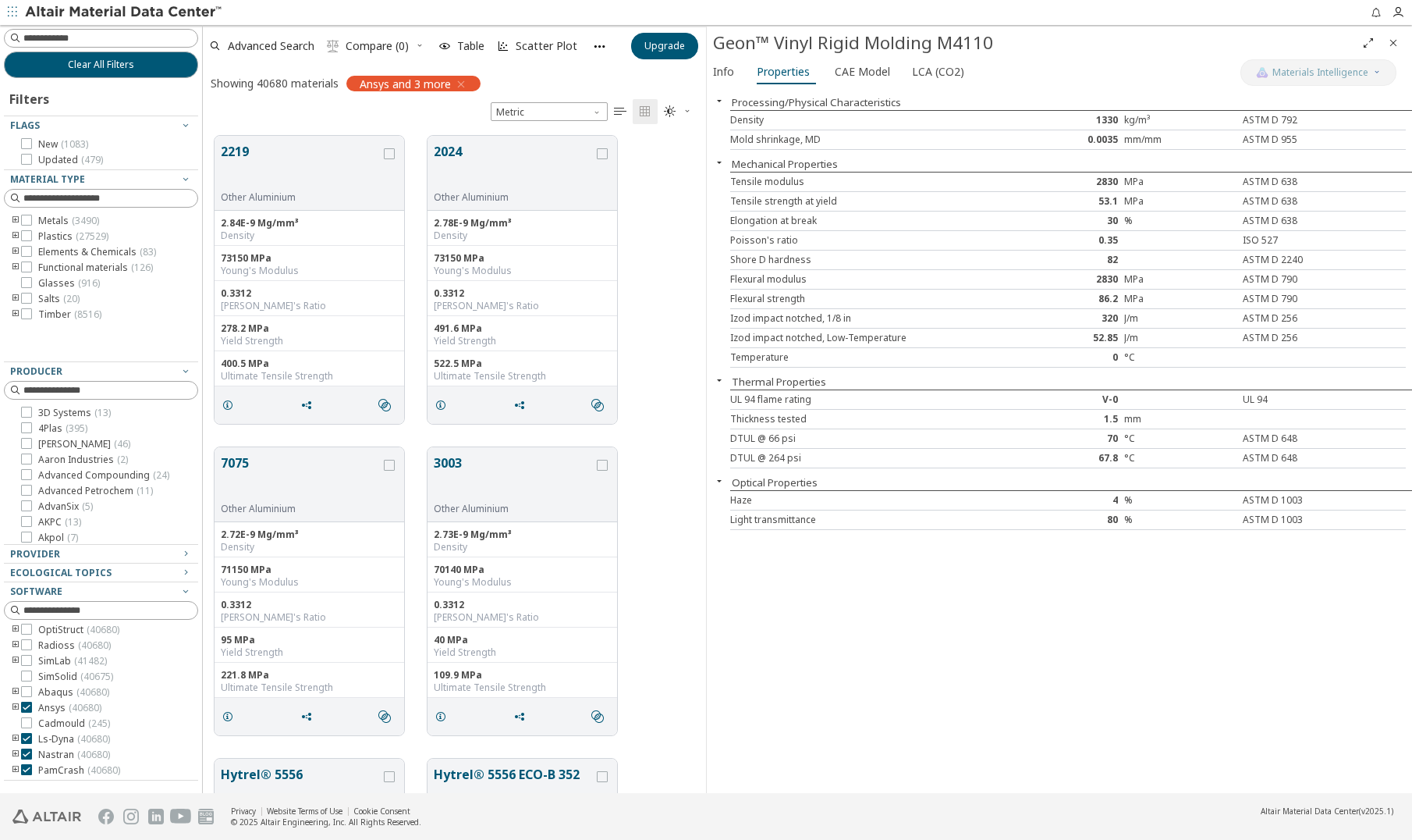
click at [28, 708] on icon at bounding box center [27, 707] width 11 height 11
click at [29, 758] on icon at bounding box center [27, 754] width 11 height 11
click at [27, 771] on icon at bounding box center [27, 770] width 11 height 11
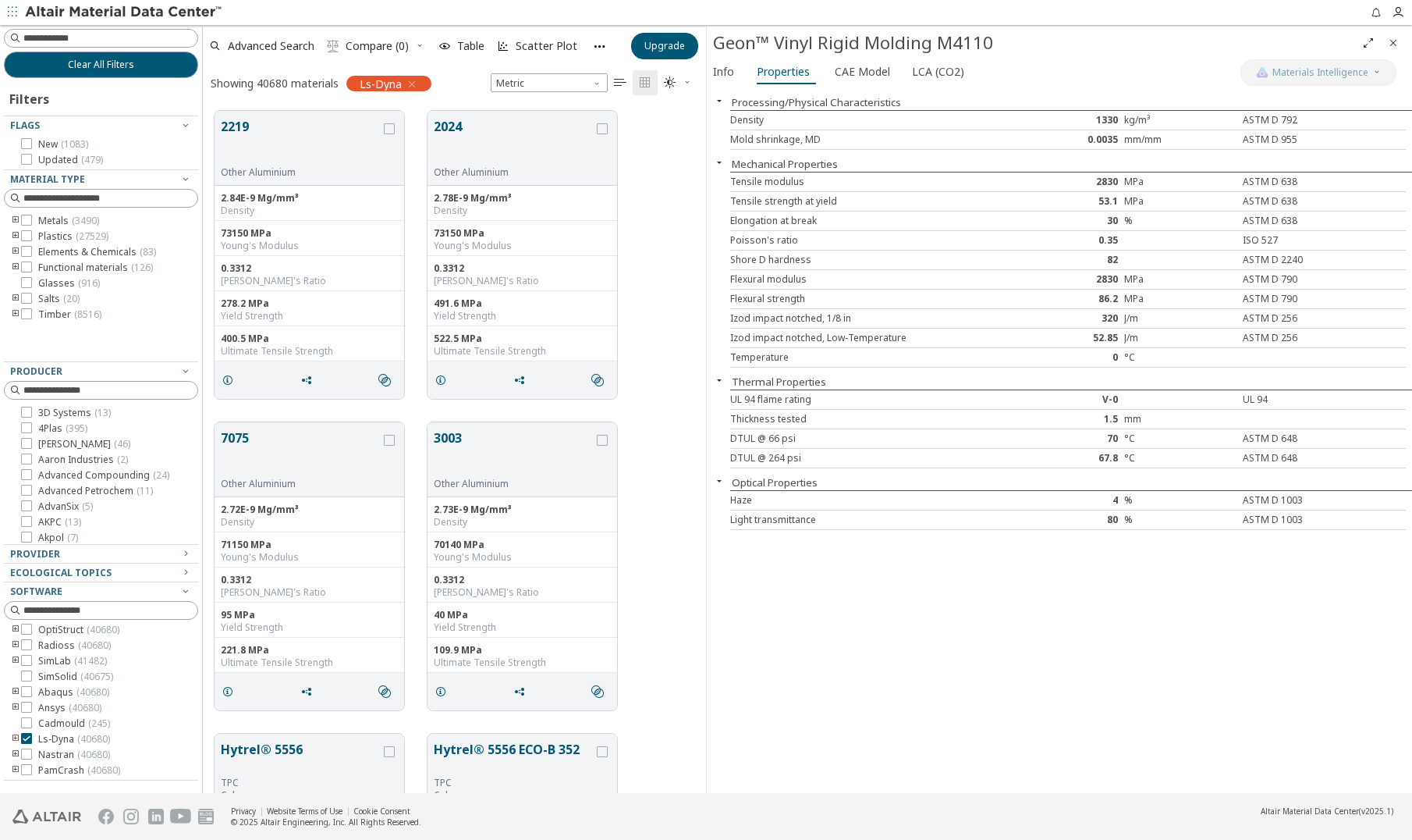
click at [15, 740] on icon "toogle group" at bounding box center [16, 739] width 11 height 13
click at [95, 739] on span "Mat24+GISSMO ( 2 )" at bounding box center [104, 739] width 85 height 13
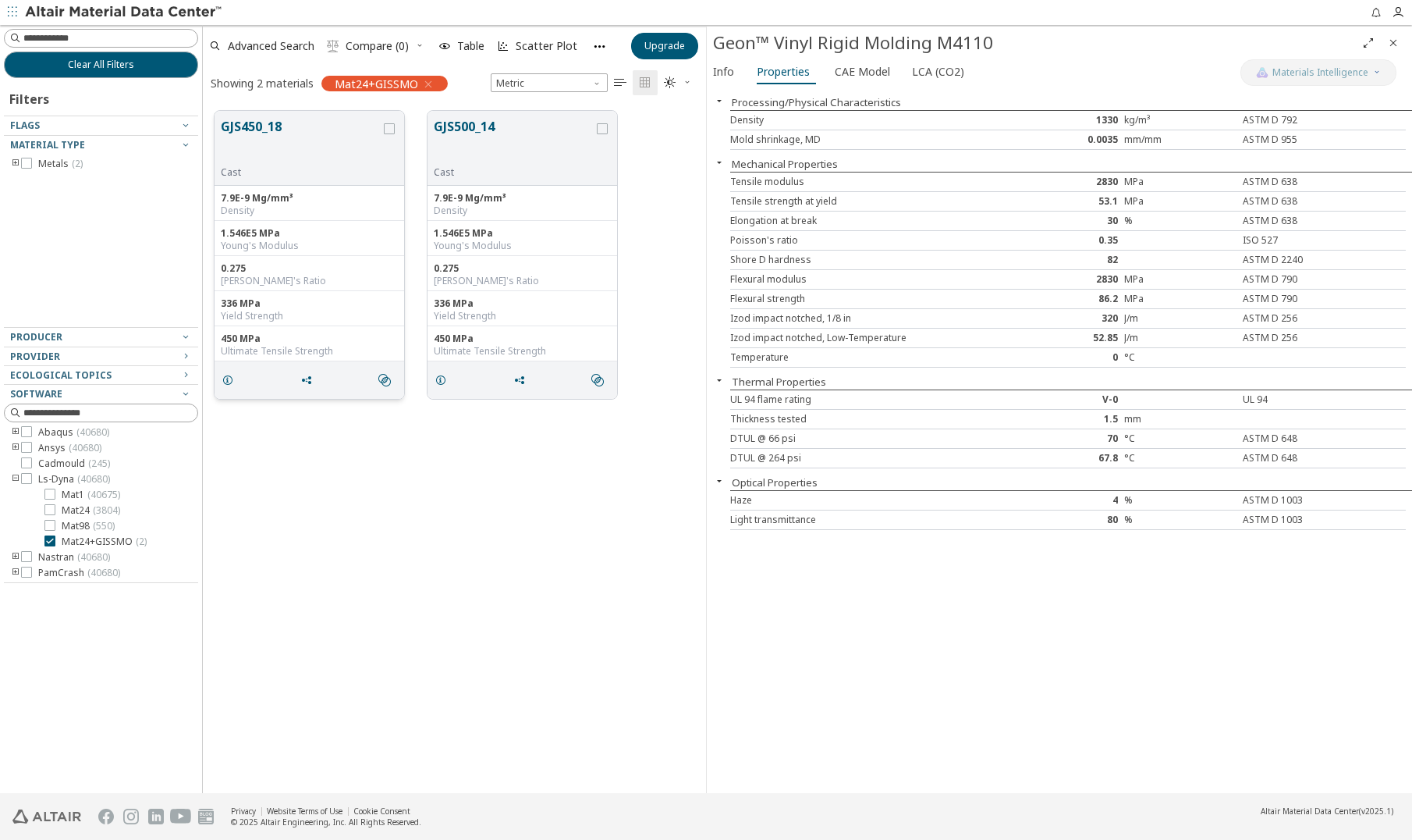
click at [286, 142] on button "GJS450_18" at bounding box center [300, 142] width 160 height 49
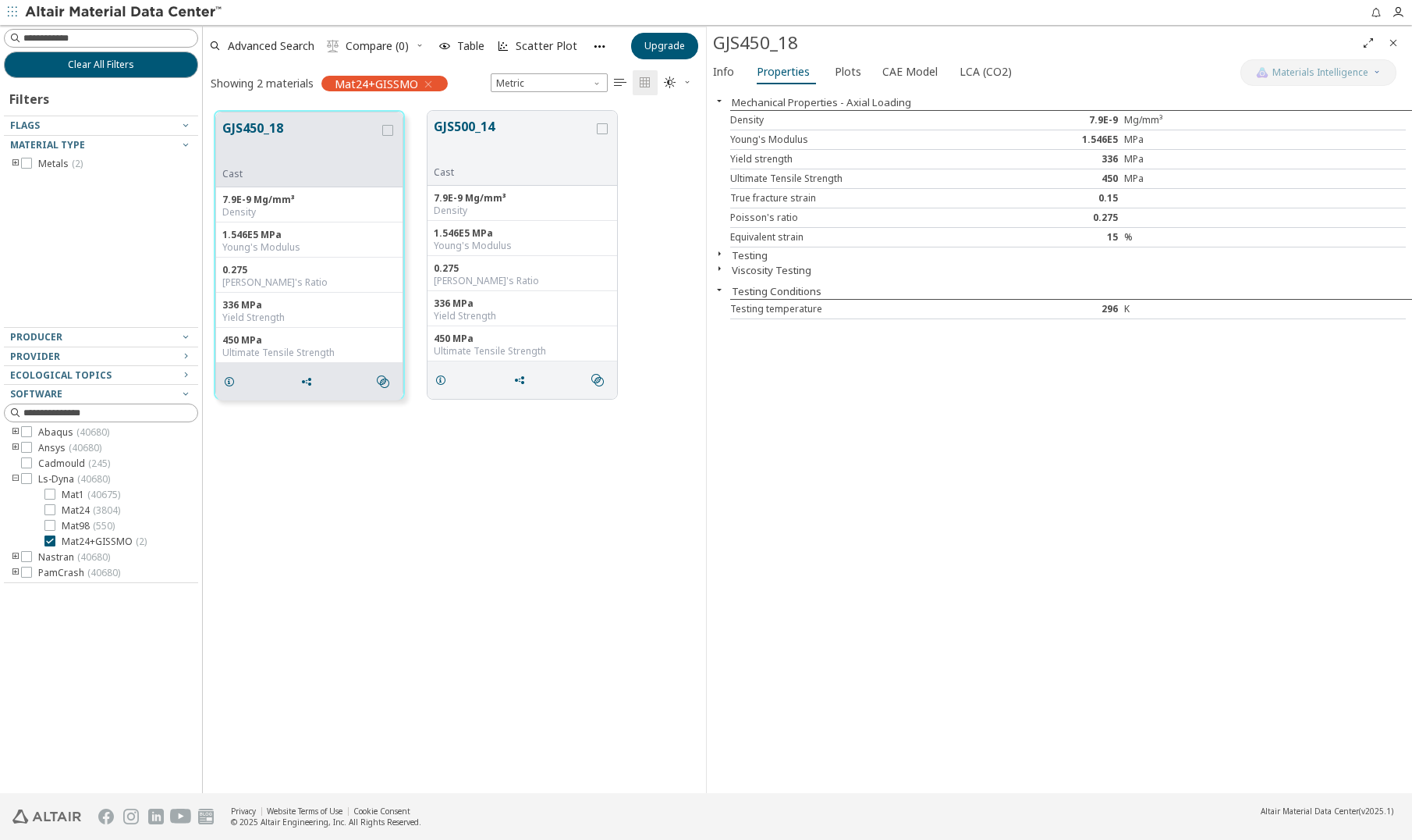
click at [724, 251] on icon "button" at bounding box center [719, 254] width 13 height 13
click at [719, 289] on icon "button" at bounding box center [719, 288] width 13 height 13
click at [32, 478] on div at bounding box center [27, 478] width 11 height 11
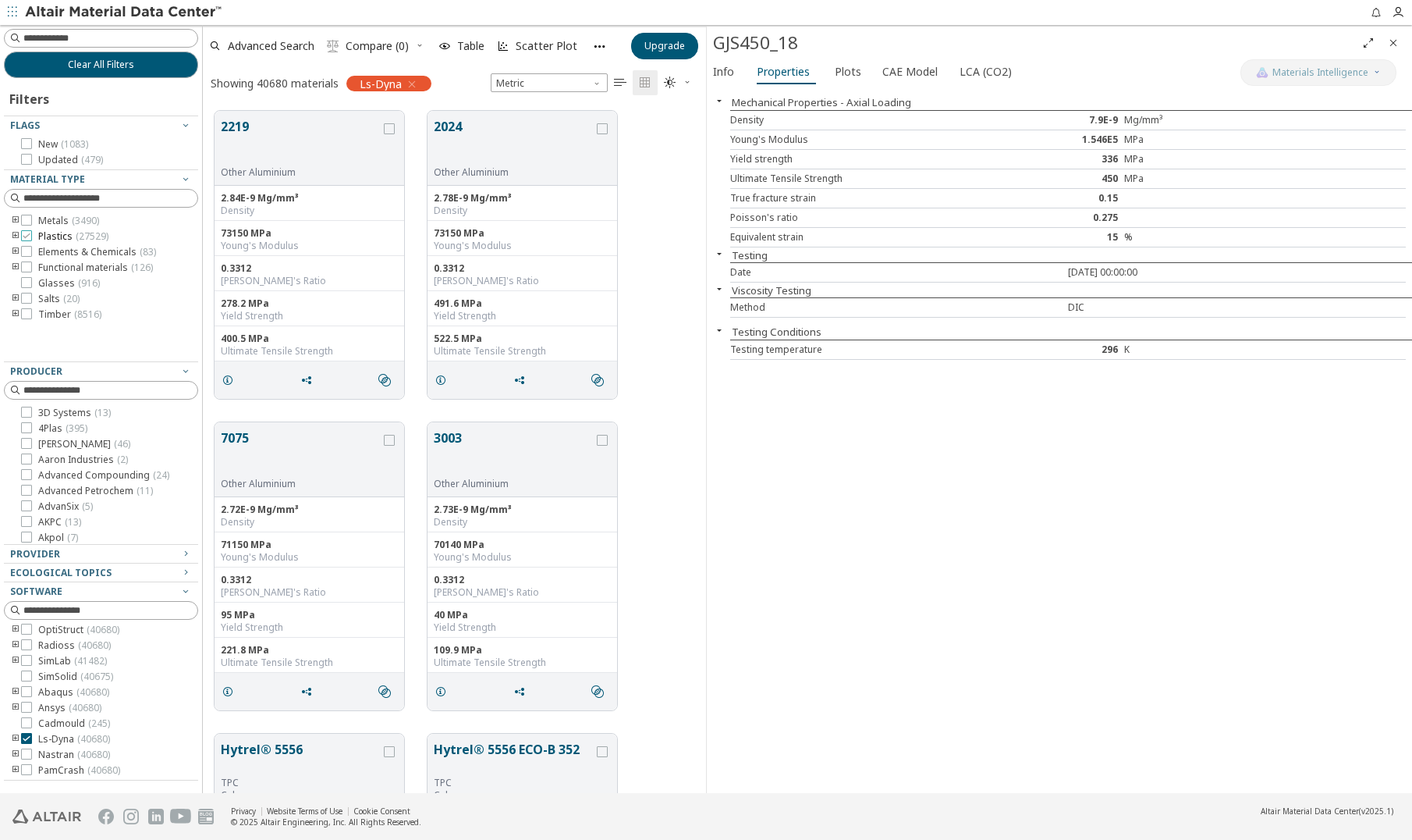
click at [27, 238] on icon at bounding box center [27, 236] width 11 height 11
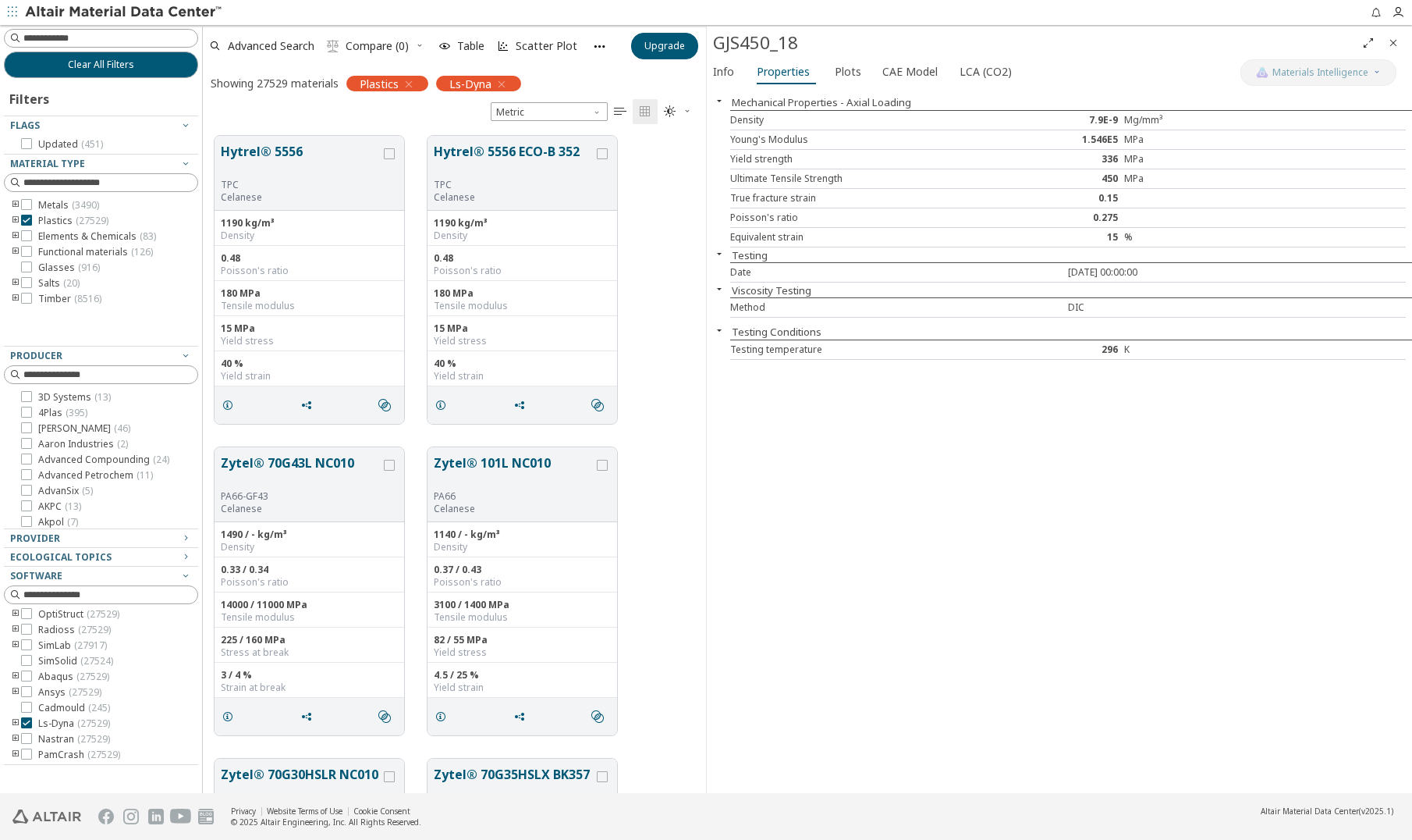
click at [16, 720] on icon "toogle group" at bounding box center [16, 723] width 11 height 13
click at [71, 723] on span "Mat24 ( 2302 )" at bounding box center [91, 723] width 58 height 13
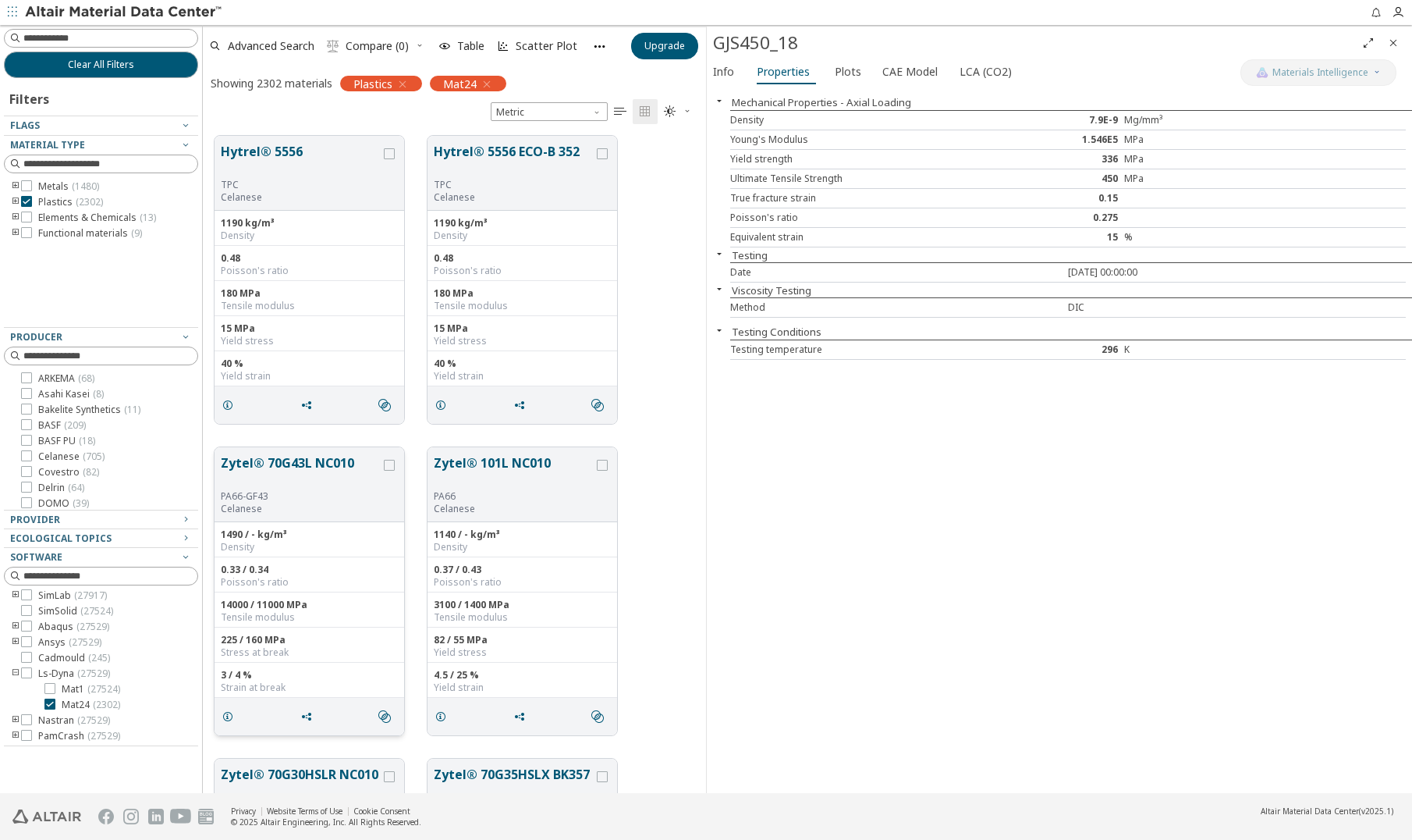
scroll to position [657, 492]
click at [348, 141] on div "Hytrel® 5556 TPC Celanese" at bounding box center [309, 173] width 190 height 75
click at [336, 151] on button "Hytrel® 5556" at bounding box center [300, 160] width 160 height 37
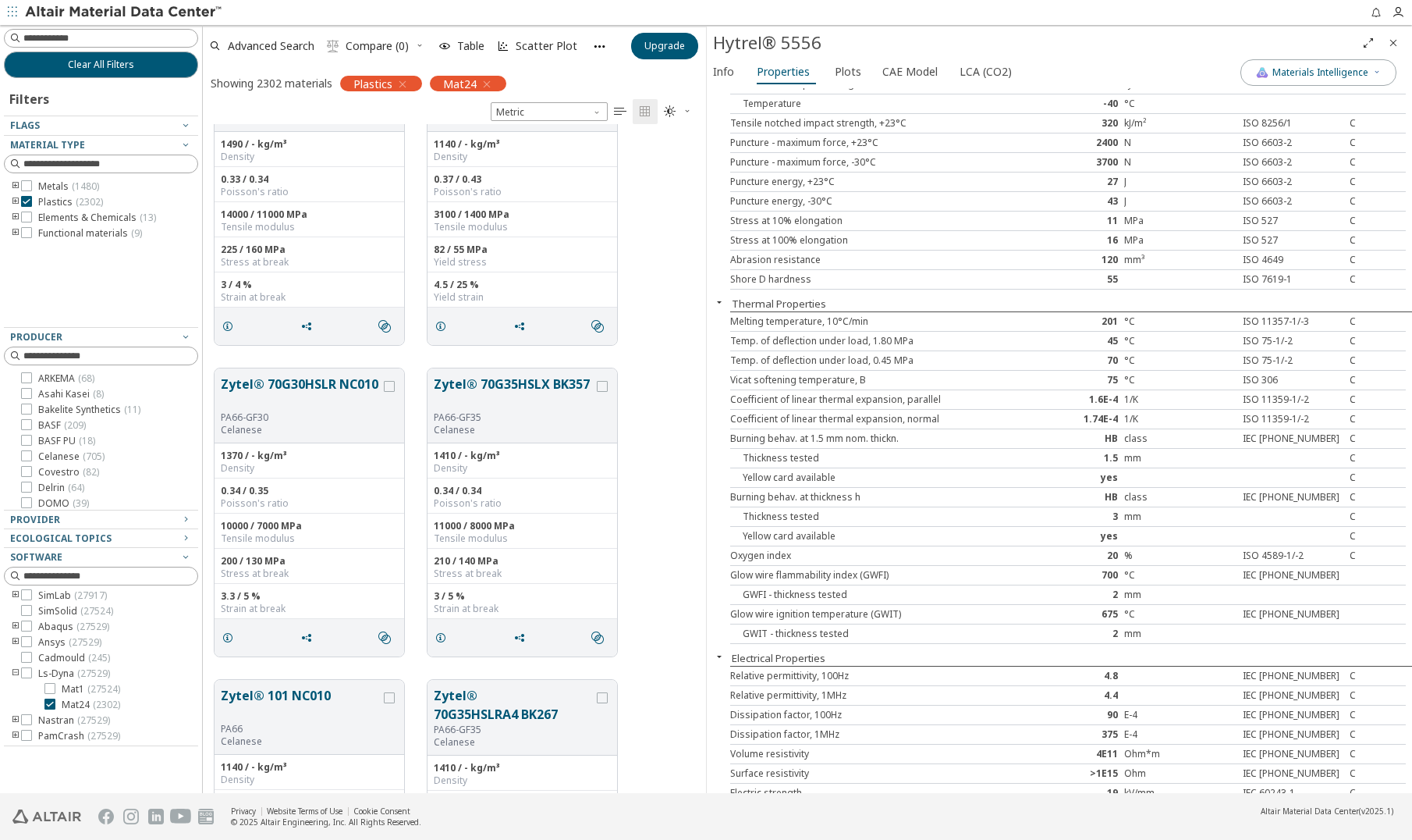
scroll to position [468, 0]
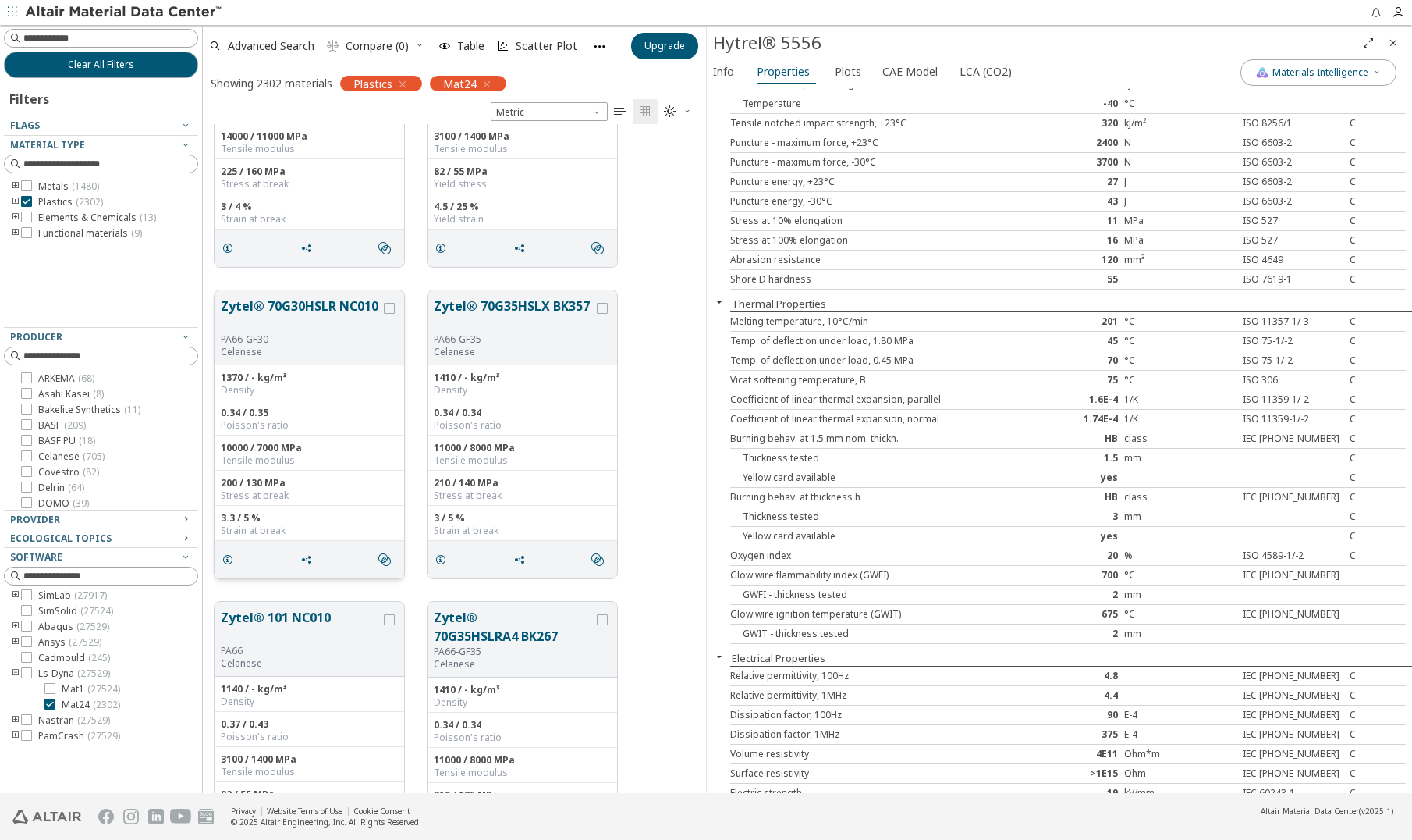
click at [281, 326] on button "Zytel® 70G30HSLR NC010" at bounding box center [300, 314] width 160 height 37
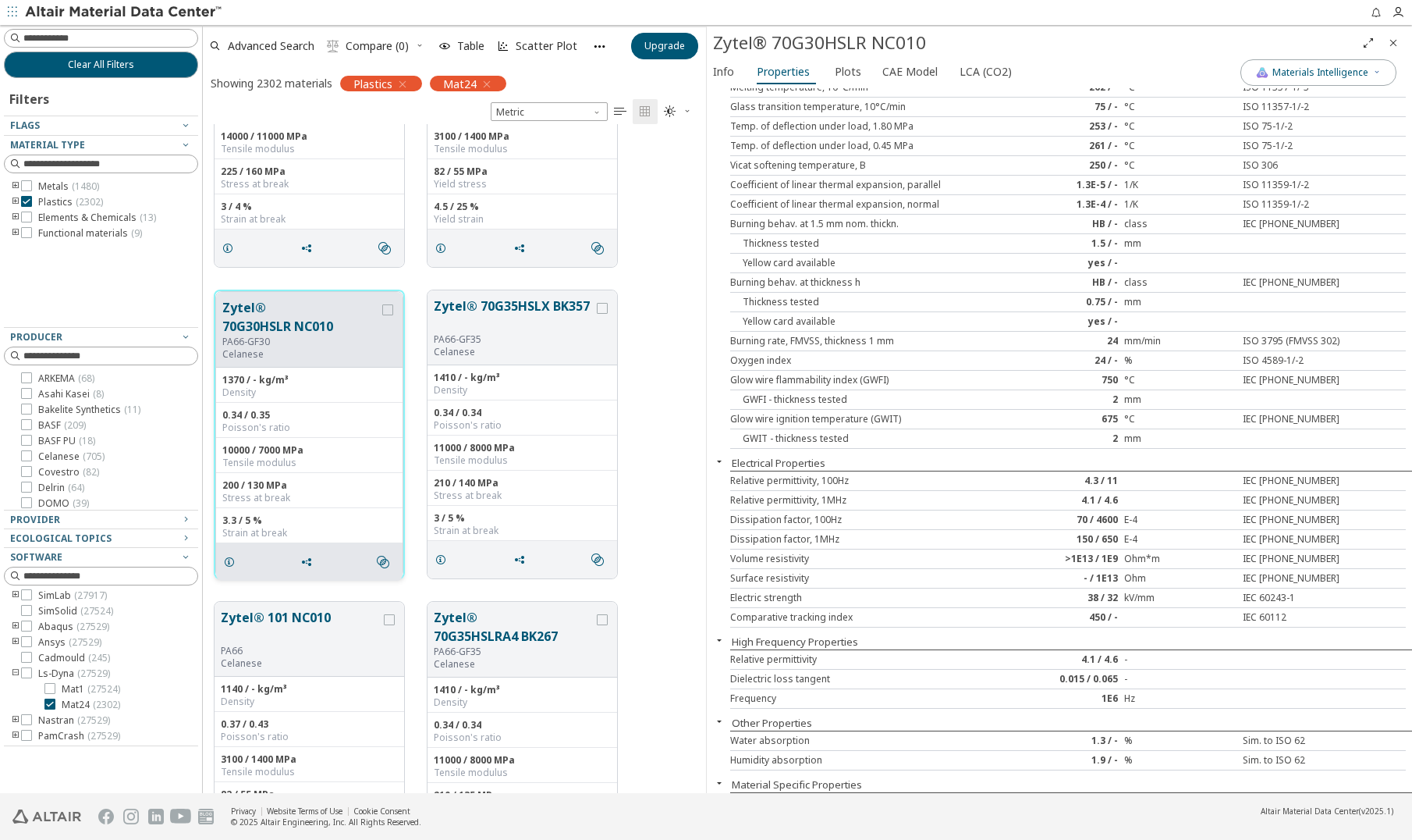
scroll to position [507, 0]
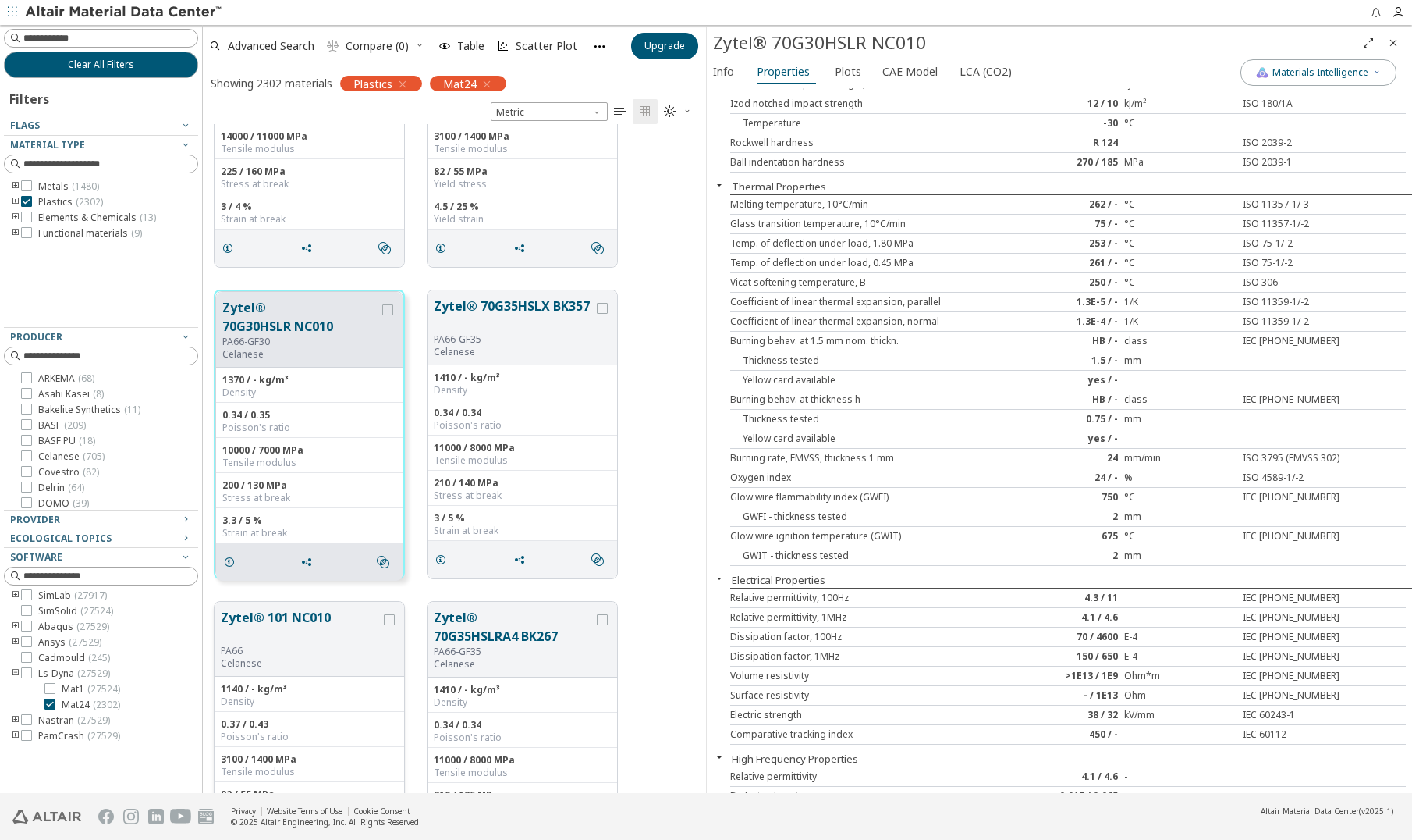
click at [310, 662] on p "Celanese" at bounding box center [300, 663] width 160 height 13
click at [333, 630] on button "Zytel® 101 NC010" at bounding box center [300, 626] width 160 height 37
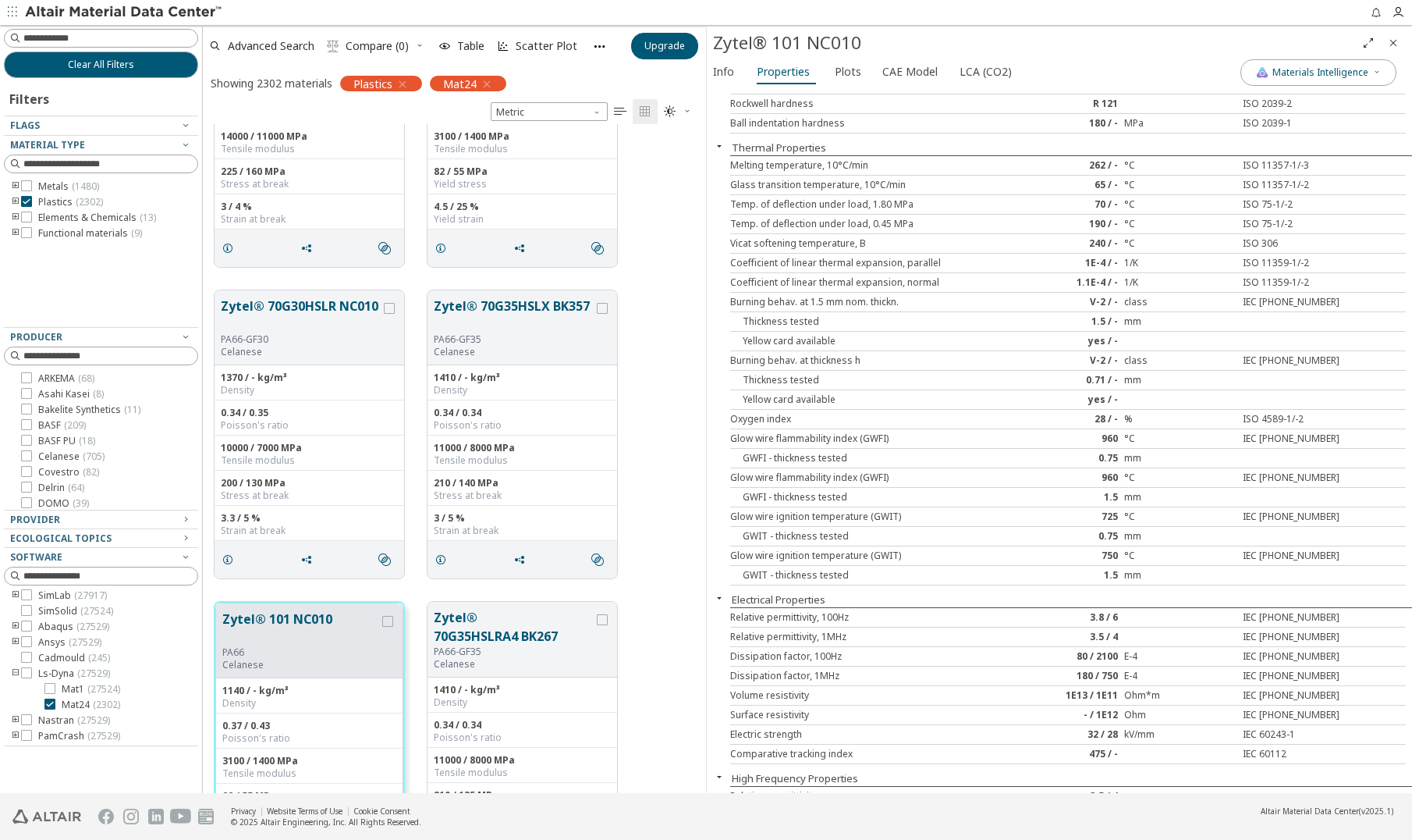
scroll to position [936, 0]
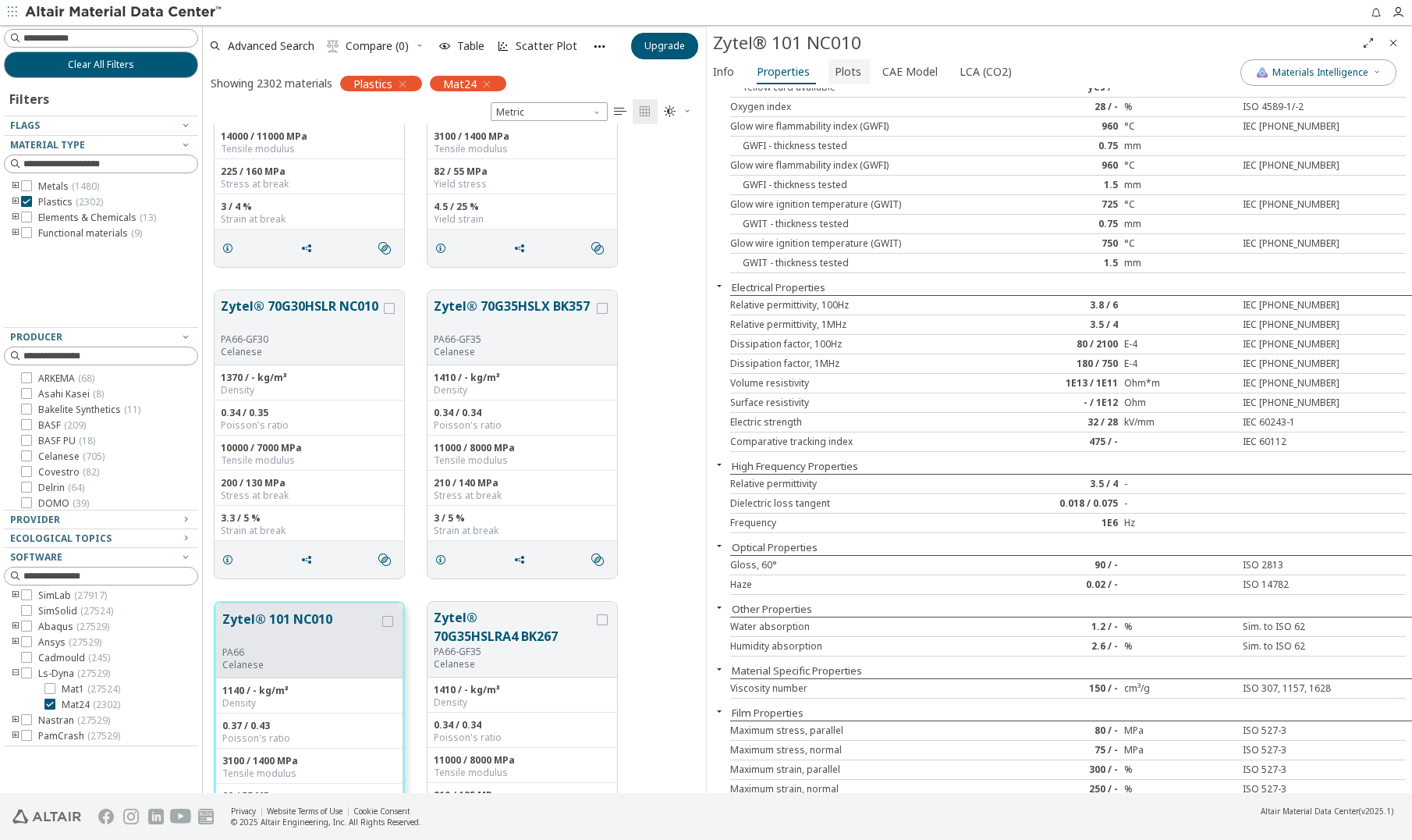
click at [835, 76] on span "Plots" at bounding box center [849, 72] width 27 height 25
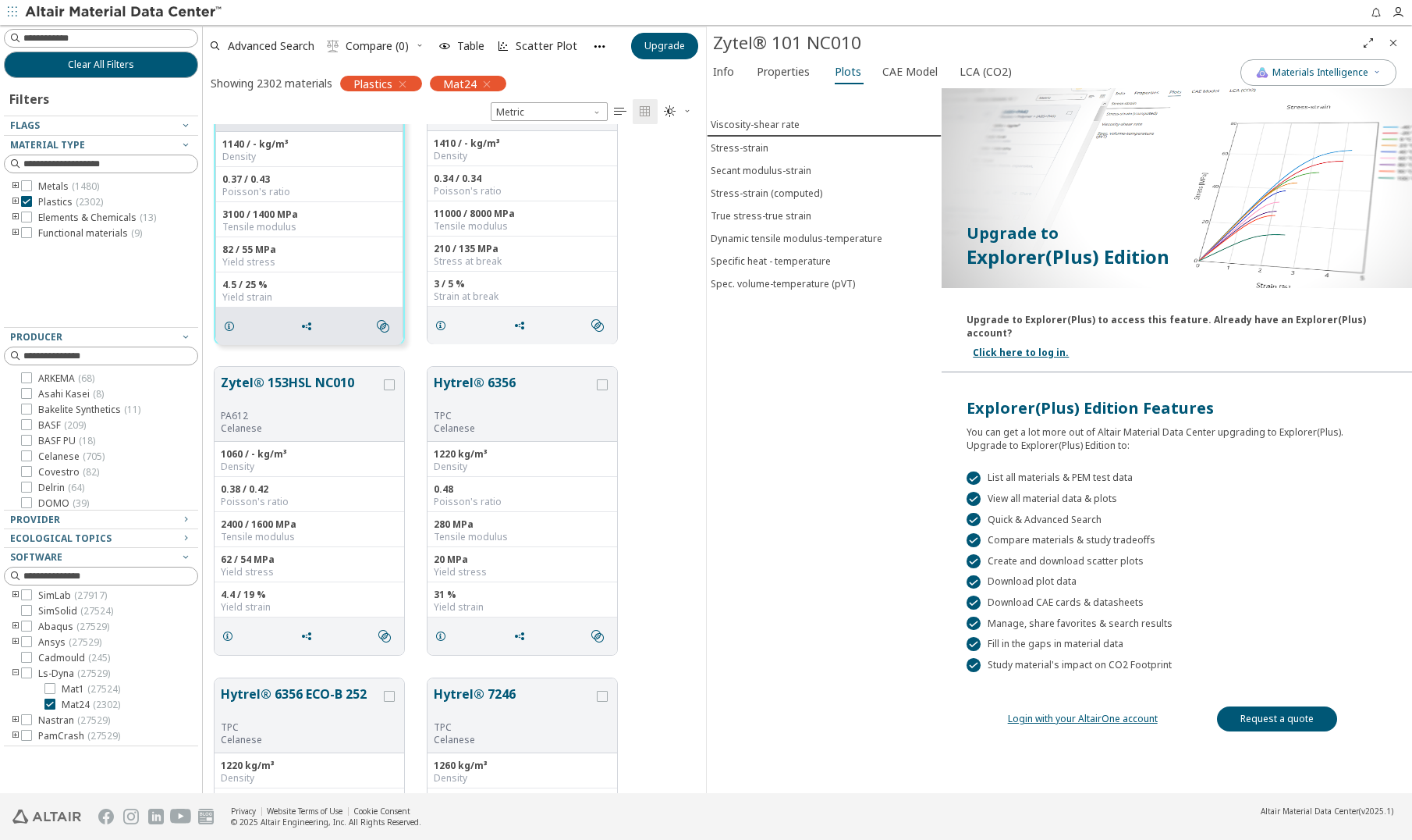
scroll to position [1092, 0]
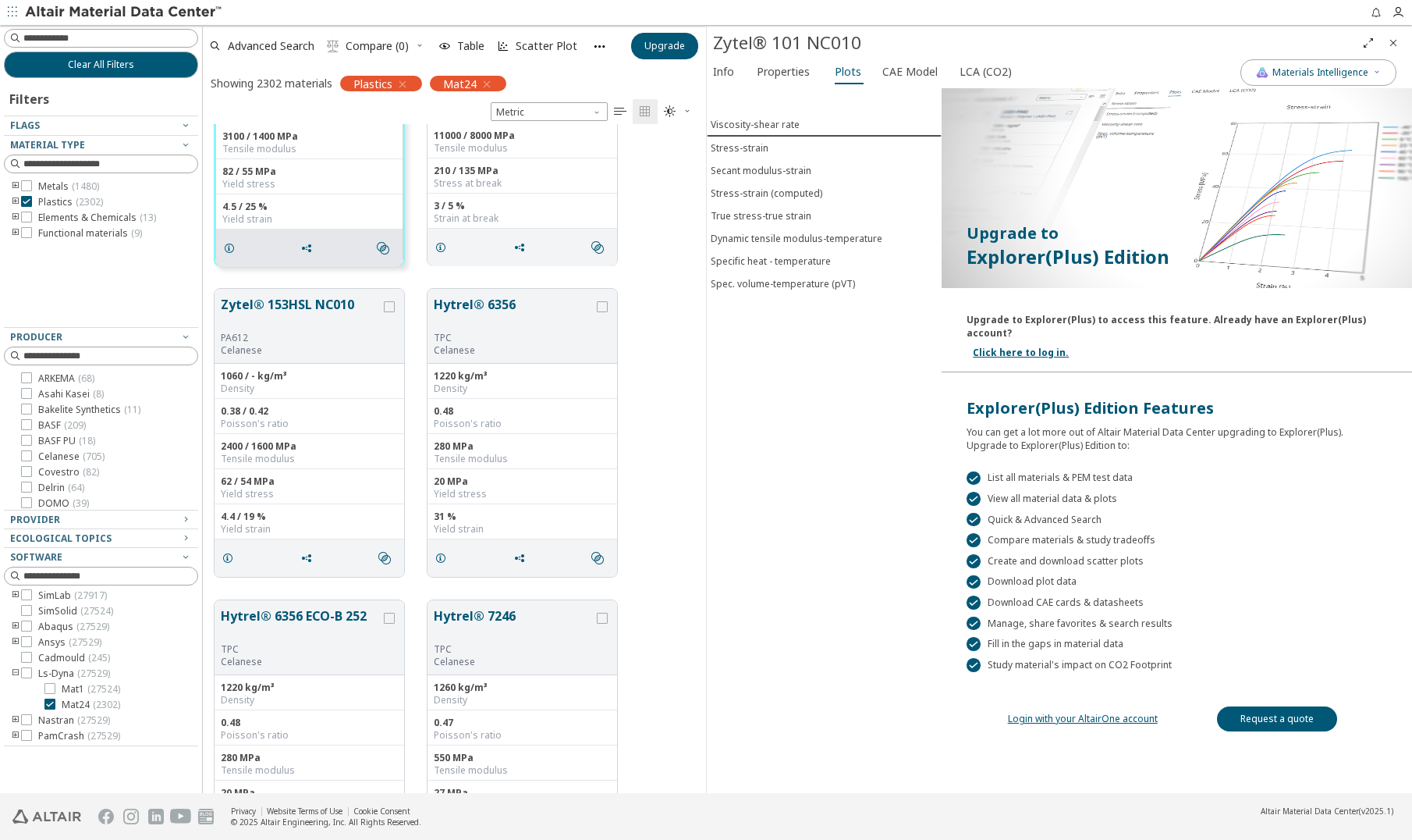
click at [12, 201] on icon "toogle group" at bounding box center [16, 203] width 11 height 13
click at [38, 218] on icon "toogle group" at bounding box center [39, 217] width 11 height 13
click at [72, 203] on icon at bounding box center [73, 202] width 11 height 11
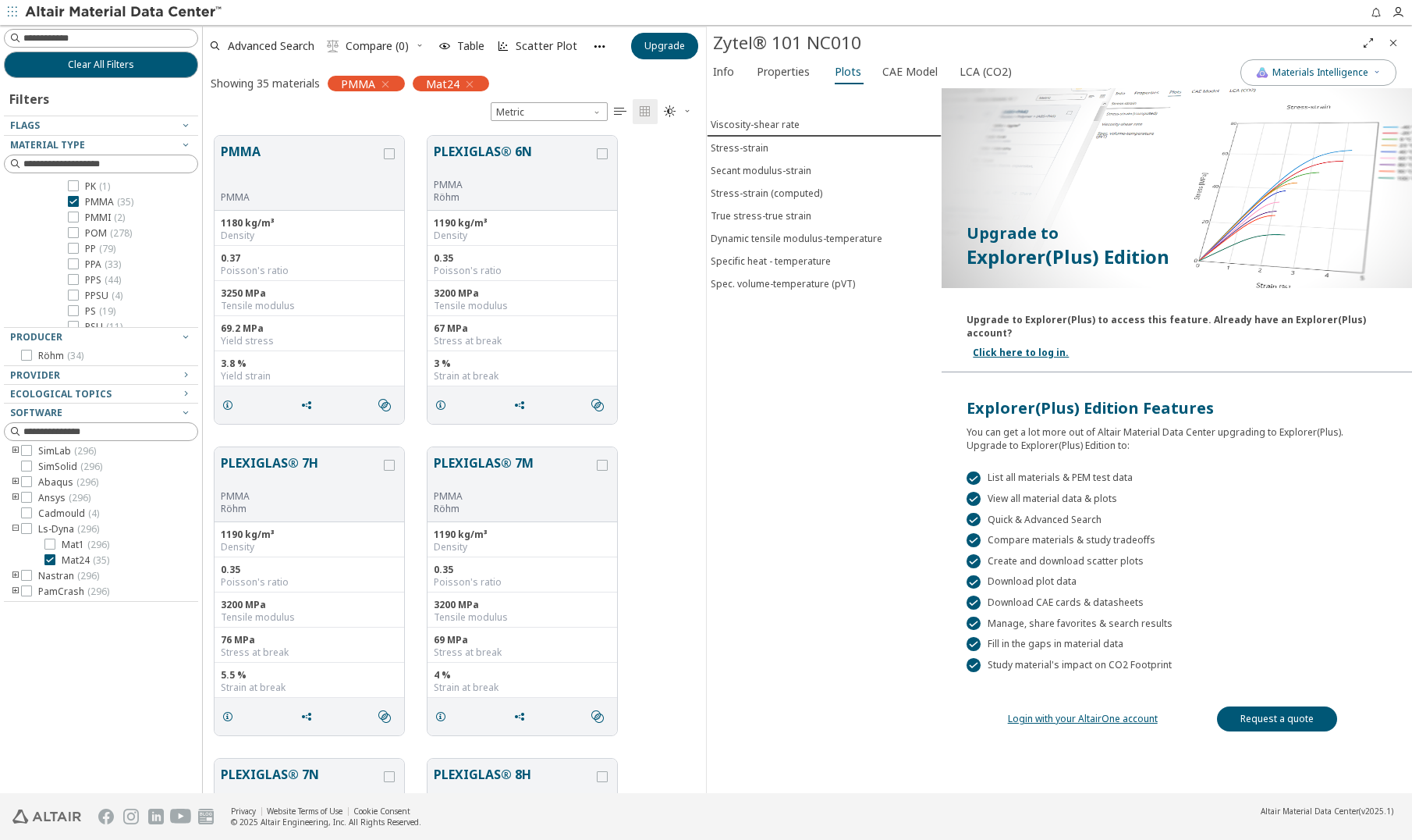
scroll to position [702, 0]
click at [269, 179] on button "PMMA" at bounding box center [300, 166] width 160 height 49
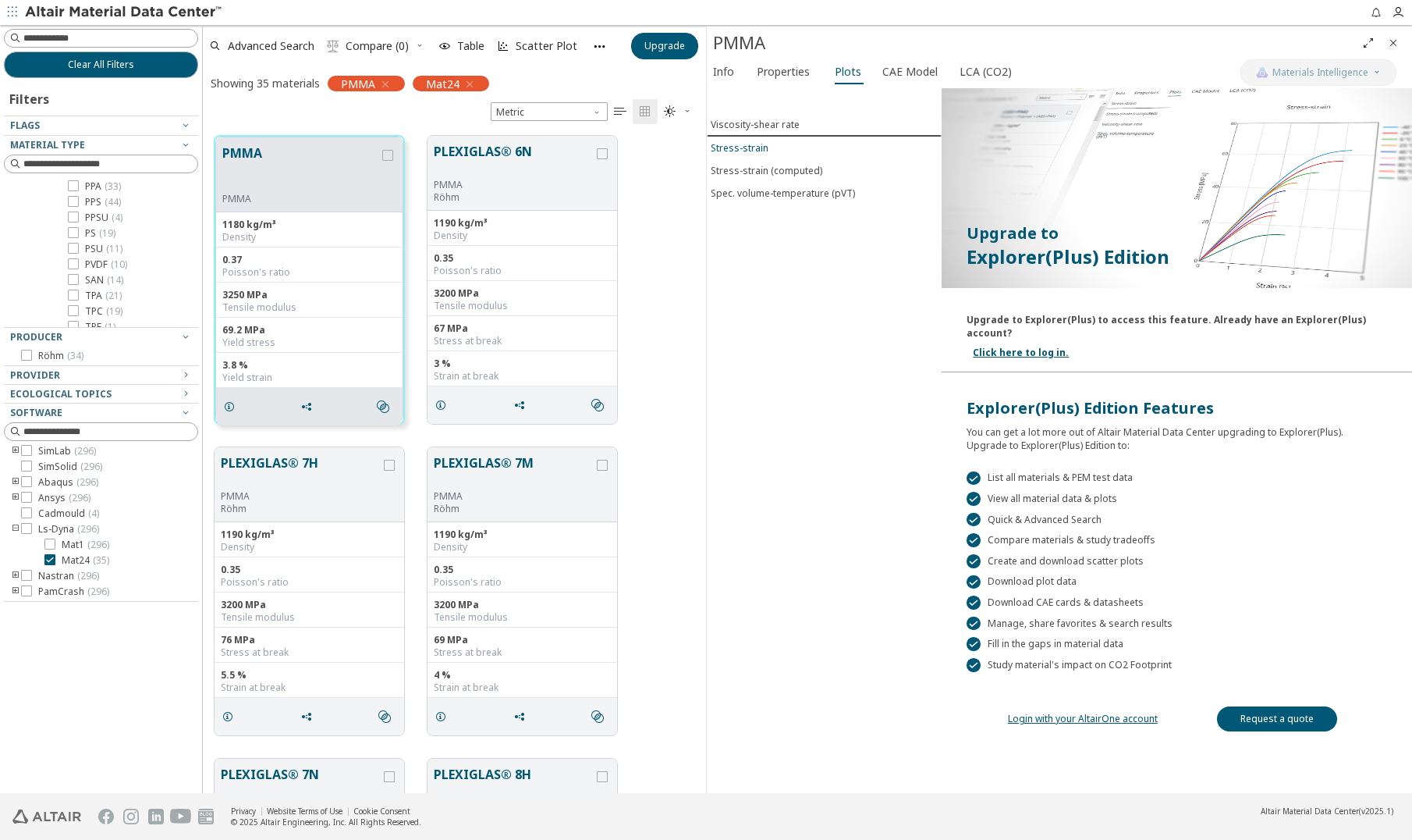
click at [742, 155] on button "Stress-strain" at bounding box center [824, 147] width 235 height 23
click at [741, 139] on button "Stress-strain" at bounding box center [824, 147] width 235 height 24
click at [911, 68] on span "CAE Model" at bounding box center [910, 72] width 55 height 25
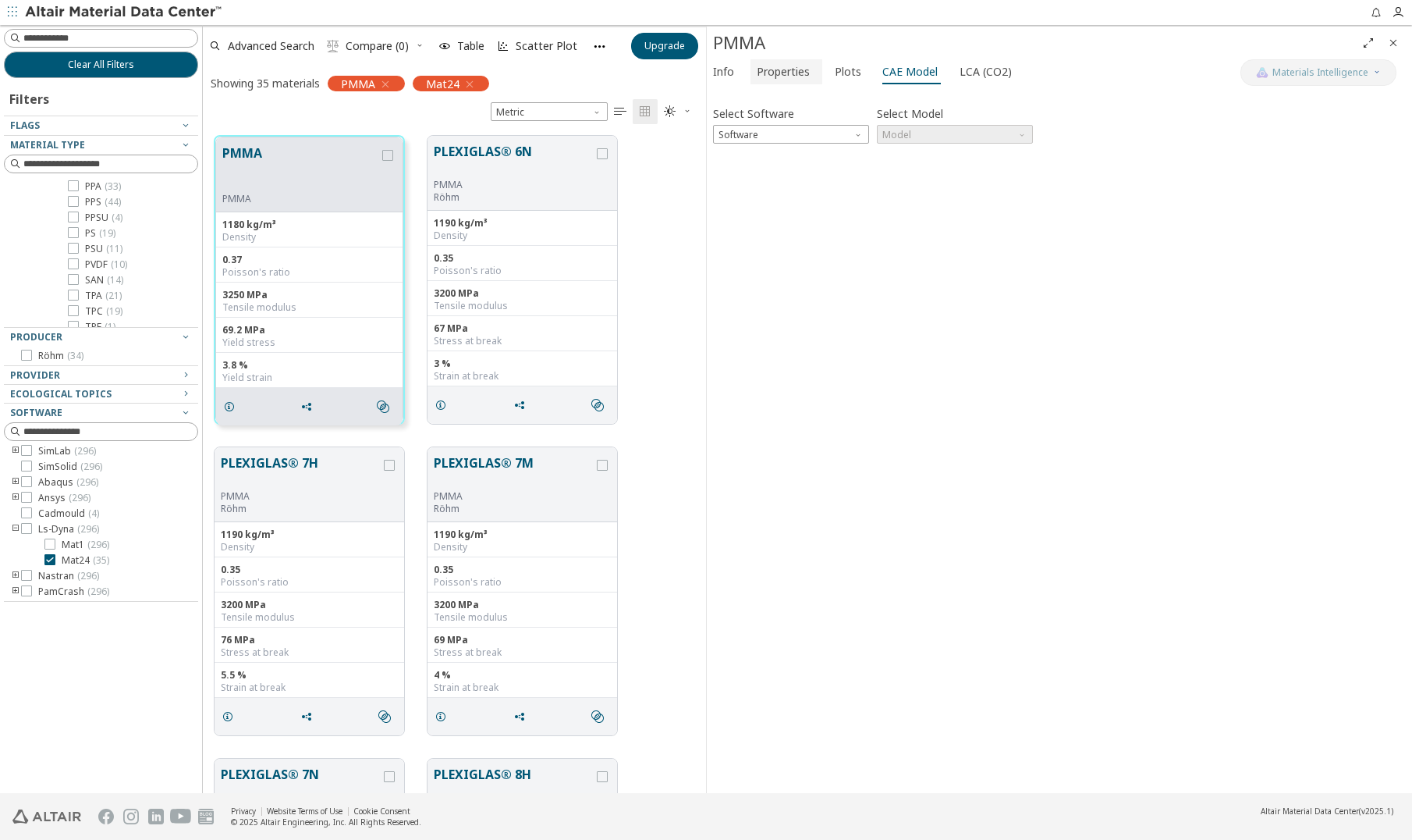
click at [782, 70] on span "Properties" at bounding box center [783, 72] width 53 height 25
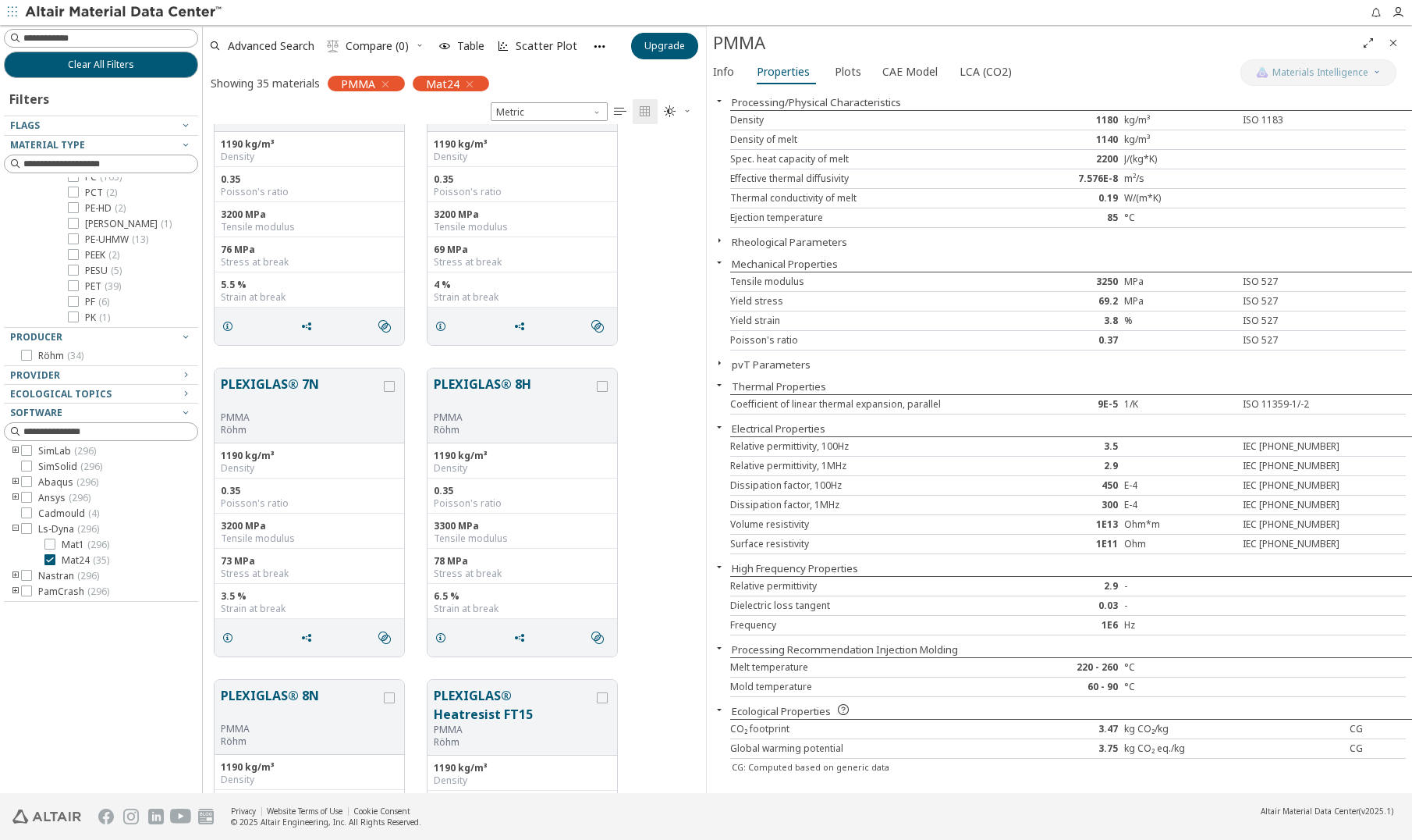
scroll to position [337, 0]
